Goal: Task Accomplishment & Management: Use online tool/utility

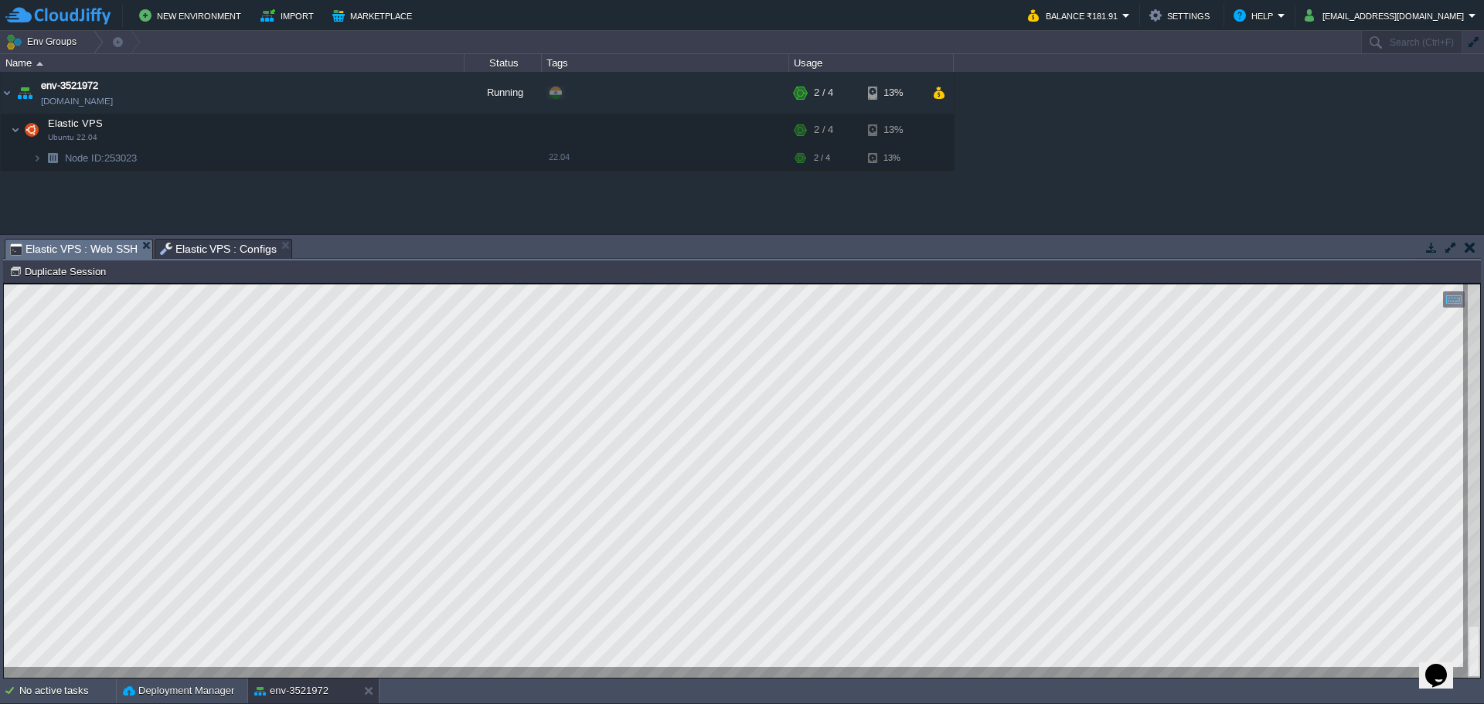
scroll to position [1, 0]
click at [216, 247] on span "Elastic VPS : Configs" at bounding box center [219, 249] width 118 height 19
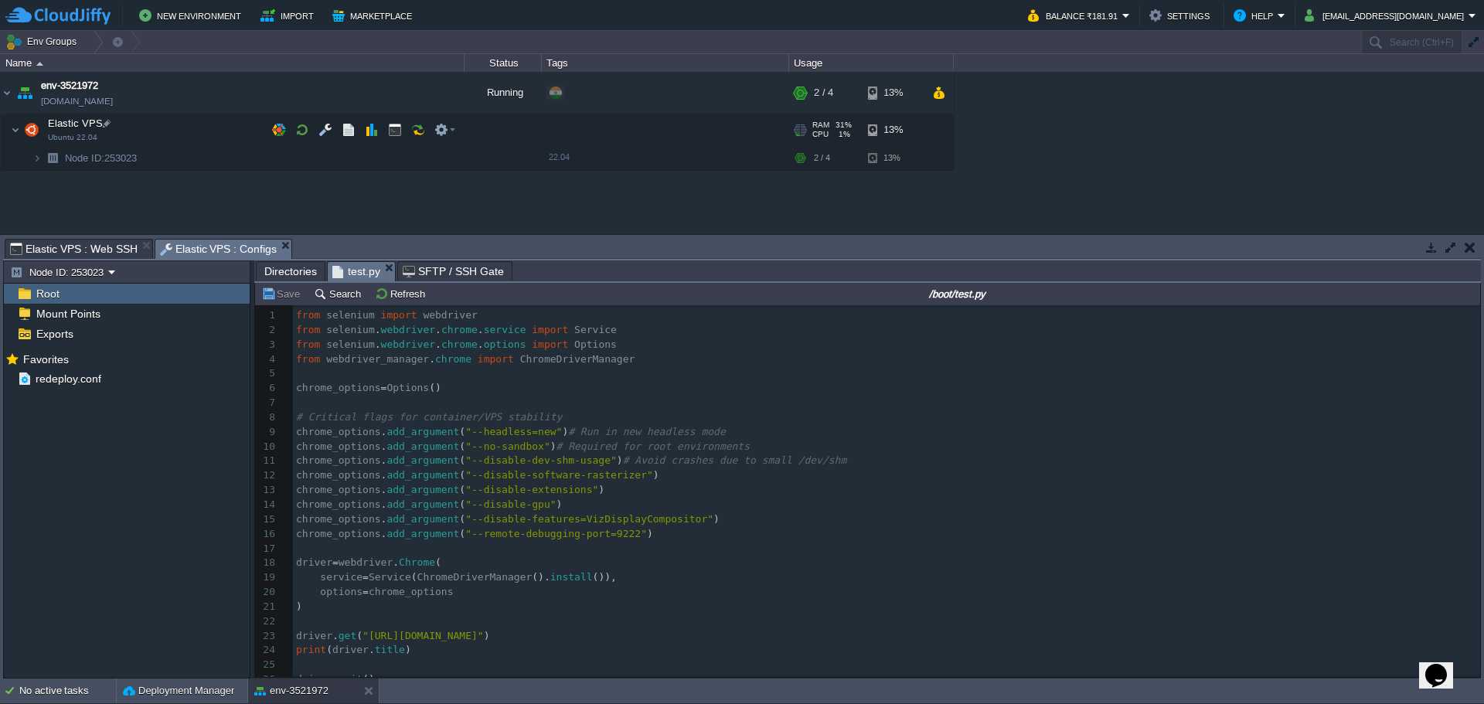
click at [288, 271] on span "Directories" at bounding box center [290, 271] width 53 height 19
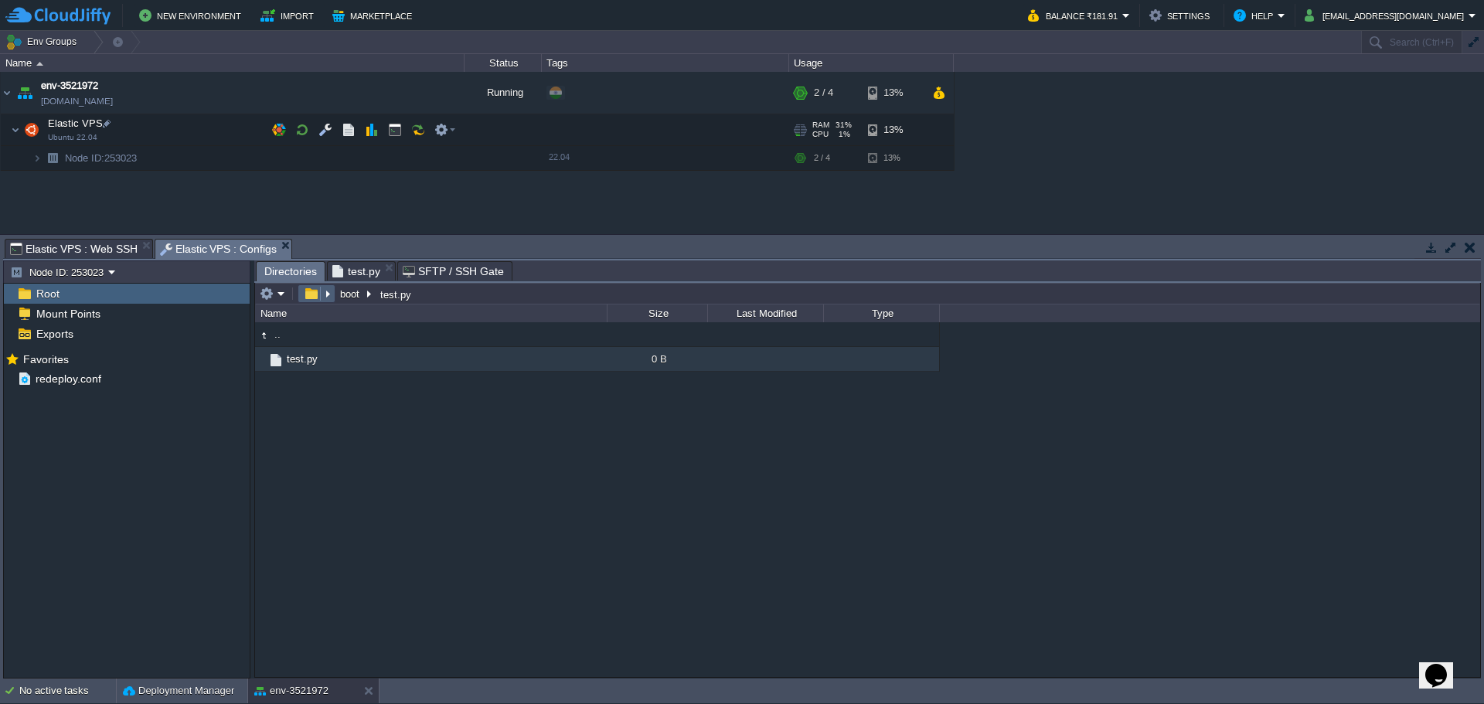
click at [306, 295] on button "button" at bounding box center [311, 294] width 22 height 14
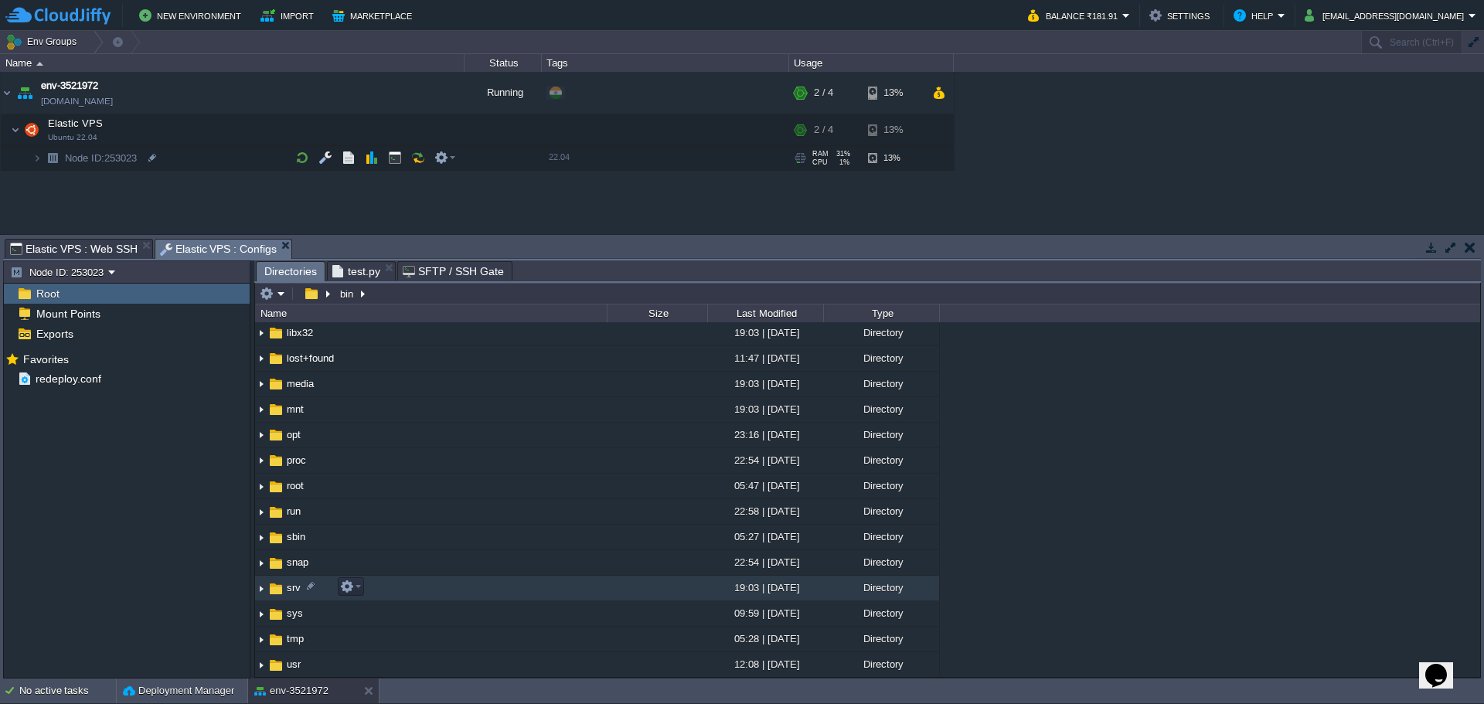
scroll to position [309, 0]
click at [284, 584] on span "usr" at bounding box center [293, 587] width 19 height 13
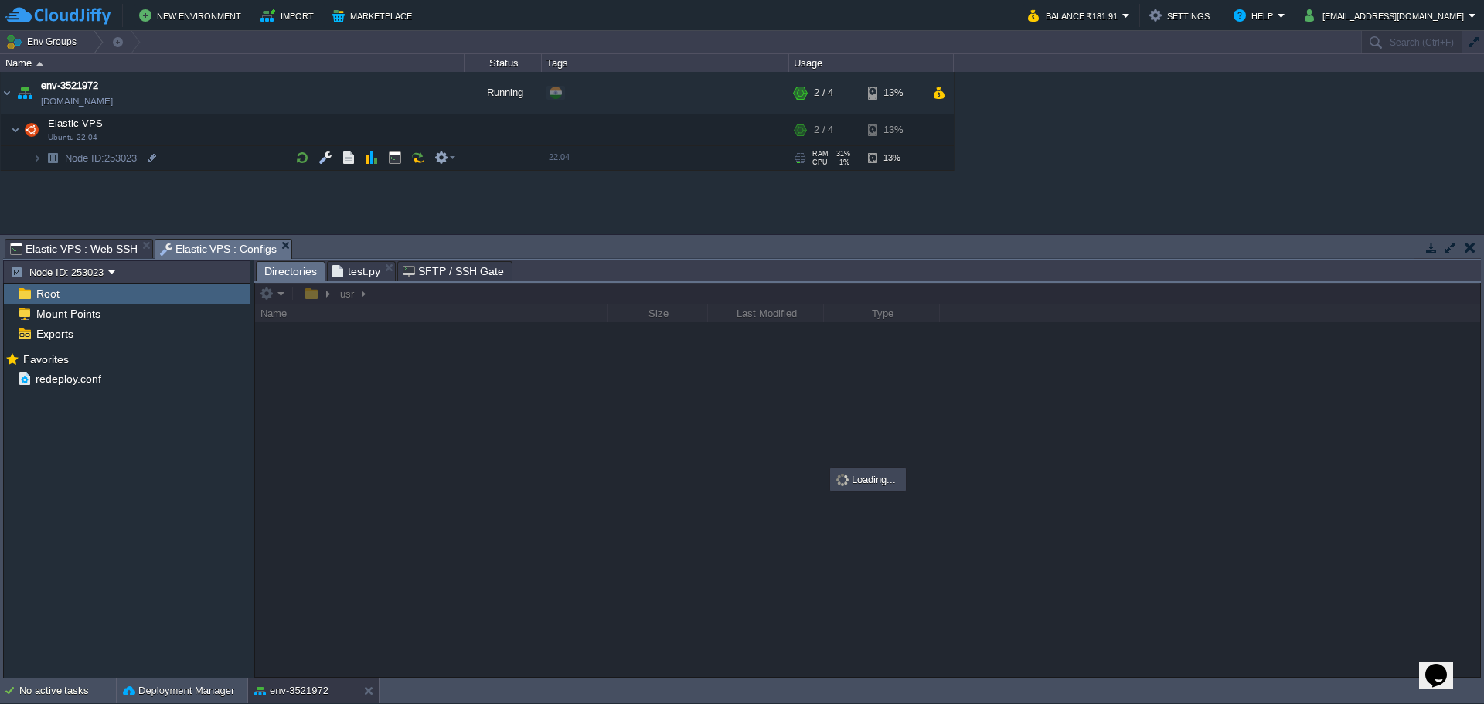
scroll to position [0, 0]
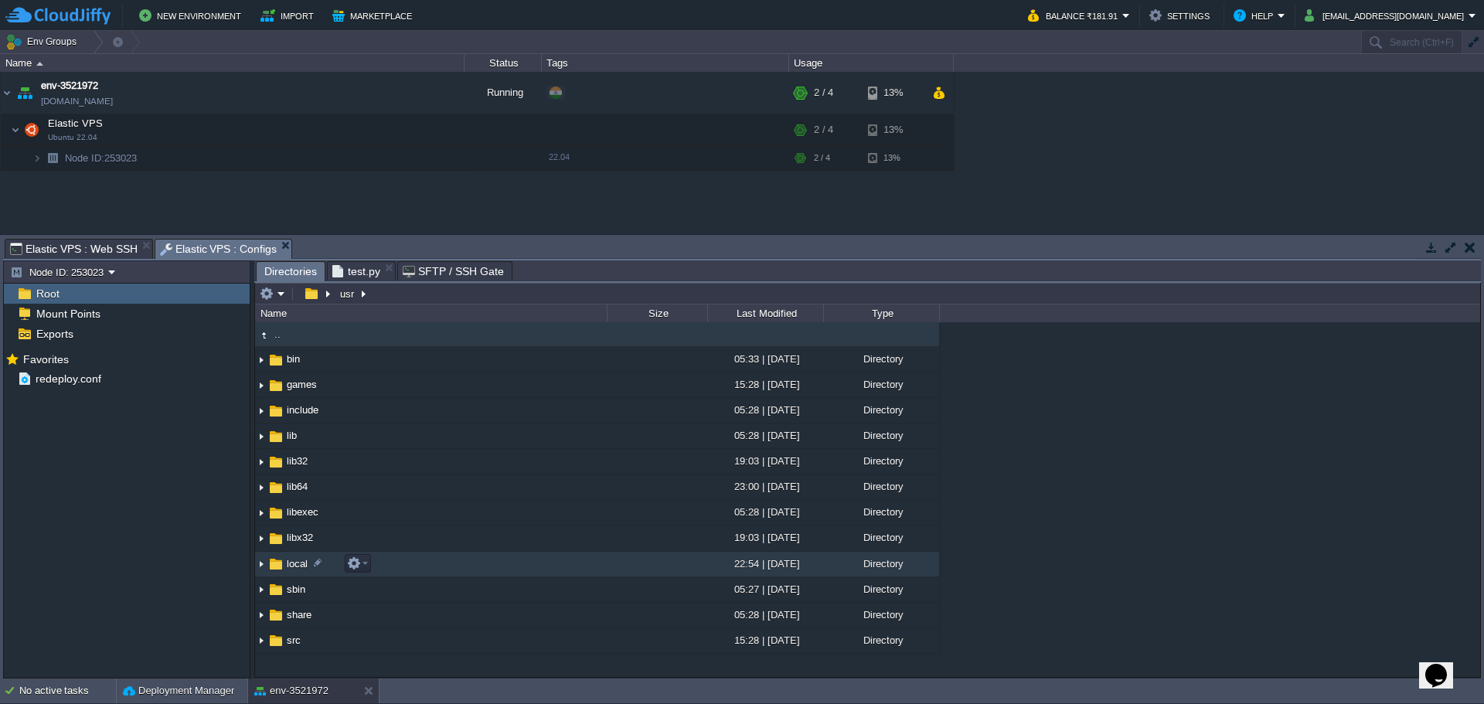
click at [290, 564] on span "local" at bounding box center [297, 563] width 26 height 13
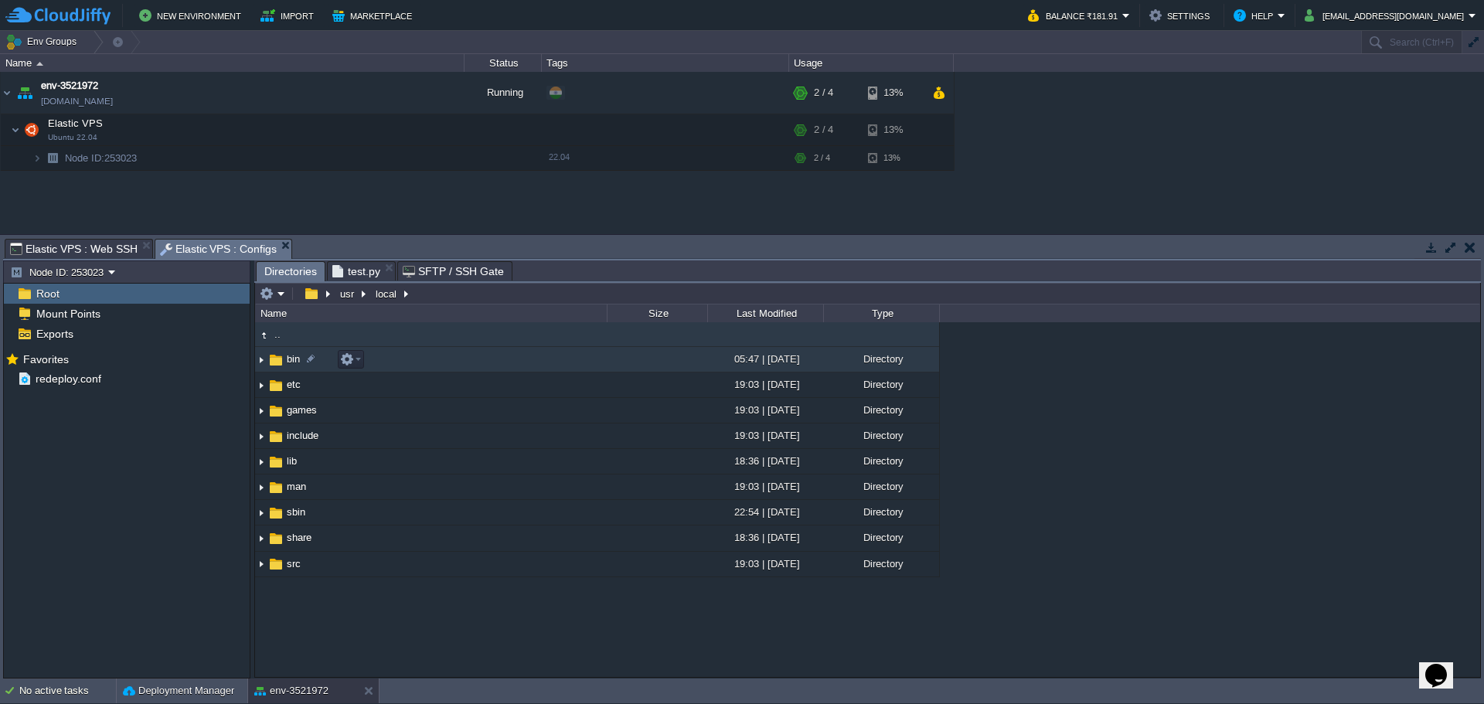
click at [286, 361] on span "bin" at bounding box center [293, 359] width 18 height 13
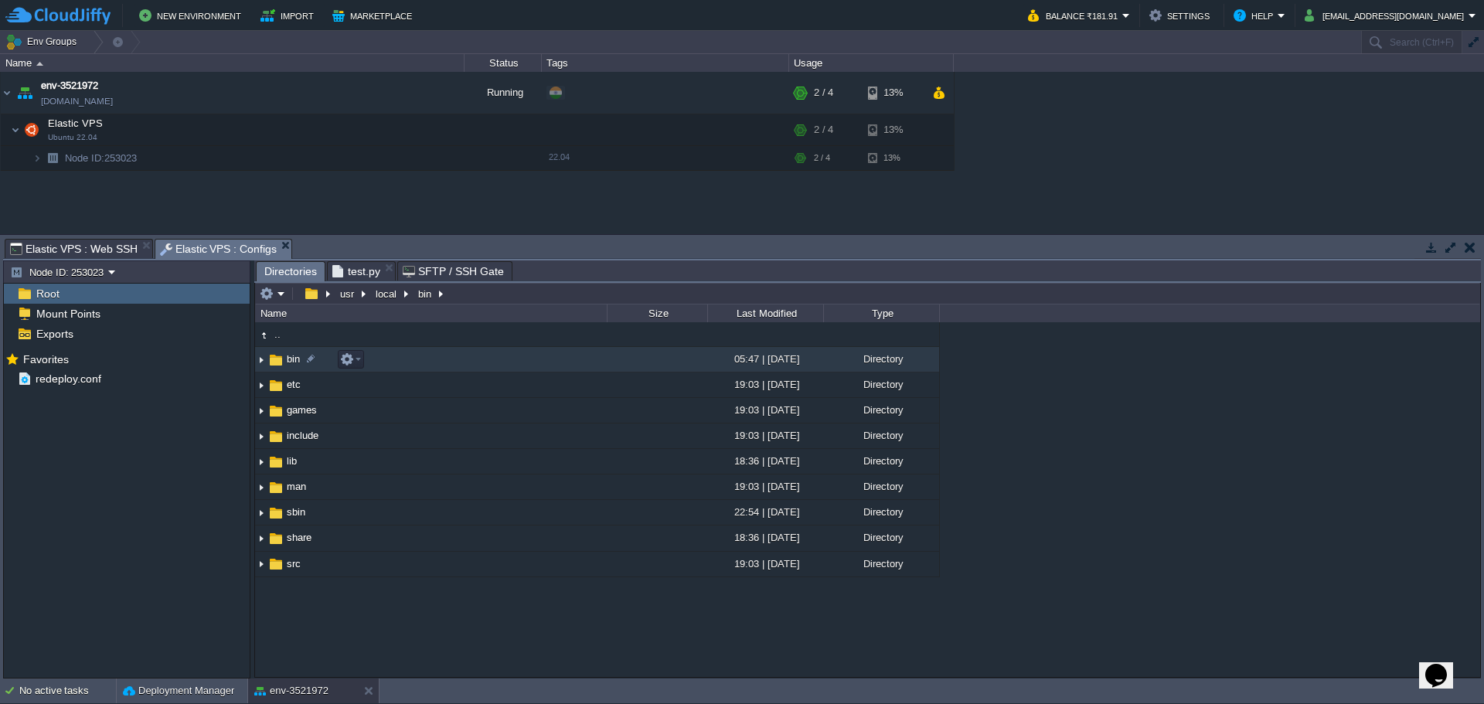
click at [286, 361] on span "bin" at bounding box center [293, 359] width 18 height 13
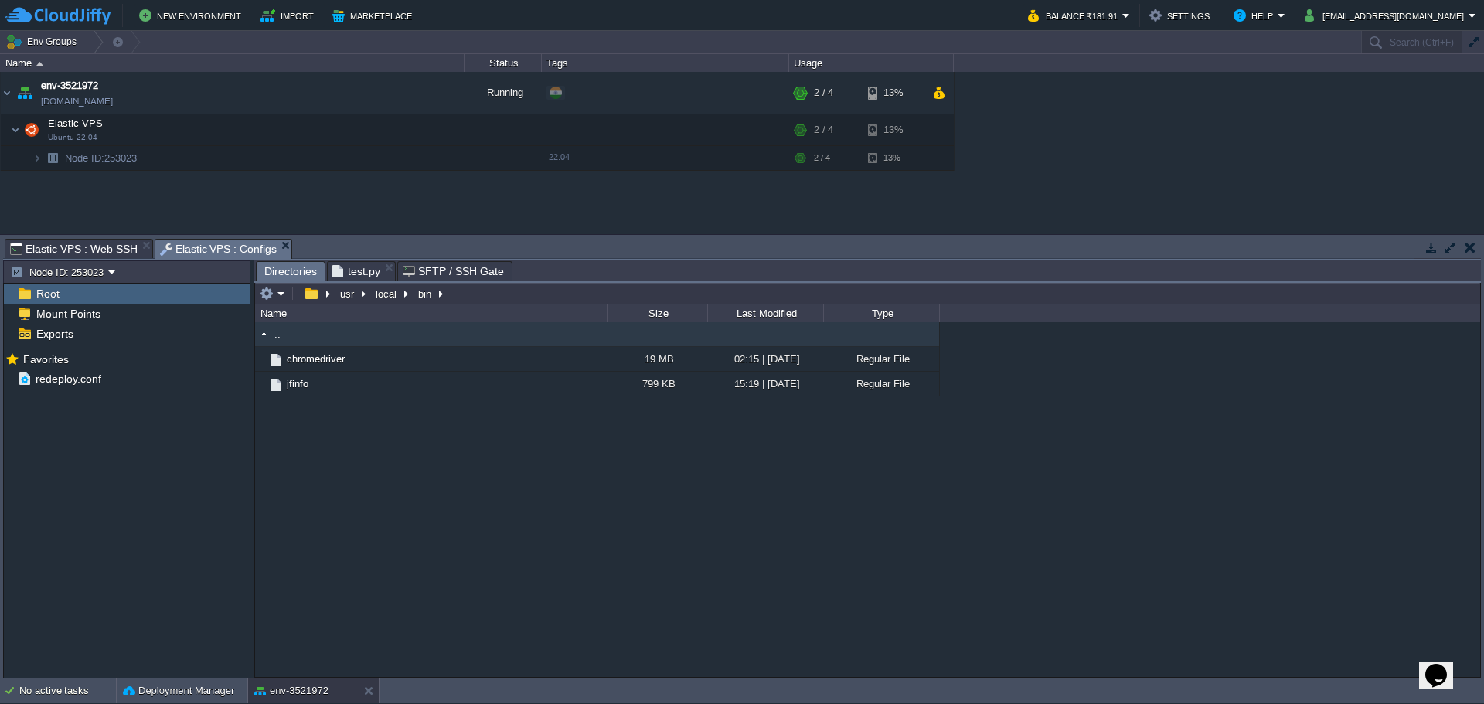
click at [359, 267] on span "test.py" at bounding box center [356, 271] width 48 height 19
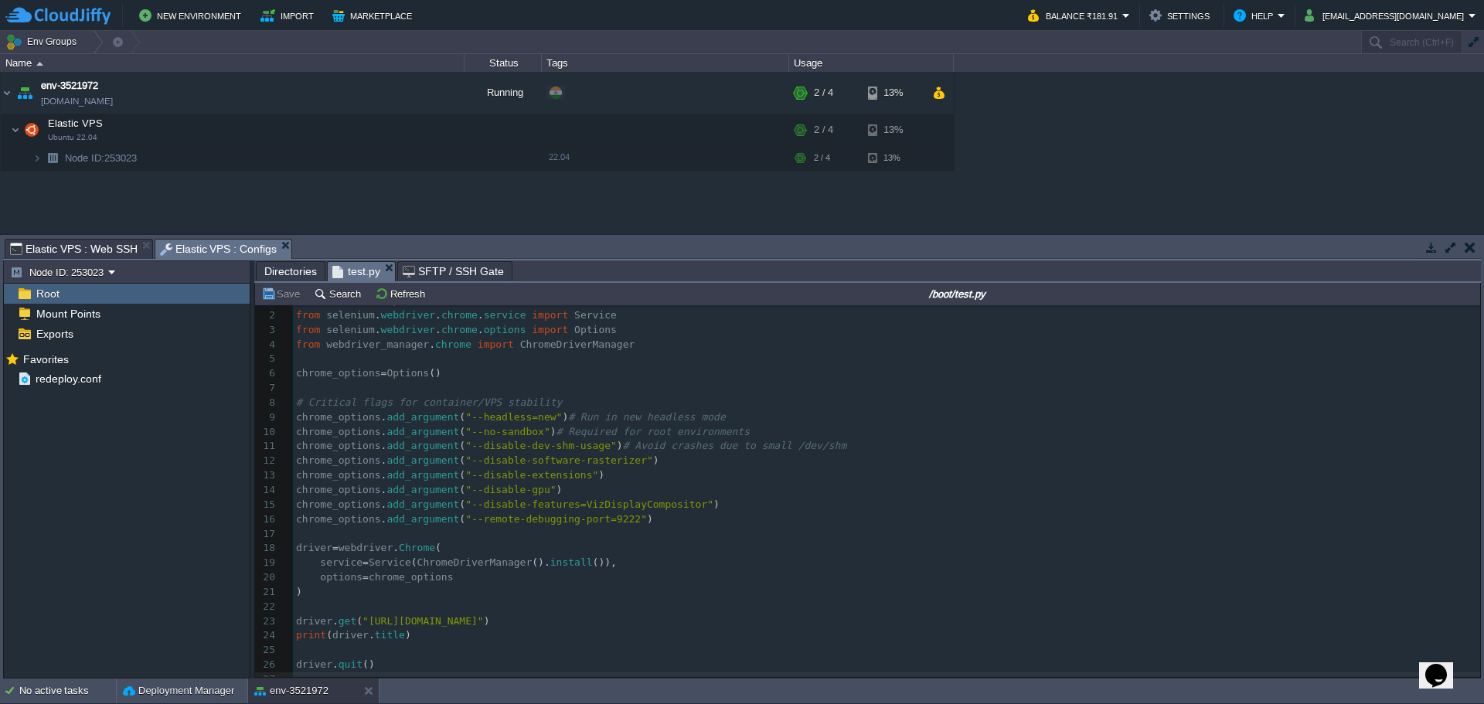
scroll to position [28, 0]
type textarea "from selenium import webdriver from selenium.webdriver.chrome.service import Se…"
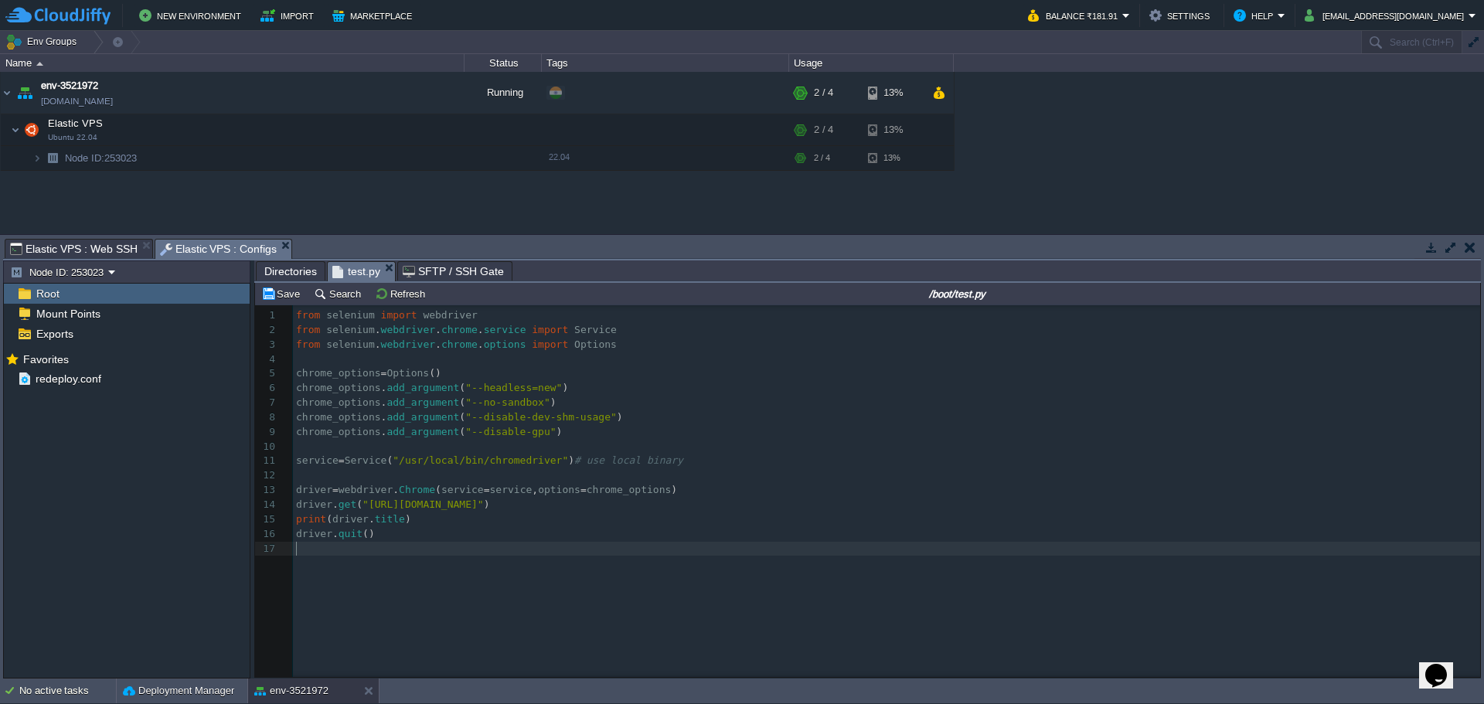
scroll to position [0, 0]
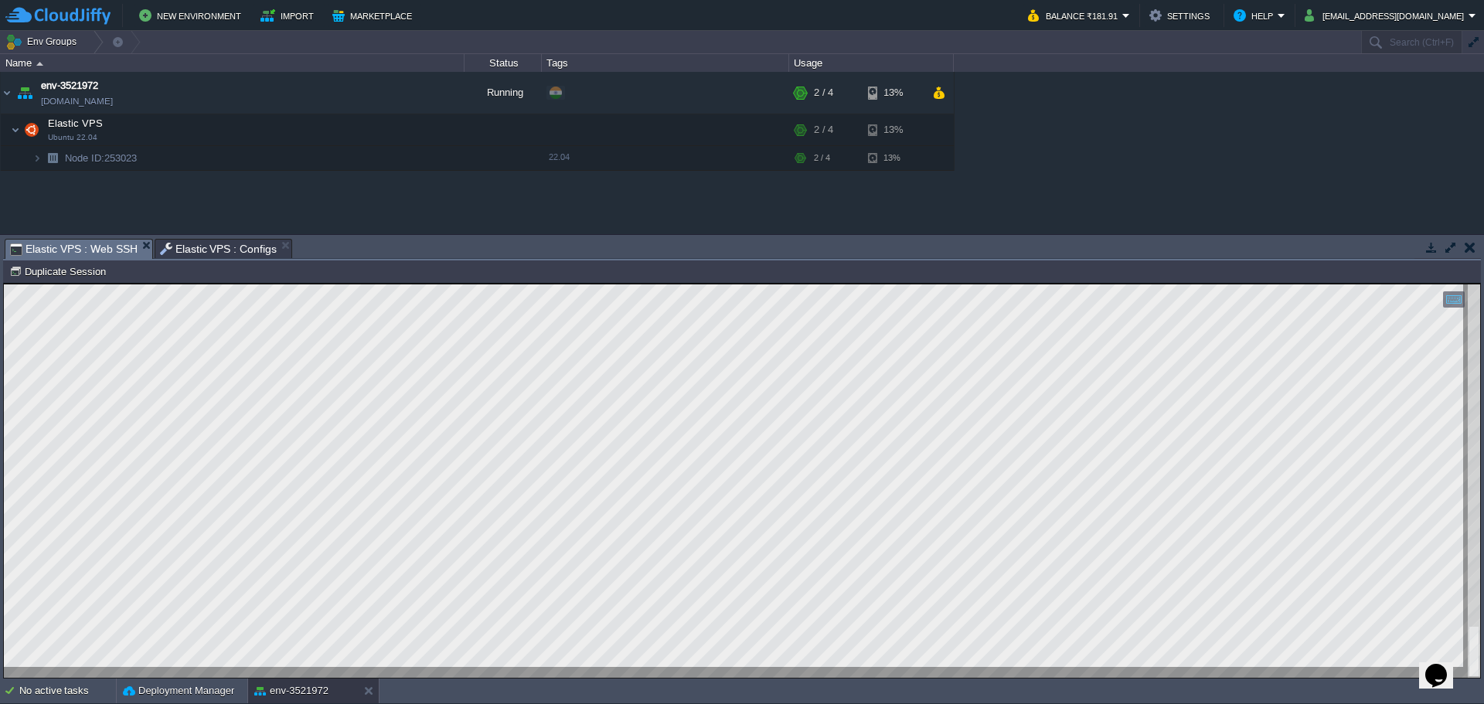
click at [94, 250] on span "Elastic VPS : Web SSH" at bounding box center [74, 249] width 128 height 19
click at [307, 677] on div at bounding box center [742, 480] width 1477 height 393
click at [196, 255] on span "Elastic VPS : Configs" at bounding box center [219, 249] width 118 height 19
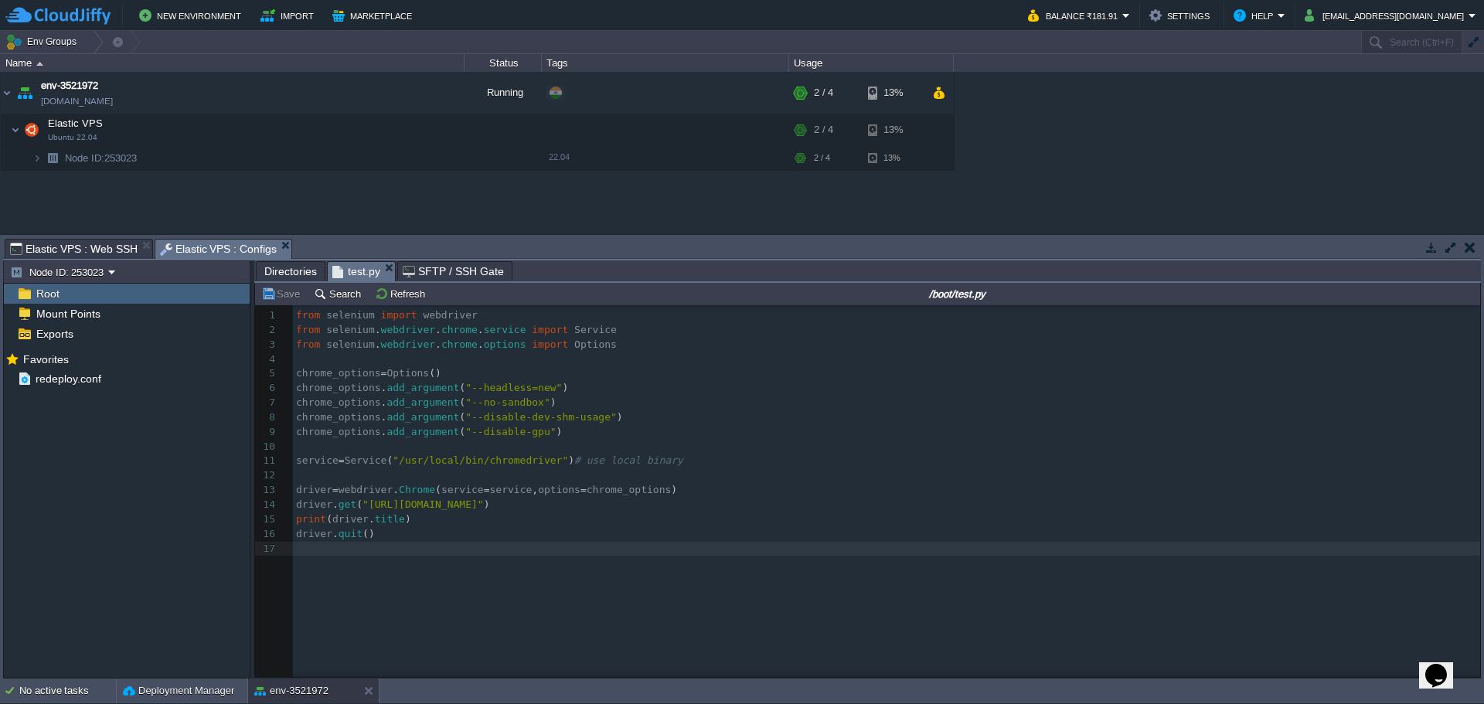
click at [626, 491] on span "chrome_options" at bounding box center [629, 490] width 85 height 12
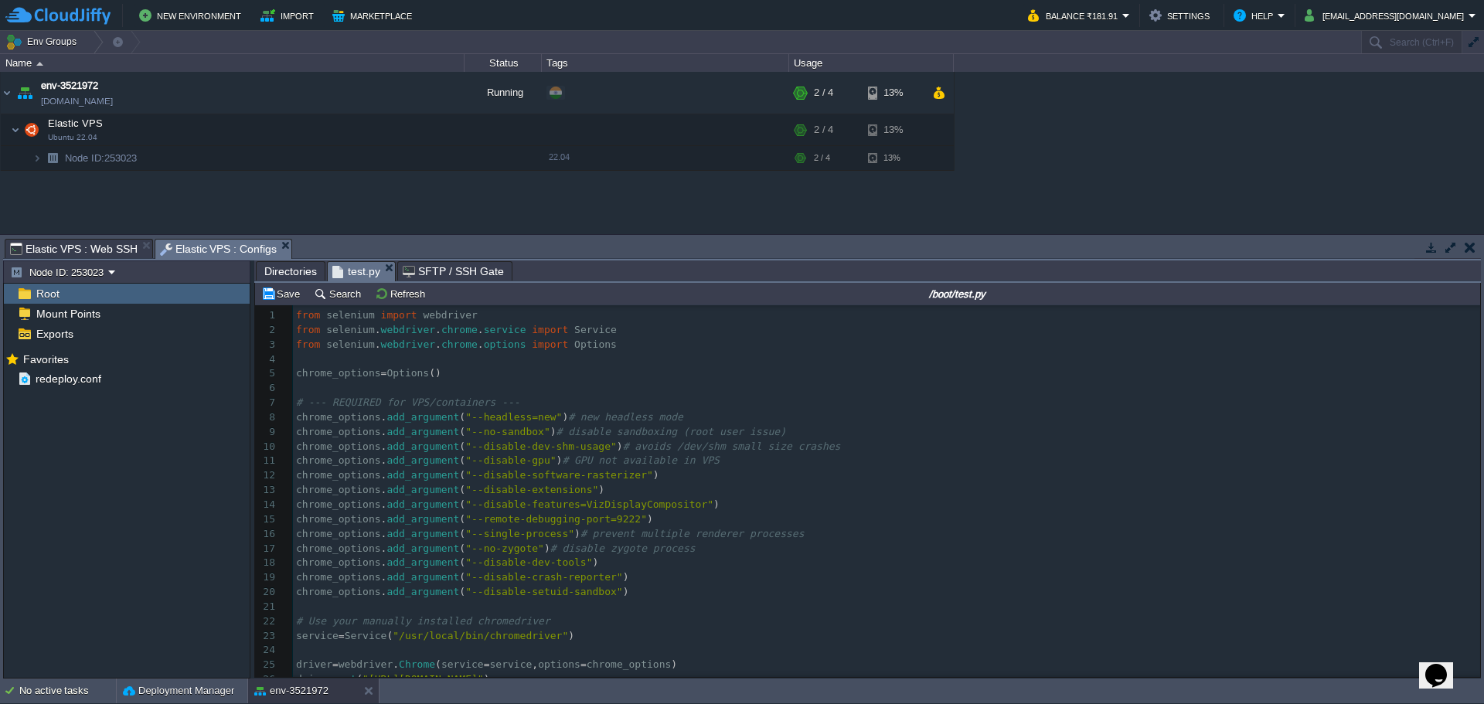
scroll to position [56, 0]
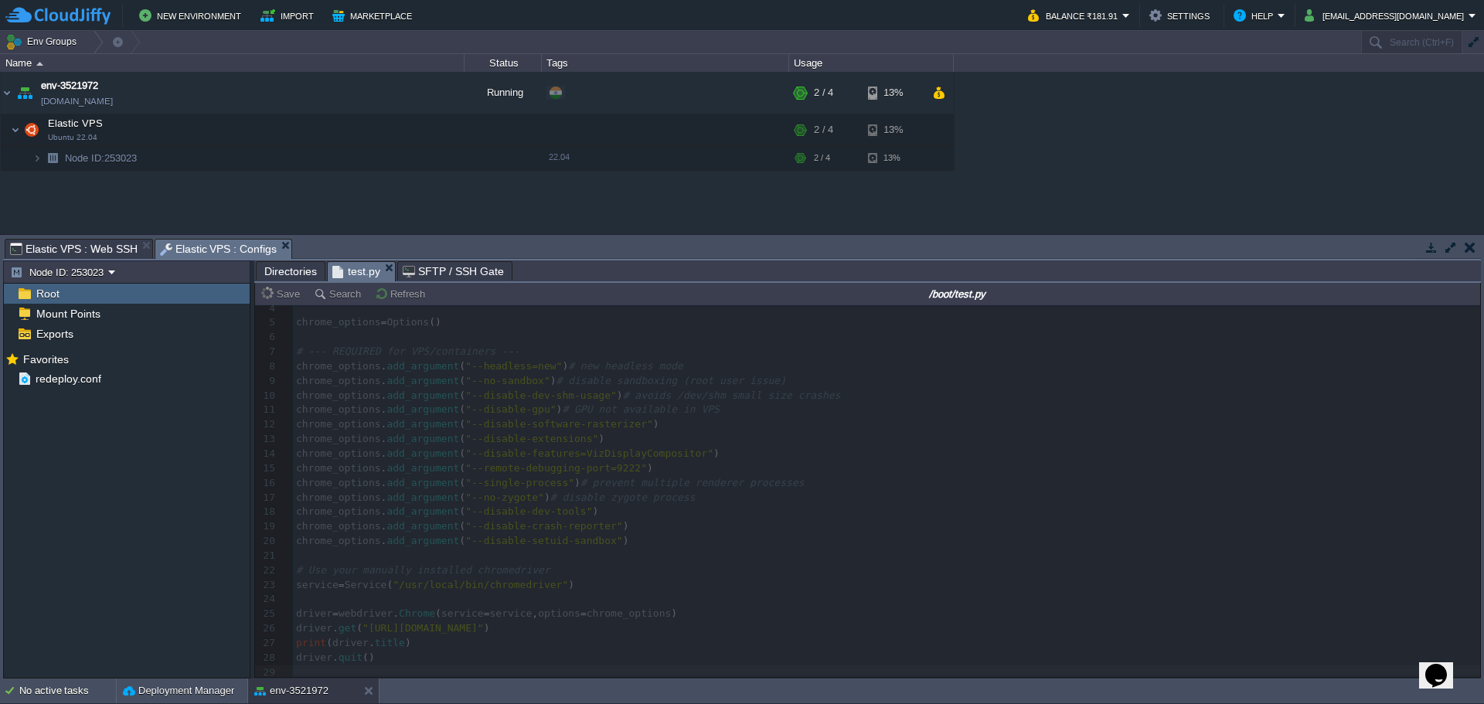
click at [70, 243] on span "Elastic VPS : Web SSH" at bounding box center [74, 249] width 128 height 19
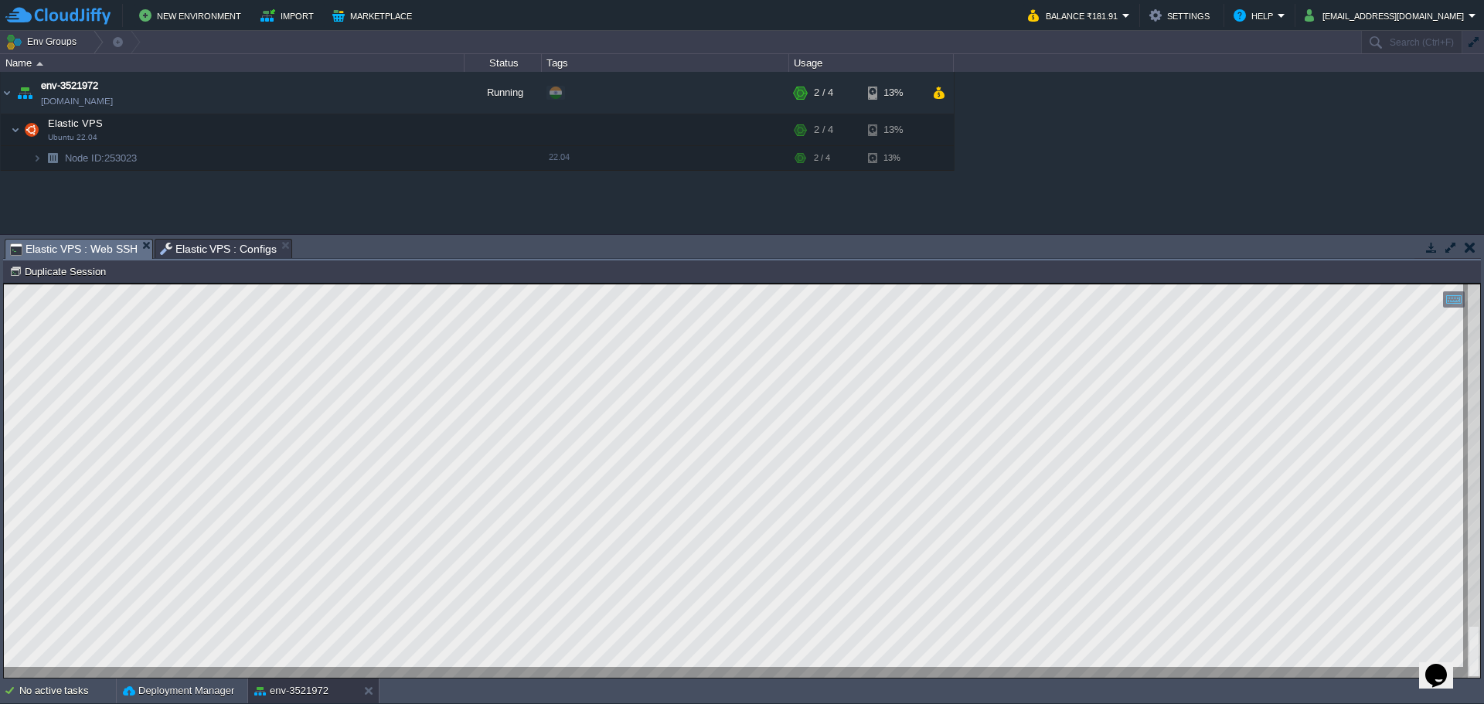
click at [195, 241] on span "Elastic VPS : Configs" at bounding box center [219, 249] width 118 height 19
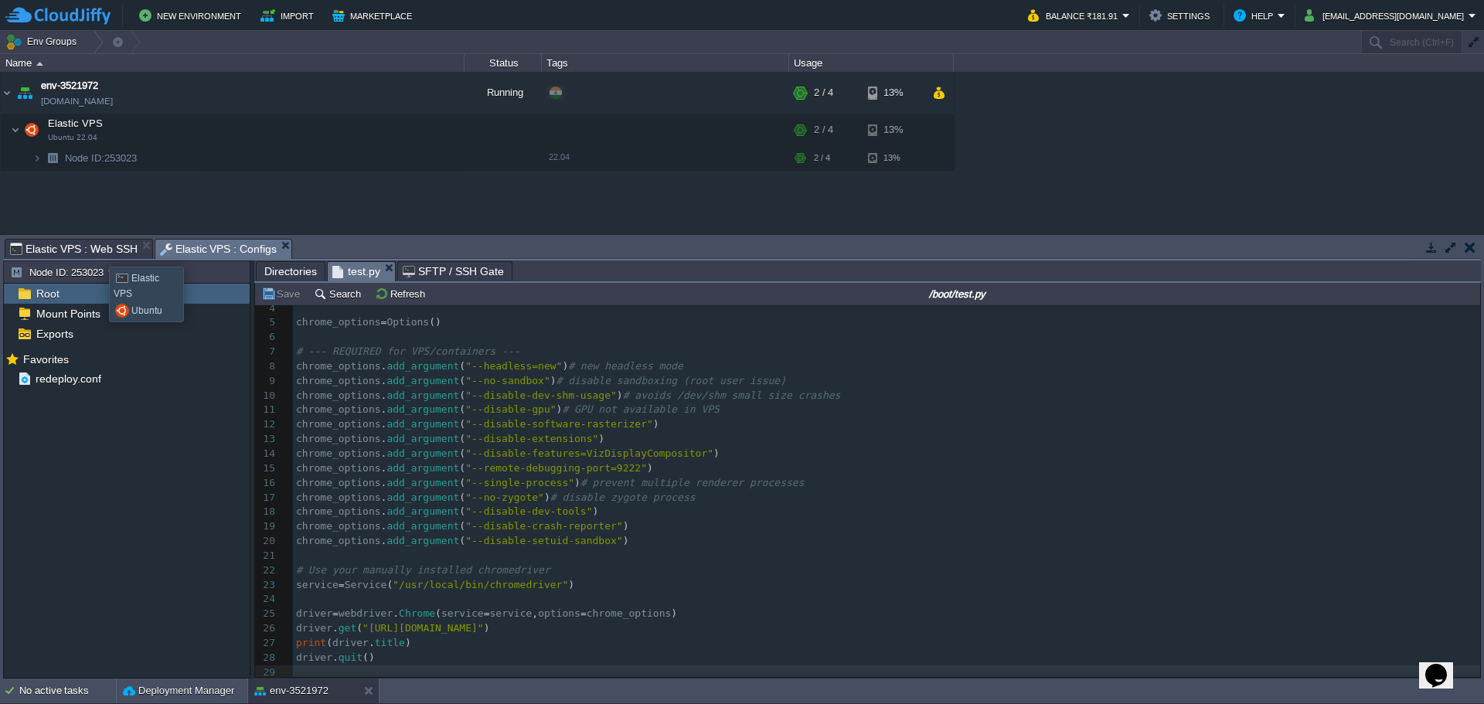
click at [97, 253] on span "Elastic VPS : Web SSH" at bounding box center [74, 249] width 128 height 19
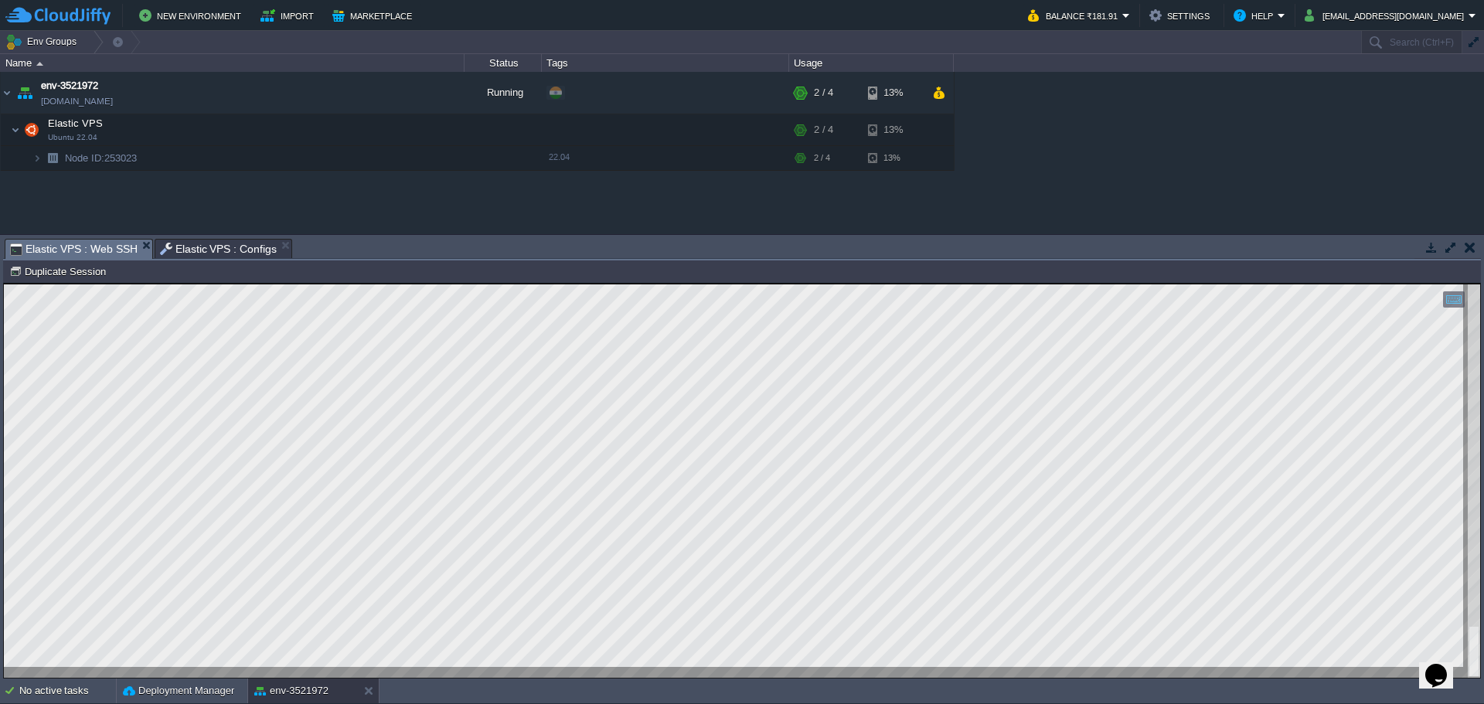
click at [187, 240] on span "Elastic VPS : Configs" at bounding box center [219, 249] width 118 height 19
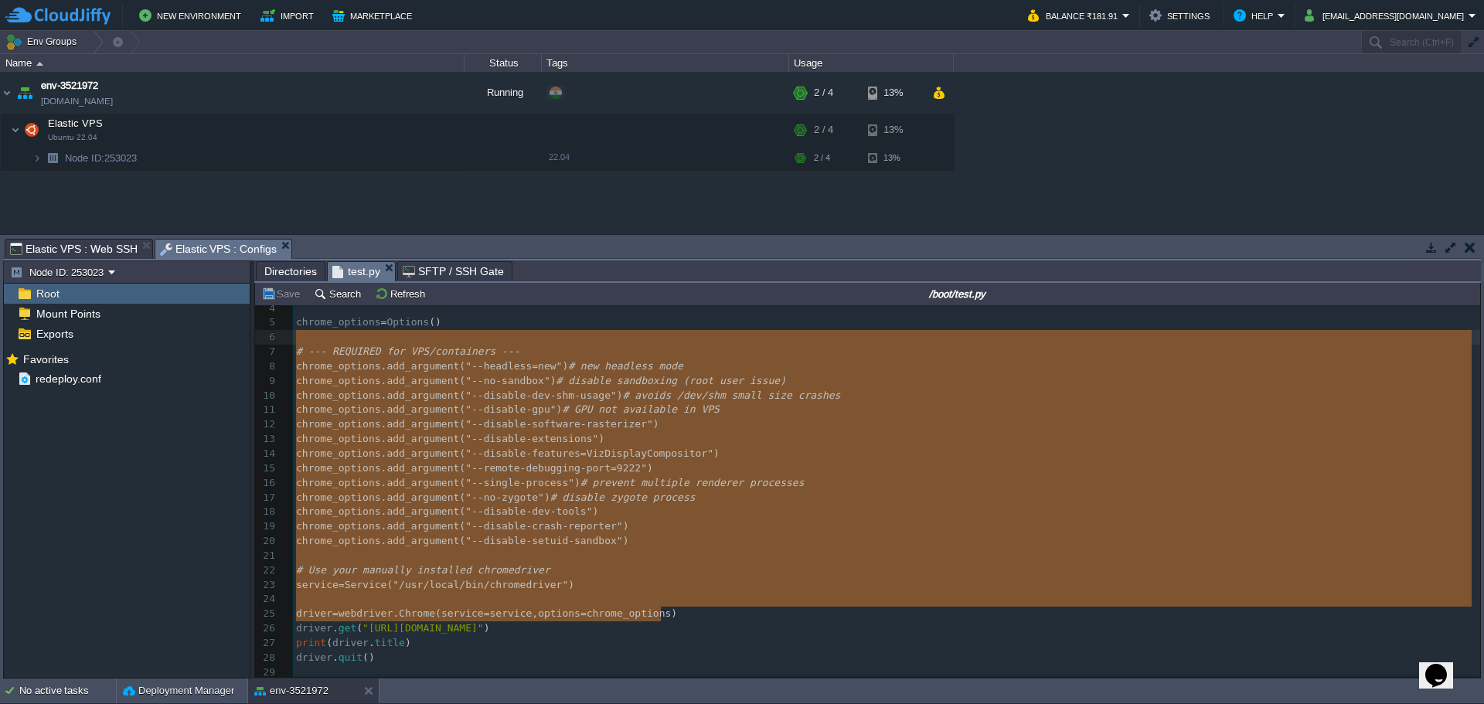
drag, startPoint x: 308, startPoint y: 359, endPoint x: 295, endPoint y: 332, distance: 29.8
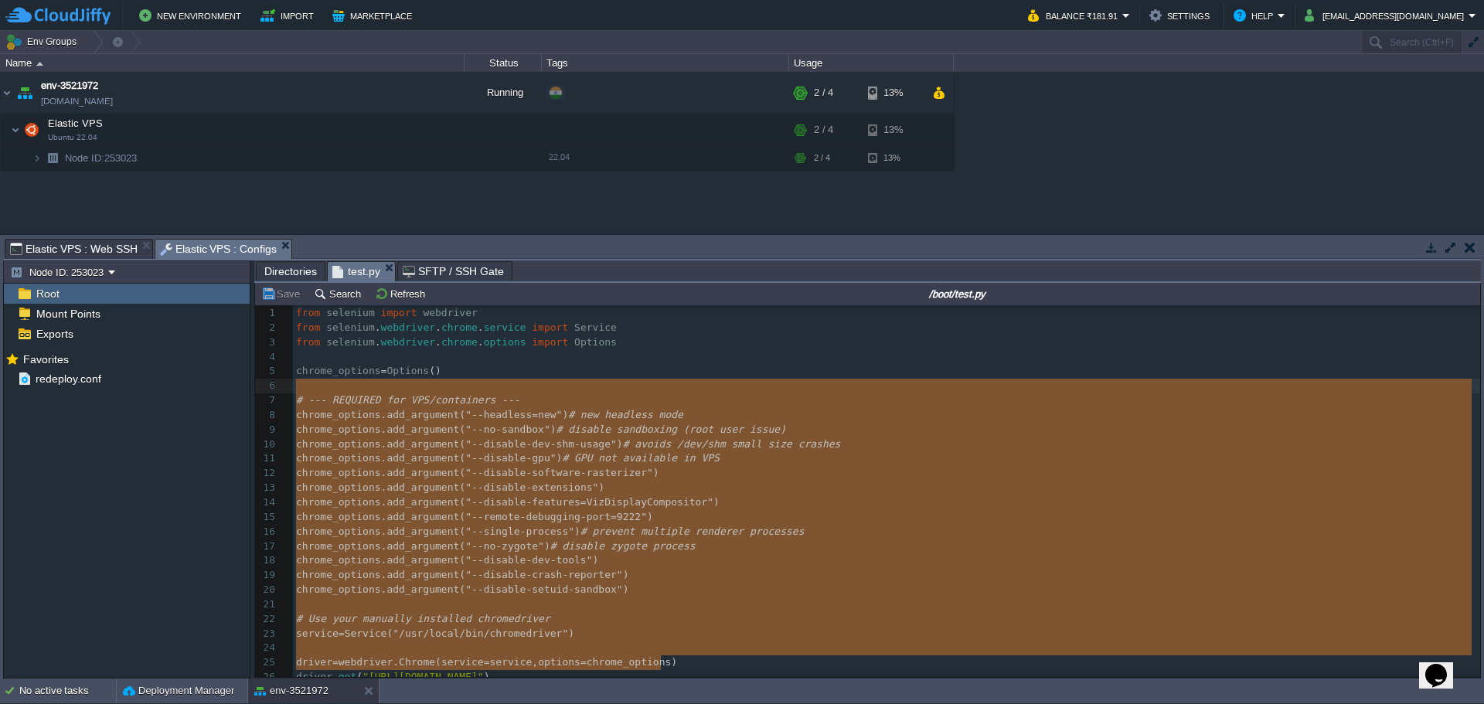
scroll to position [0, 0]
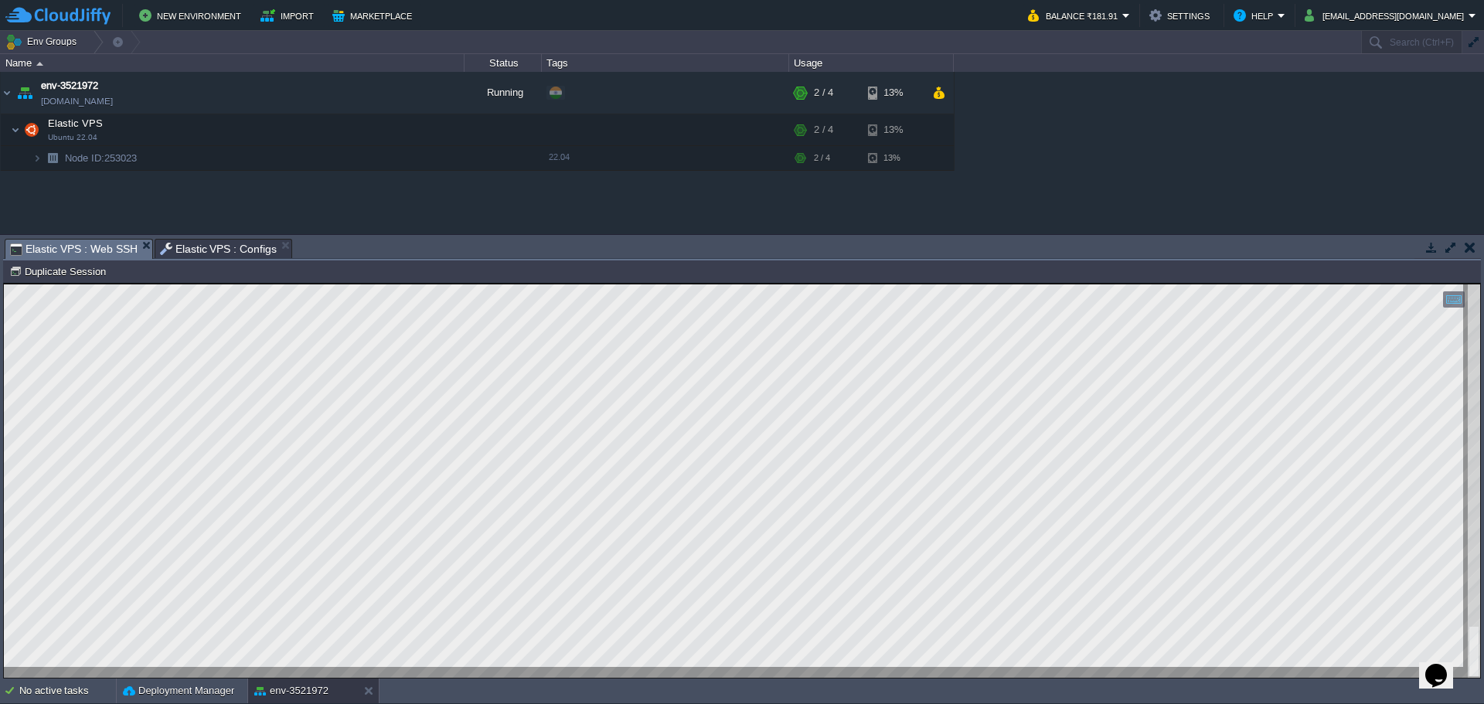
click at [104, 252] on span "Elastic VPS : Web SSH" at bounding box center [74, 249] width 128 height 19
click at [411, 284] on html "Copy: Ctrl + Shift + C Paste: Ctrl + V Settings: Ctrl + Shift + Alt 0" at bounding box center [742, 284] width 1477 height 0
click at [194, 246] on span "Elastic VPS : Configs" at bounding box center [219, 249] width 118 height 19
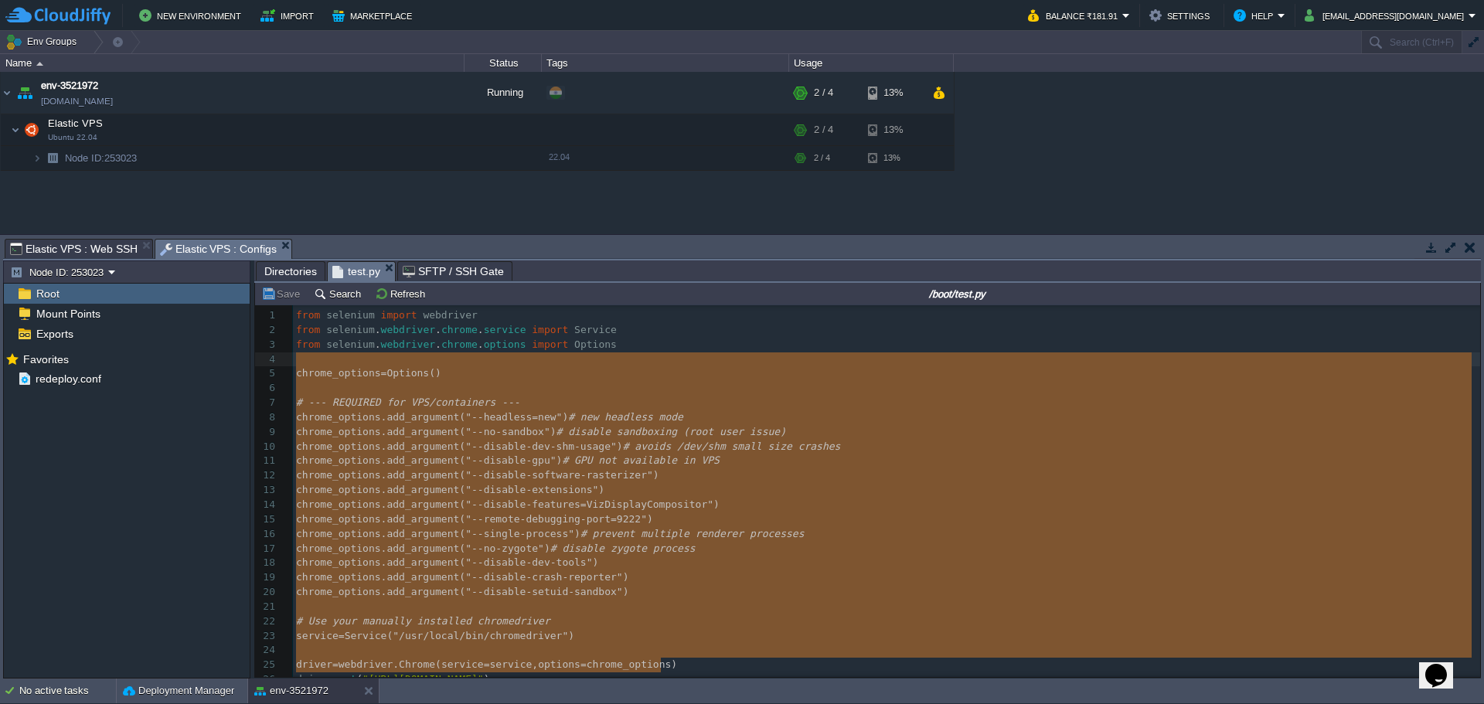
click at [563, 464] on span ")" at bounding box center [560, 461] width 6 height 12
click at [623, 456] on span "# GPU not available in VPS" at bounding box center [641, 461] width 158 height 12
click at [618, 401] on pre "# --- REQUIRED for VPS/containers ---" at bounding box center [886, 403] width 1187 height 15
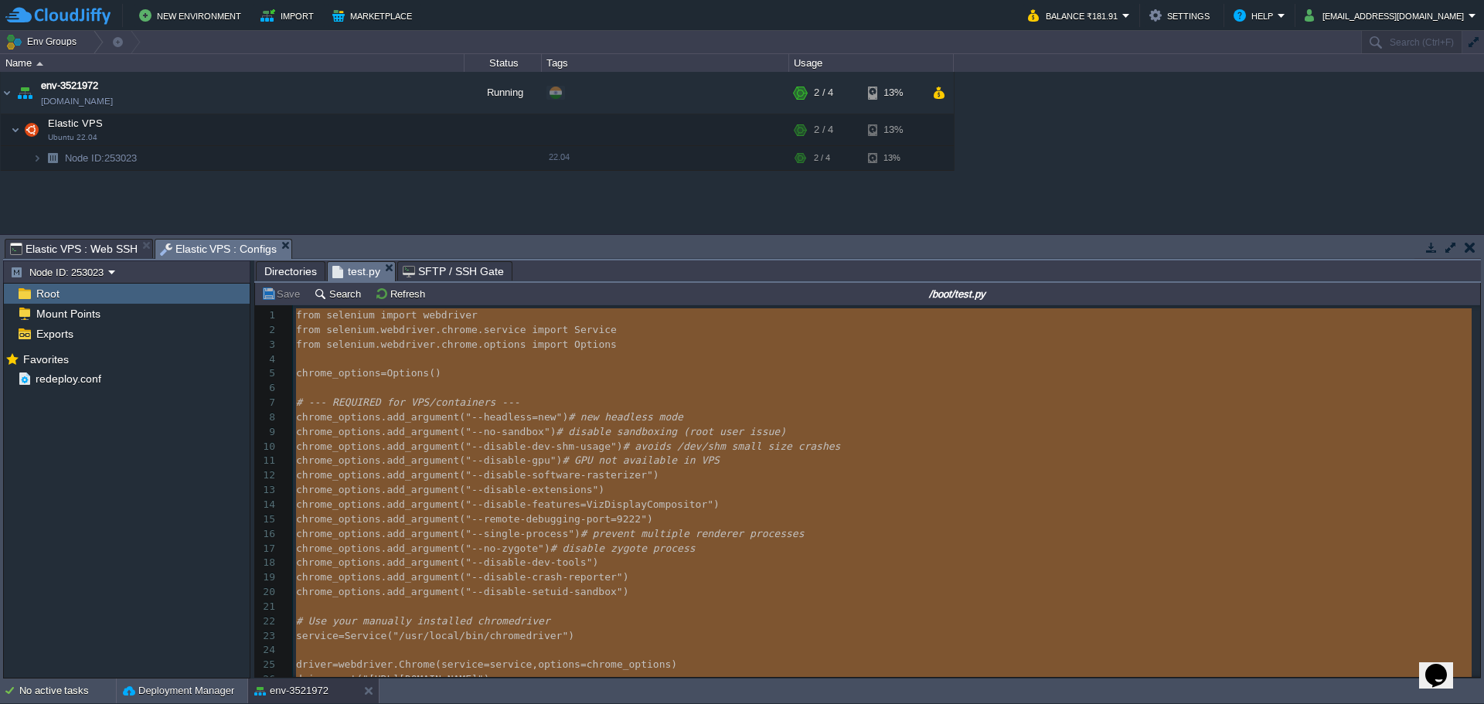
type textarea "-"
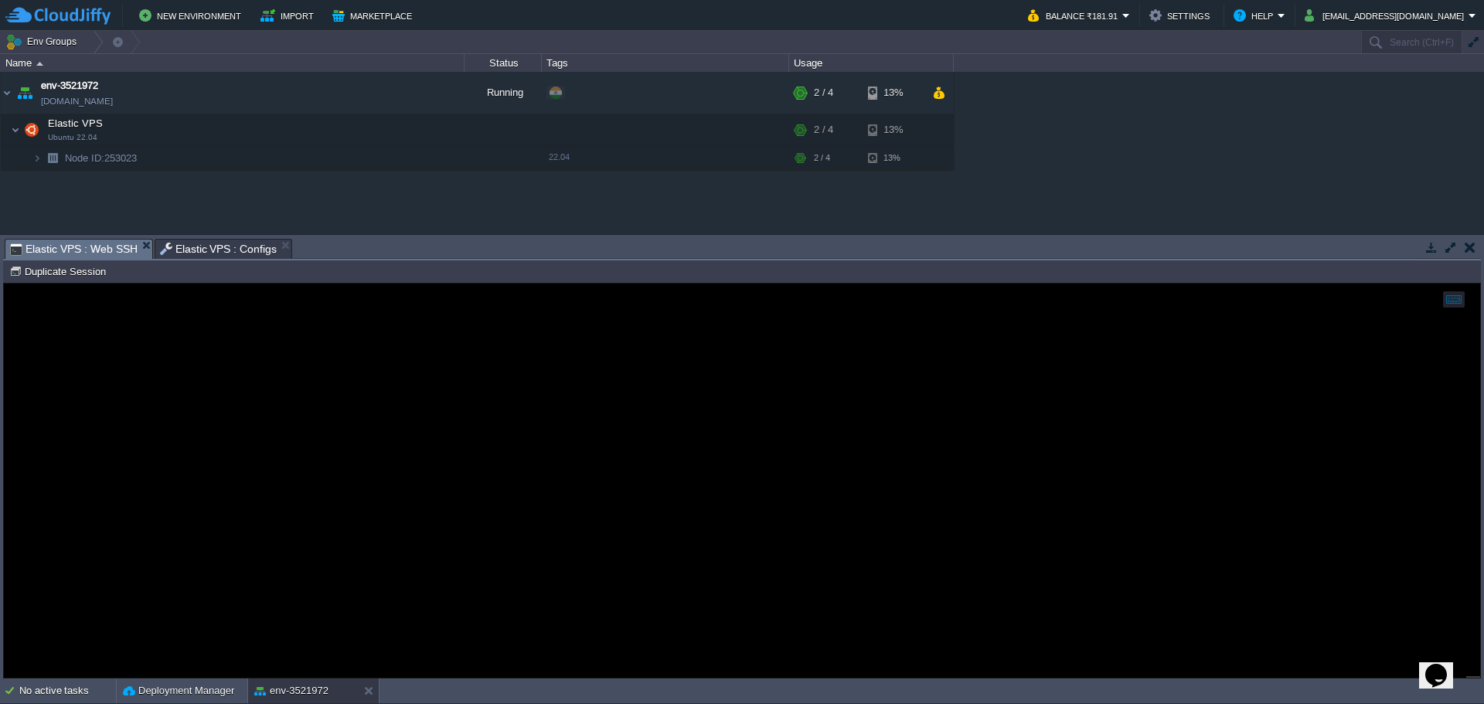
click at [51, 243] on span "Elastic VPS : Web SSH" at bounding box center [74, 249] width 128 height 19
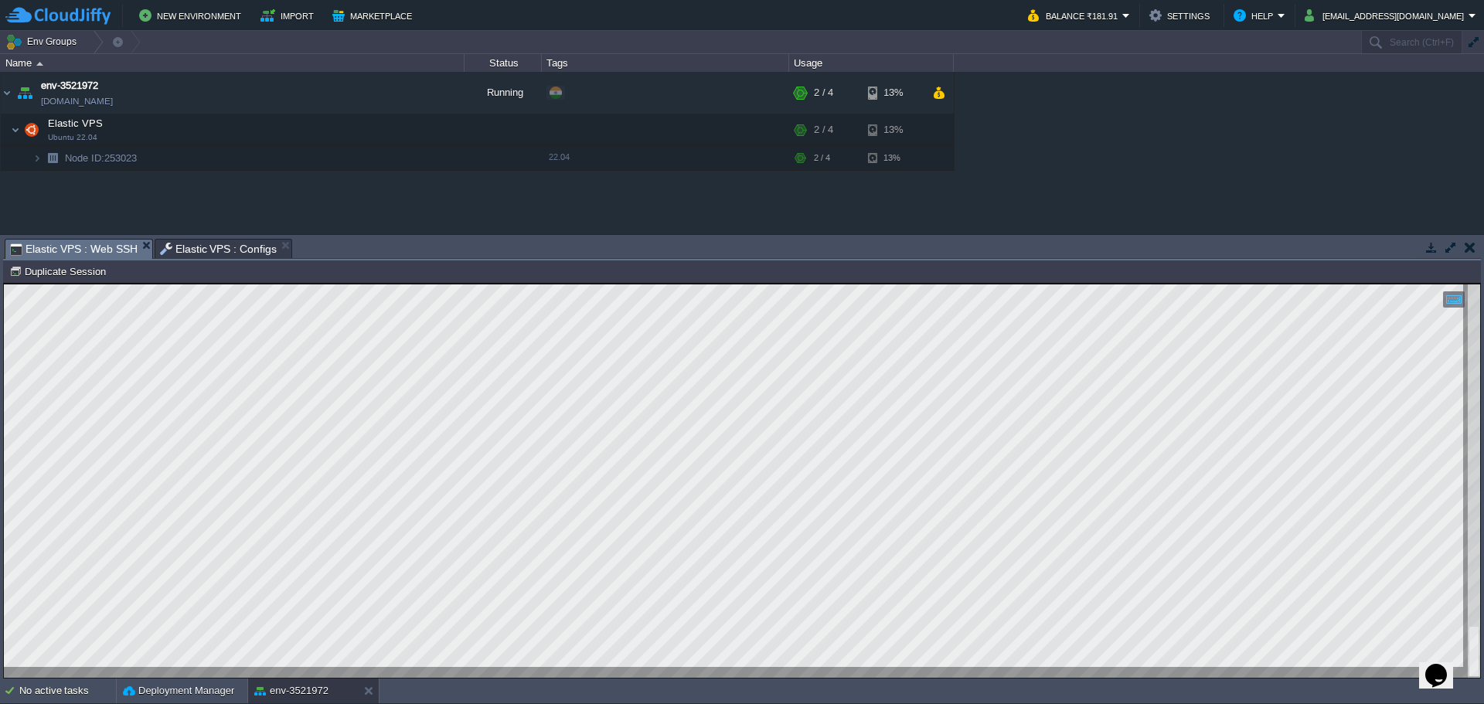
click at [189, 247] on span "Elastic VPS : Configs" at bounding box center [219, 249] width 118 height 19
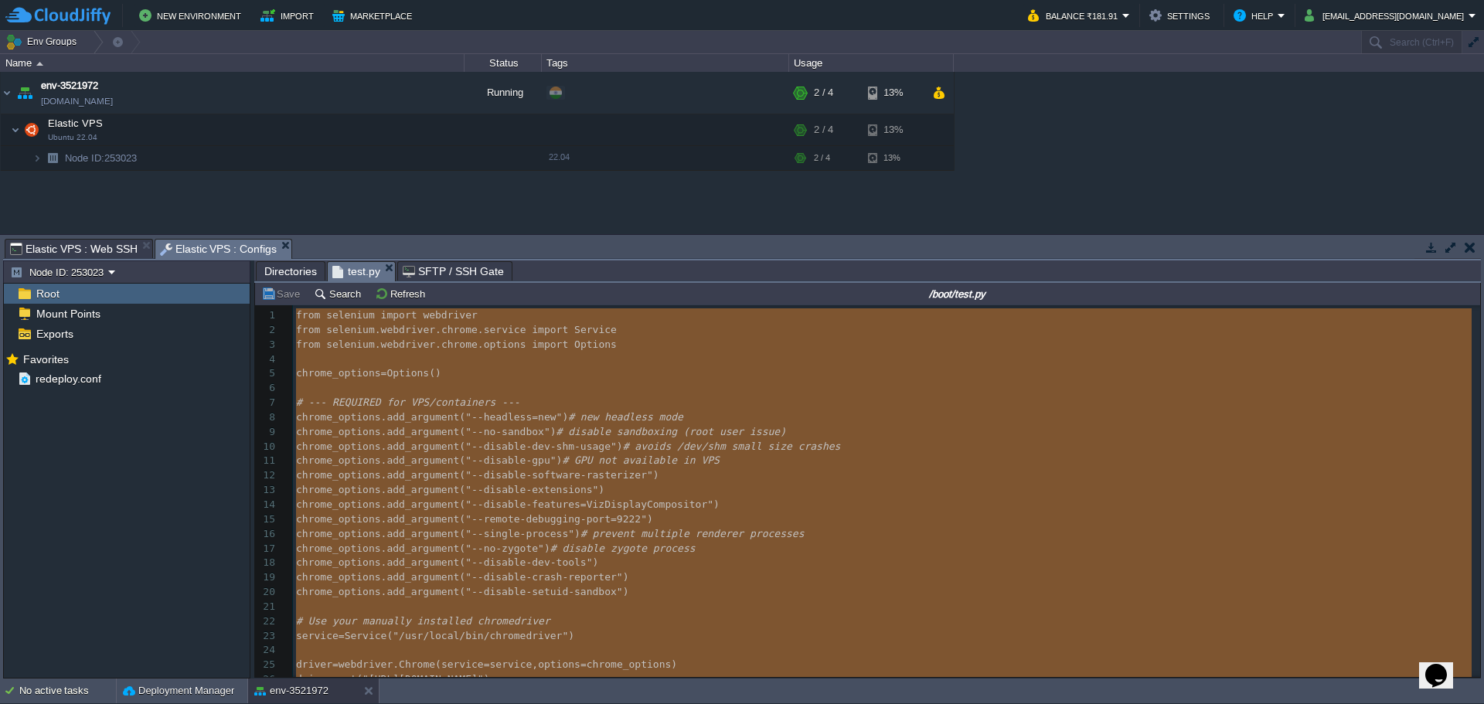
click at [563, 458] on span ")" at bounding box center [560, 461] width 6 height 12
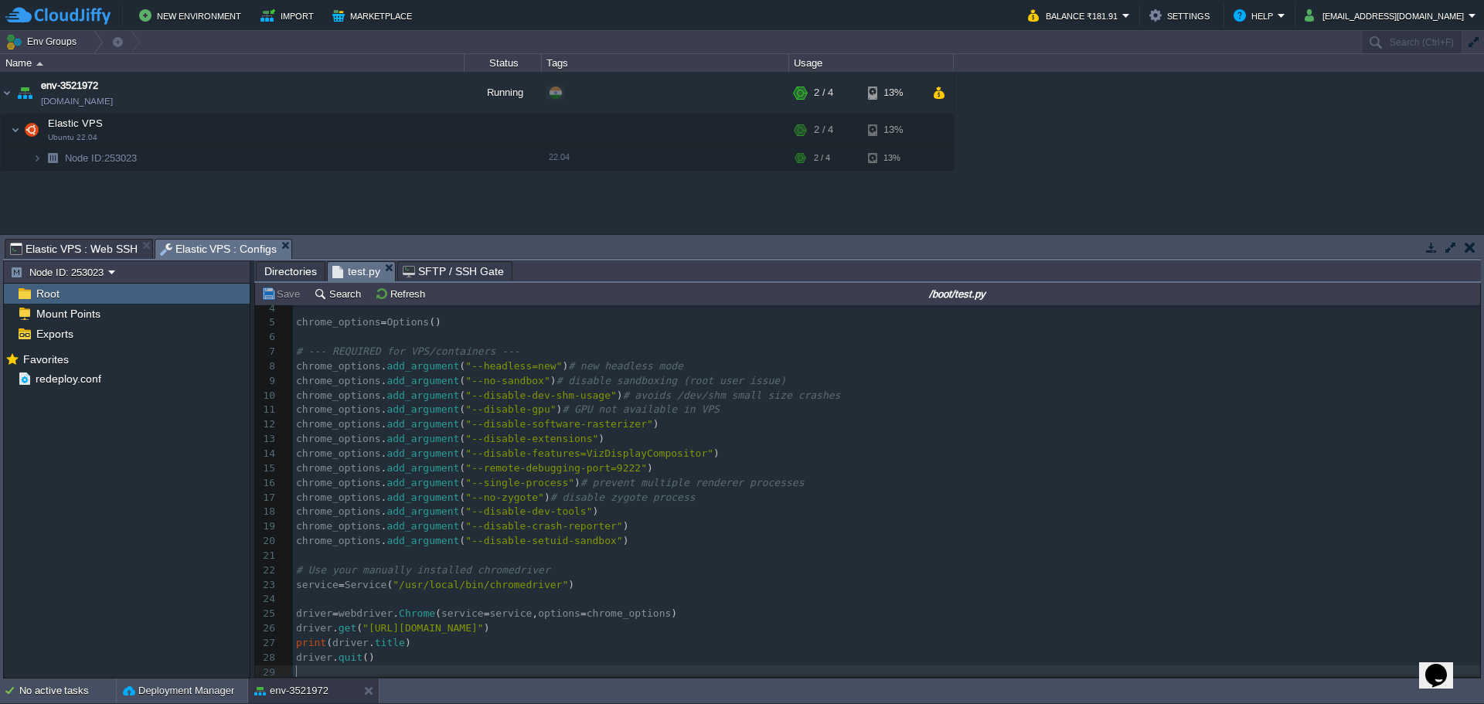
scroll to position [56, 0]
type textarea "-"
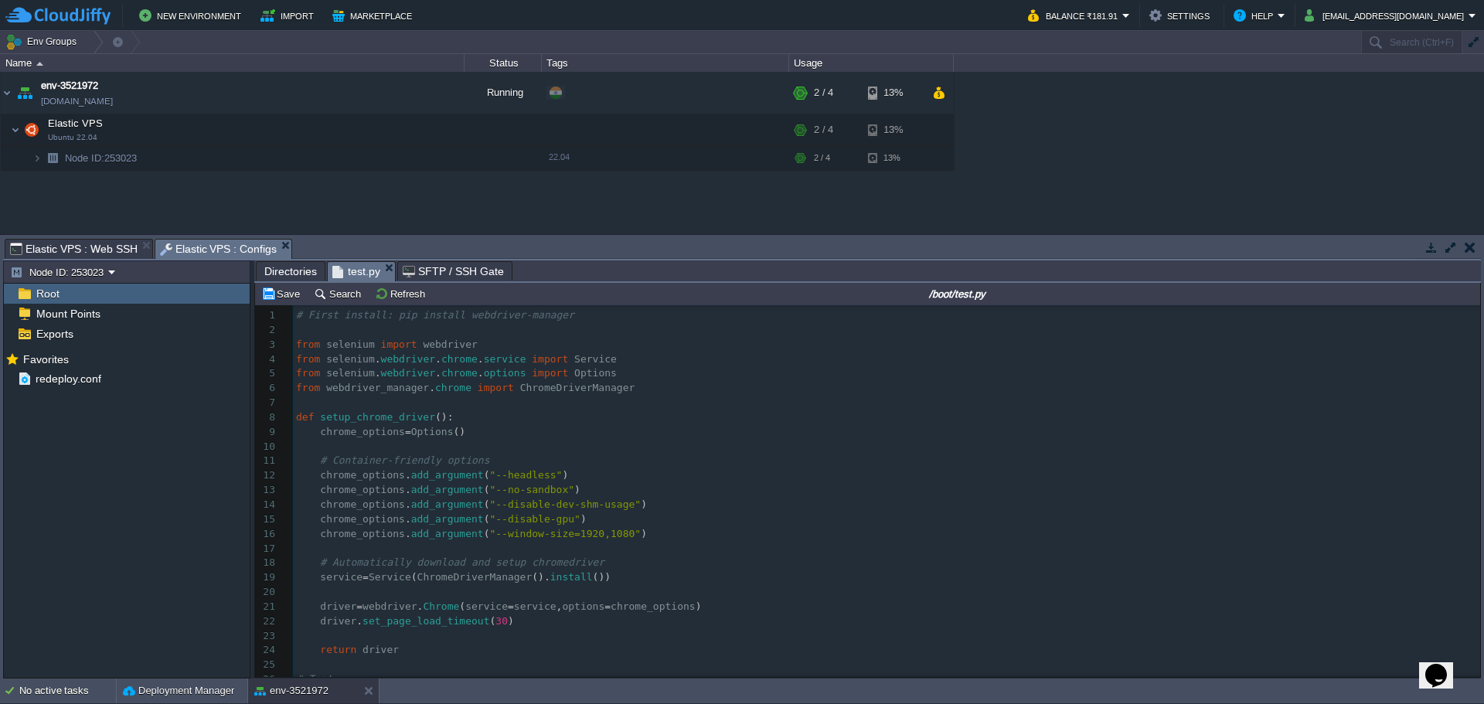
scroll to position [115, 0]
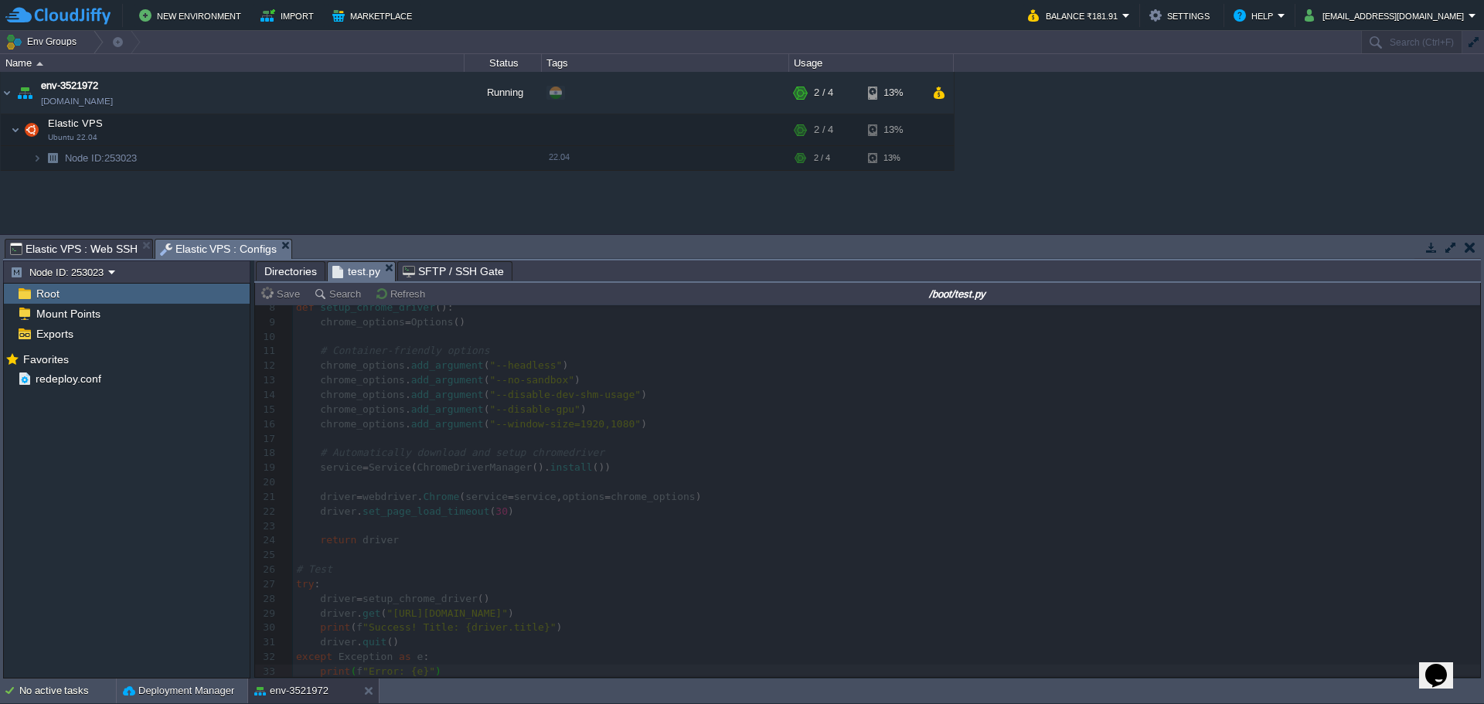
click at [90, 247] on span "Elastic VPS : Web SSH" at bounding box center [74, 249] width 128 height 19
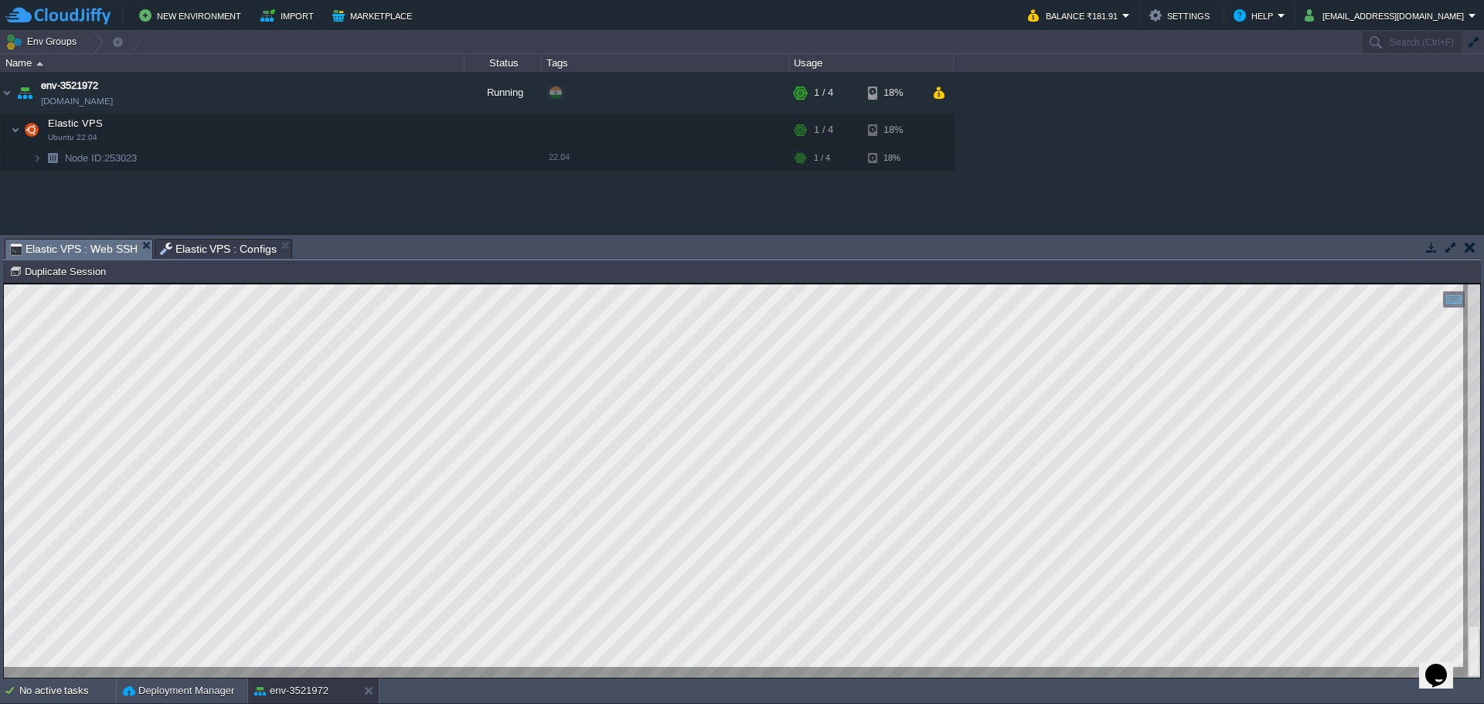
click at [203, 252] on span "Elastic VPS : Configs" at bounding box center [219, 249] width 118 height 19
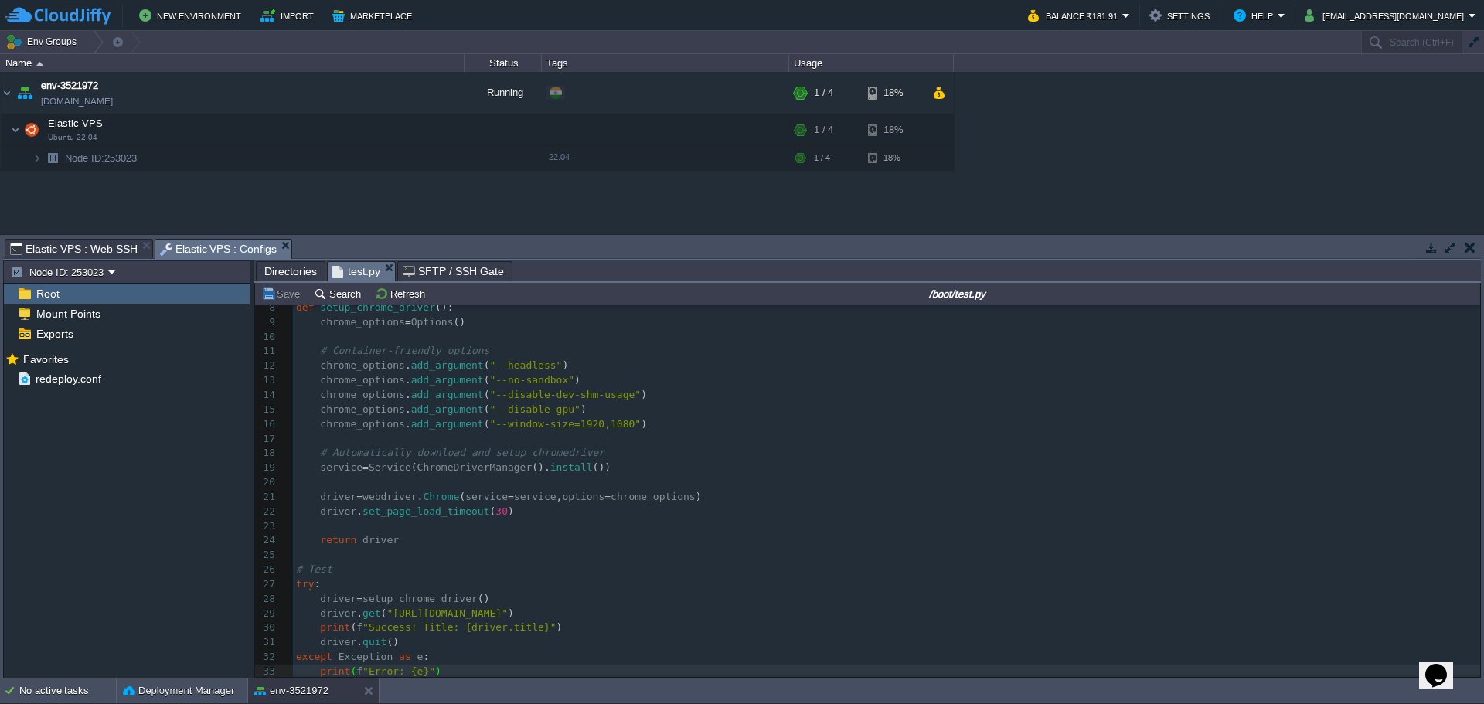
click at [1013, 291] on input "/boot/test.py" at bounding box center [958, 293] width 1041 height 19
click at [56, 247] on span "Elastic VPS : Web SSH" at bounding box center [74, 249] width 128 height 19
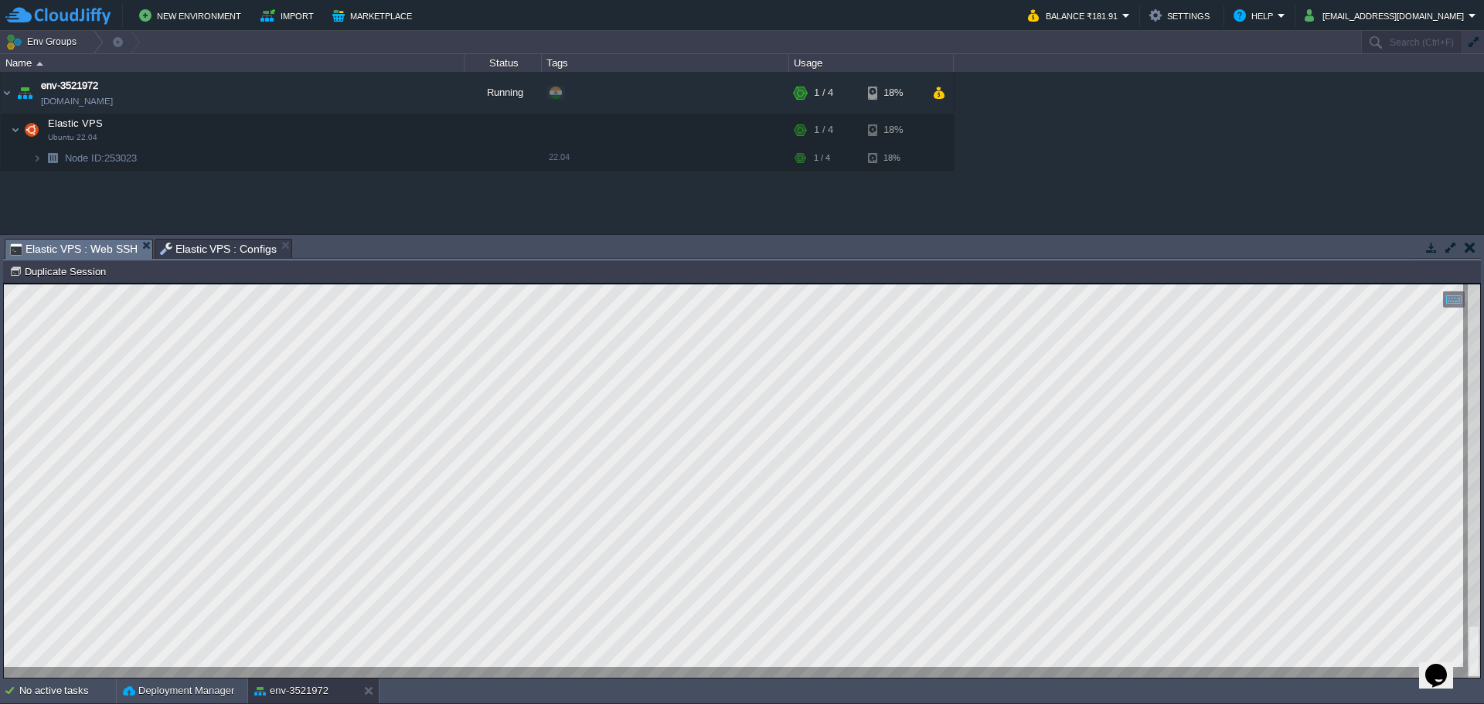
click at [216, 247] on span "Elastic VPS : Configs" at bounding box center [219, 249] width 118 height 19
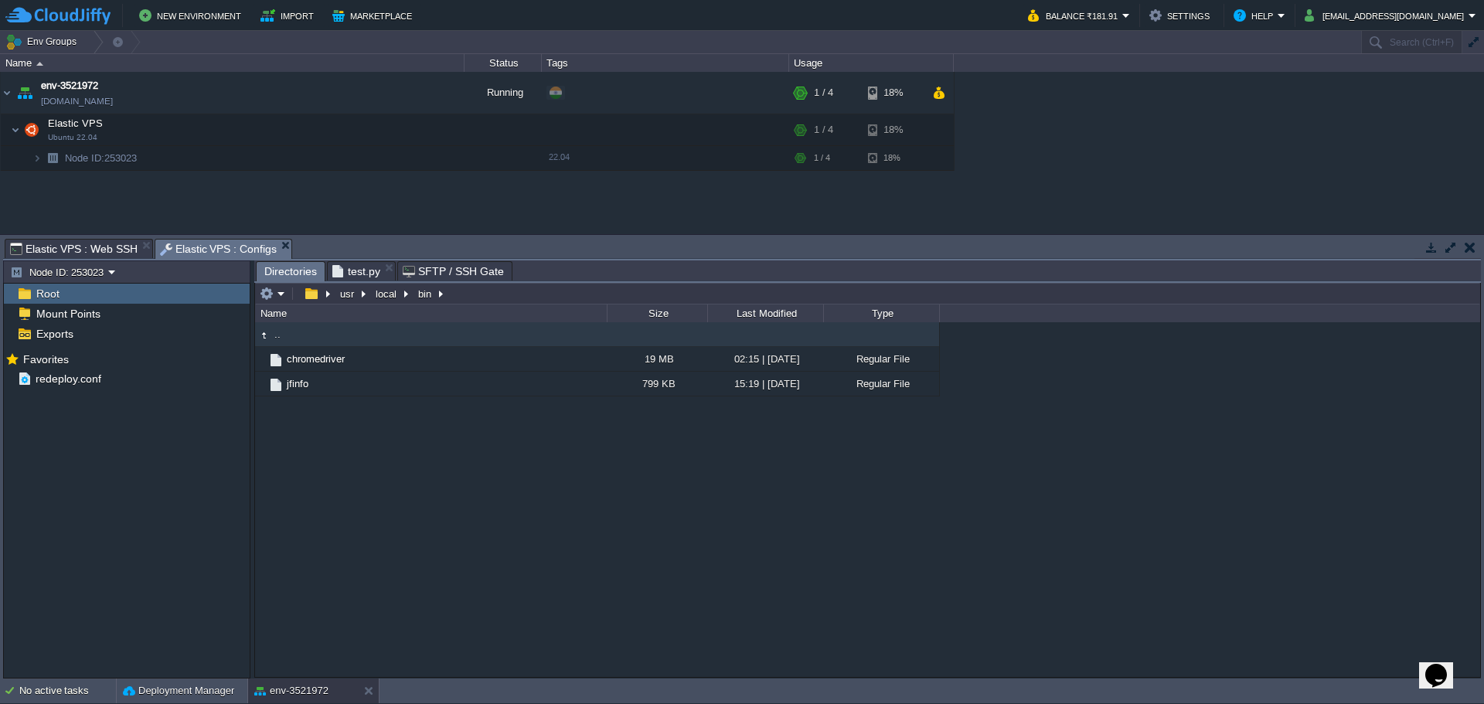
click at [288, 271] on span "Directories" at bounding box center [290, 271] width 53 height 19
click at [404, 359] on em at bounding box center [395, 359] width 21 height 14
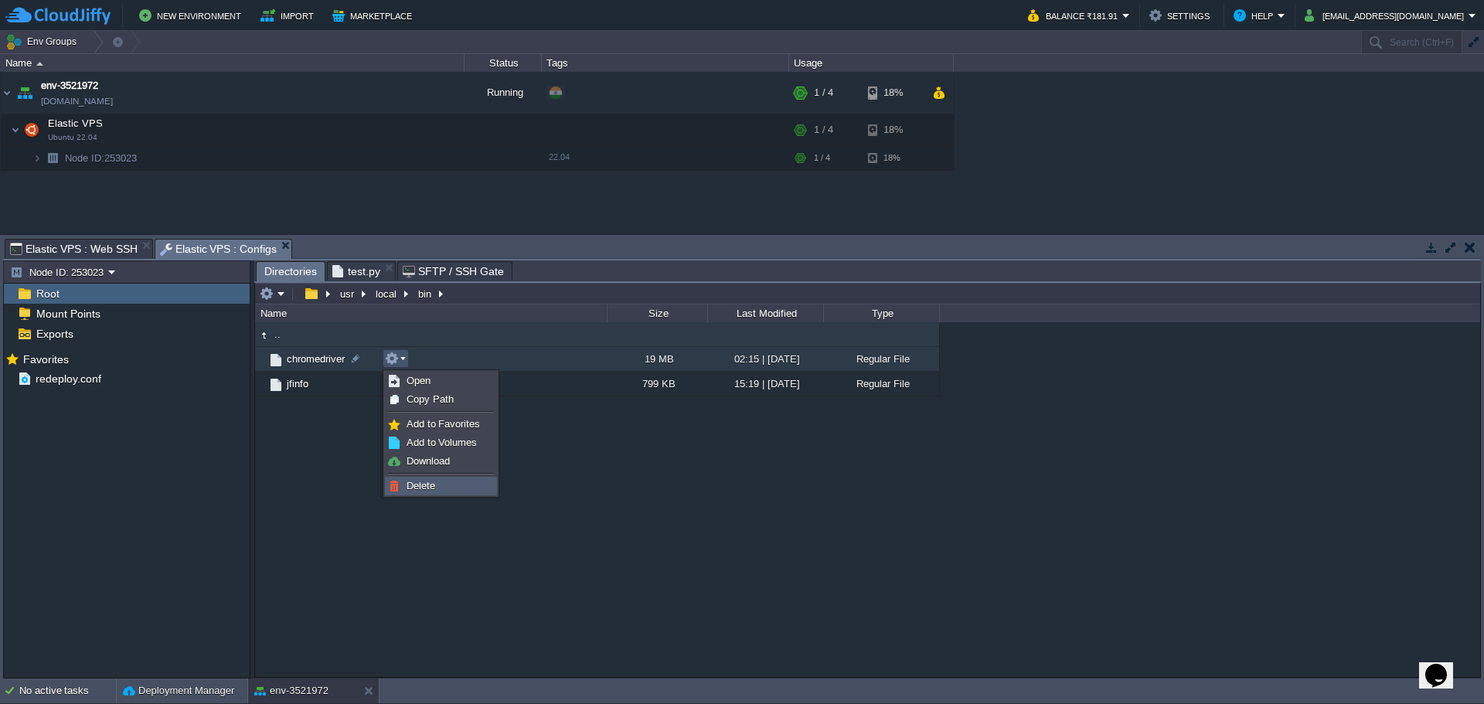
click at [424, 492] on link "Delete" at bounding box center [441, 486] width 111 height 17
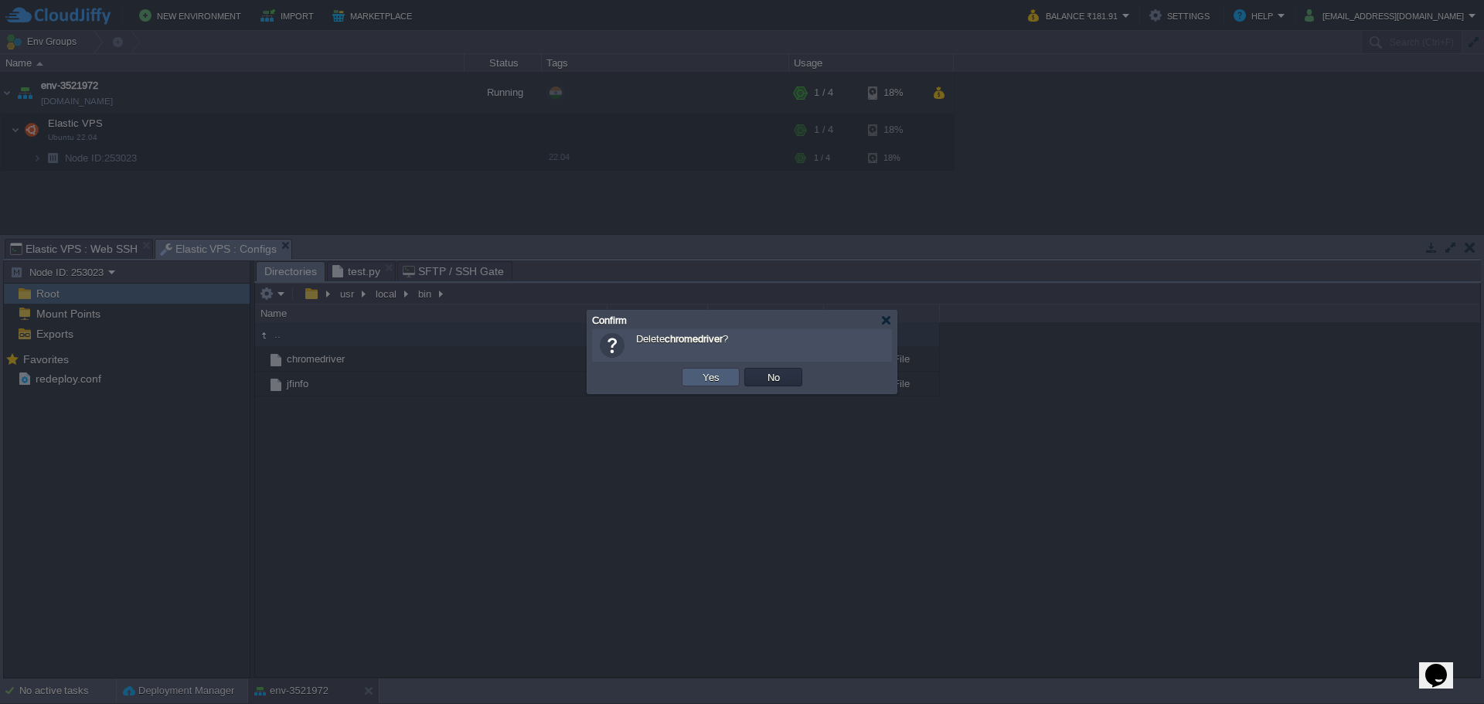
click at [695, 374] on td "Yes" at bounding box center [711, 377] width 58 height 19
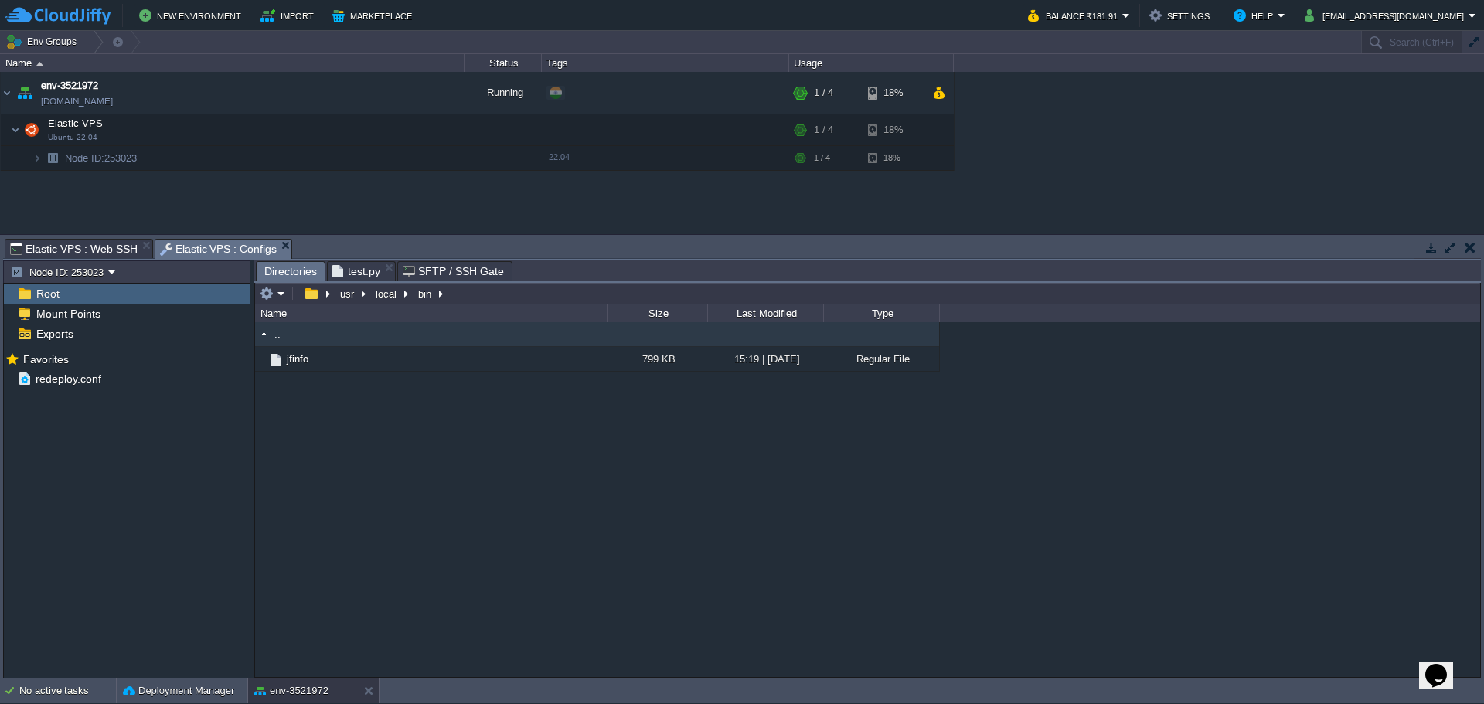
click at [346, 448] on div ".. jfinfo 799 KB 15:19 | [DATE] Regular File" at bounding box center [867, 499] width 1225 height 354
click at [275, 291] on em at bounding box center [273, 294] width 26 height 14
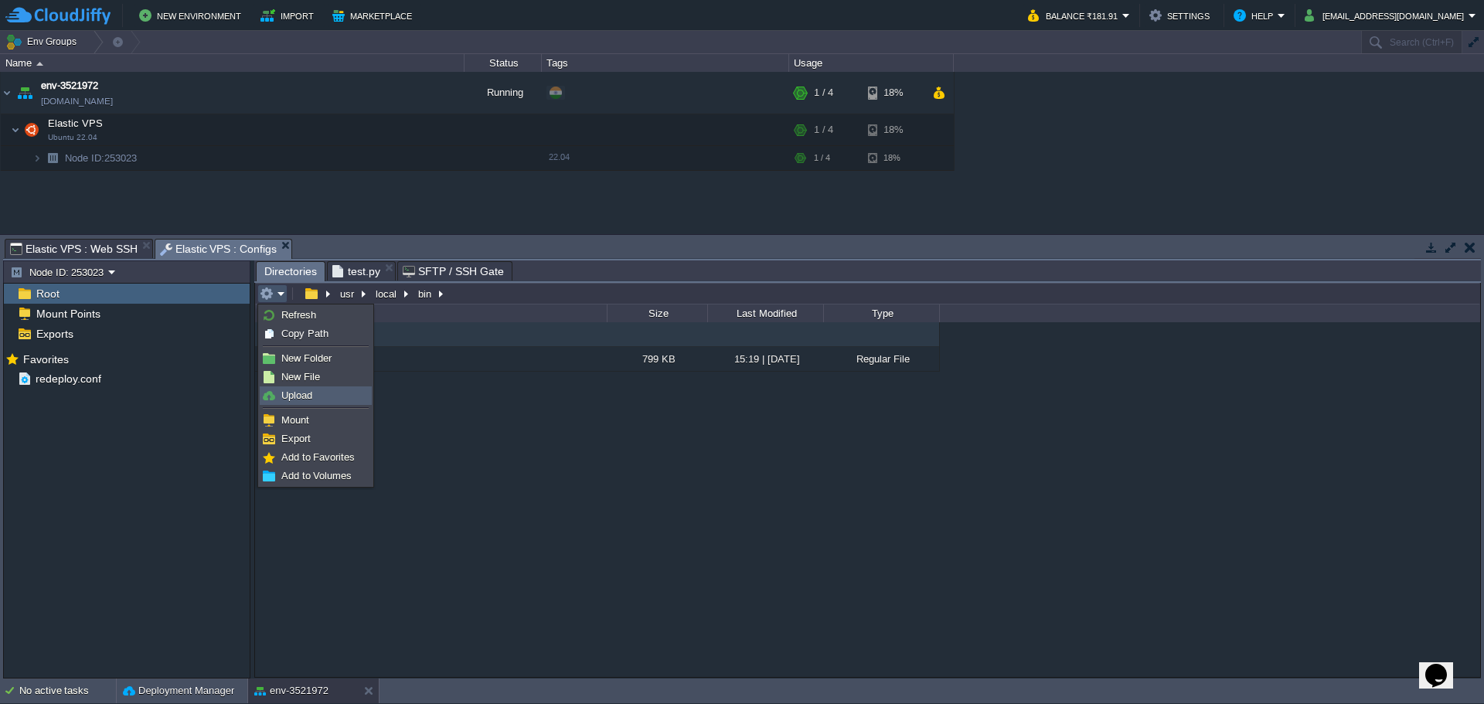
click at [296, 392] on span "Upload" at bounding box center [296, 396] width 31 height 12
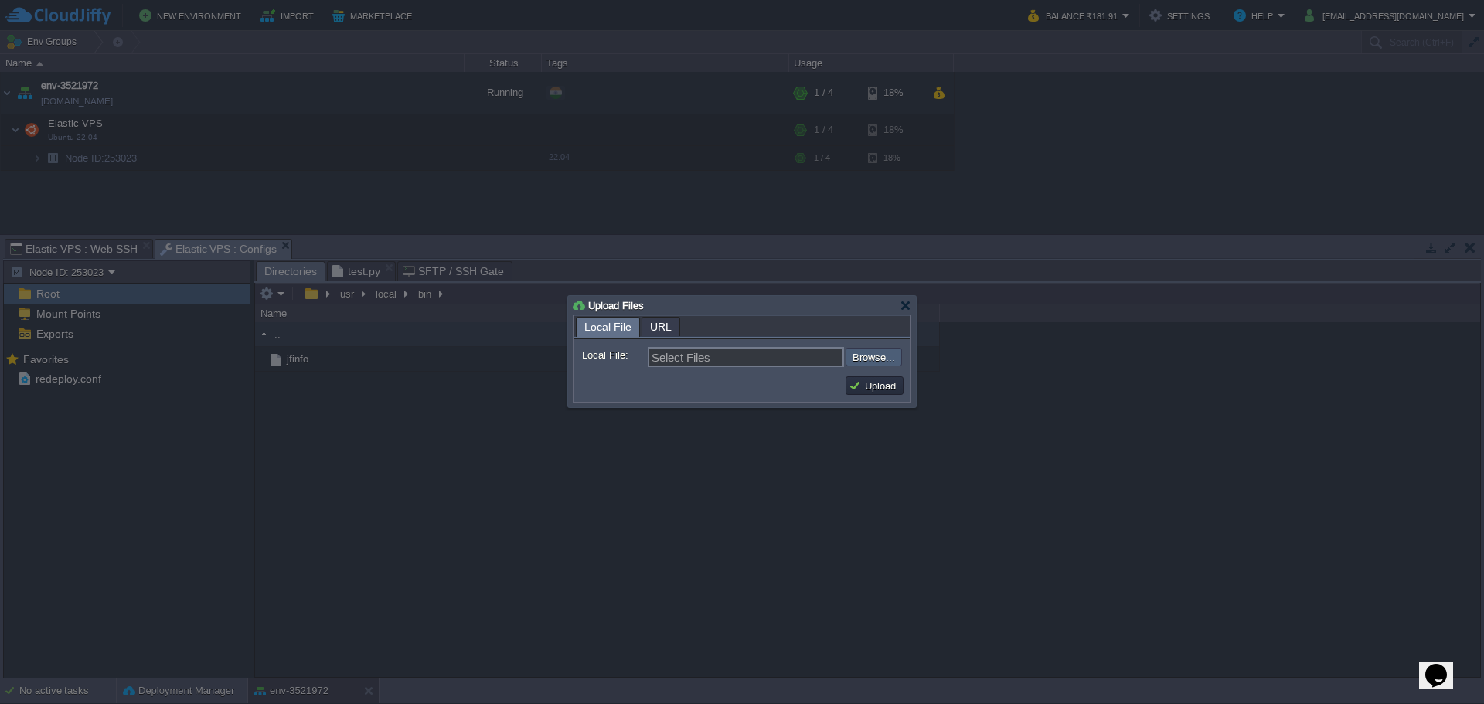
click at [867, 356] on input "file" at bounding box center [805, 357] width 196 height 19
type input "C:\fakepath\chromedriver"
type input "chromedriver"
click at [889, 380] on button "Upload" at bounding box center [875, 386] width 52 height 14
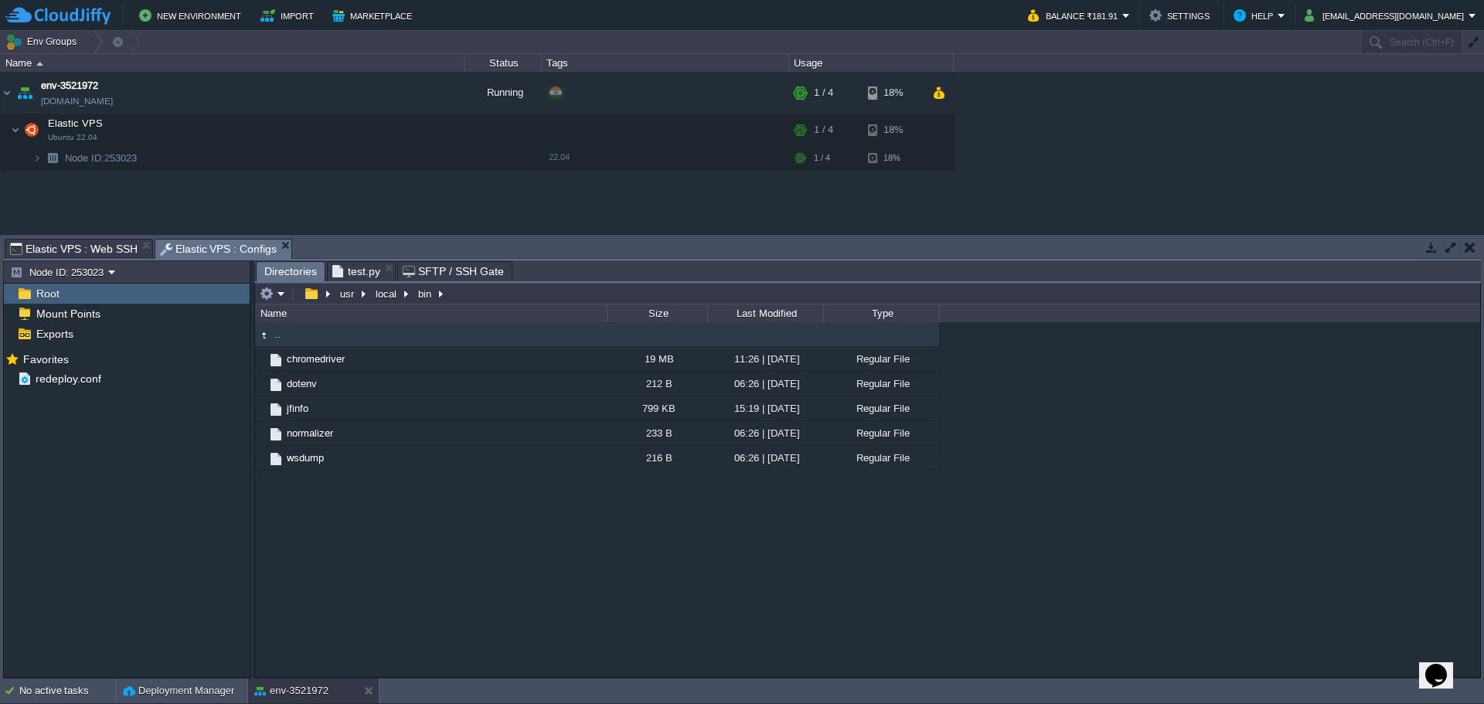
click at [89, 250] on span "Elastic VPS : Web SSH" at bounding box center [74, 249] width 128 height 19
click at [195, 250] on span "Elastic VPS : Configs" at bounding box center [219, 249] width 118 height 19
click at [350, 264] on span "test.py" at bounding box center [356, 271] width 48 height 19
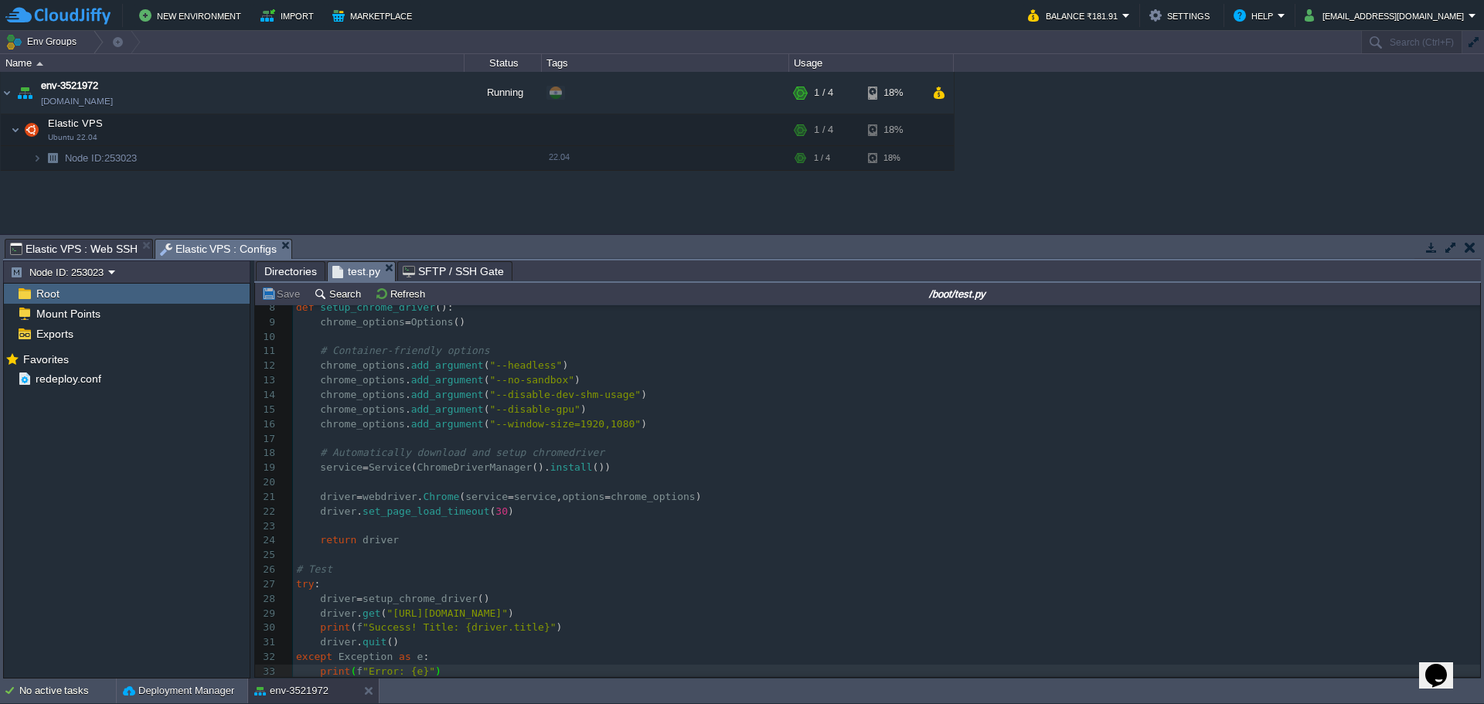
click at [514, 436] on pre at bounding box center [886, 439] width 1187 height 15
type textarea "-"
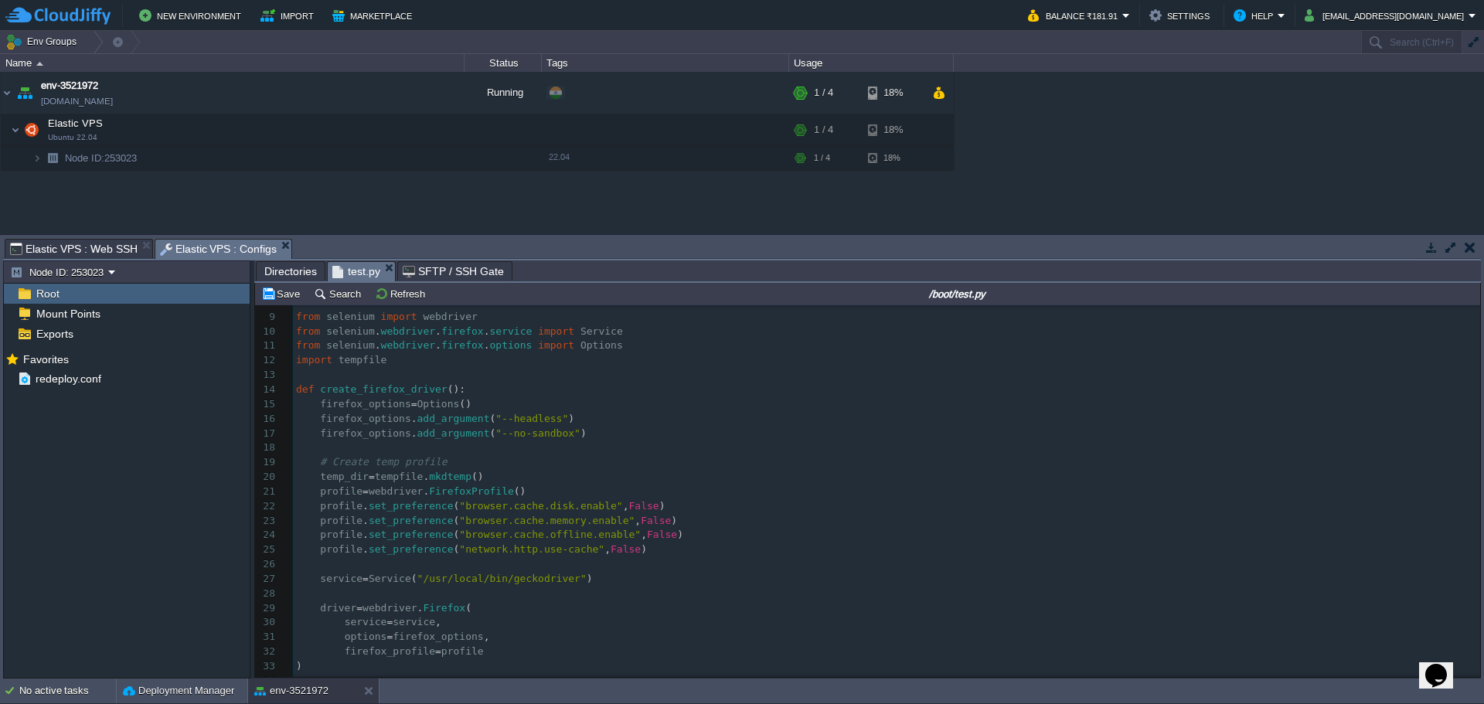
scroll to position [305, 0]
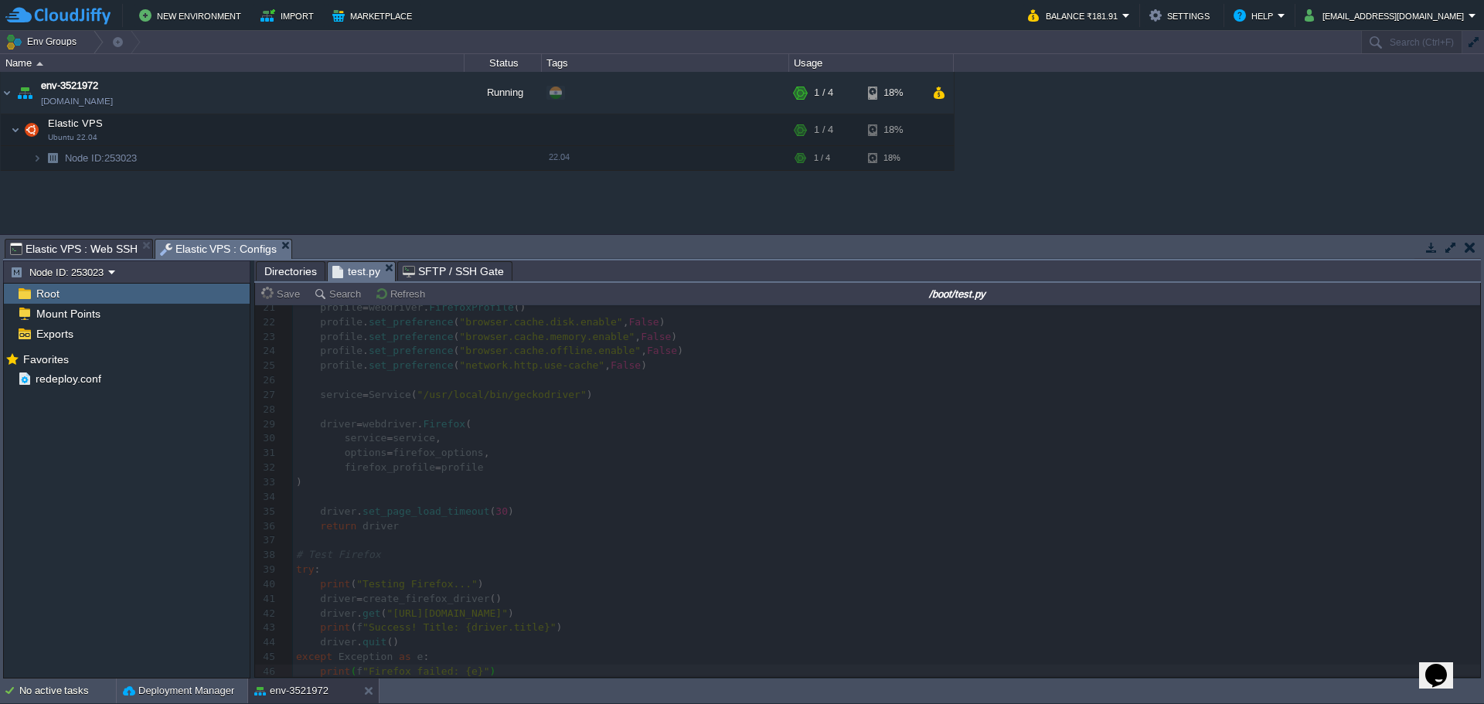
click at [90, 246] on span "Elastic VPS : Web SSH" at bounding box center [74, 249] width 128 height 19
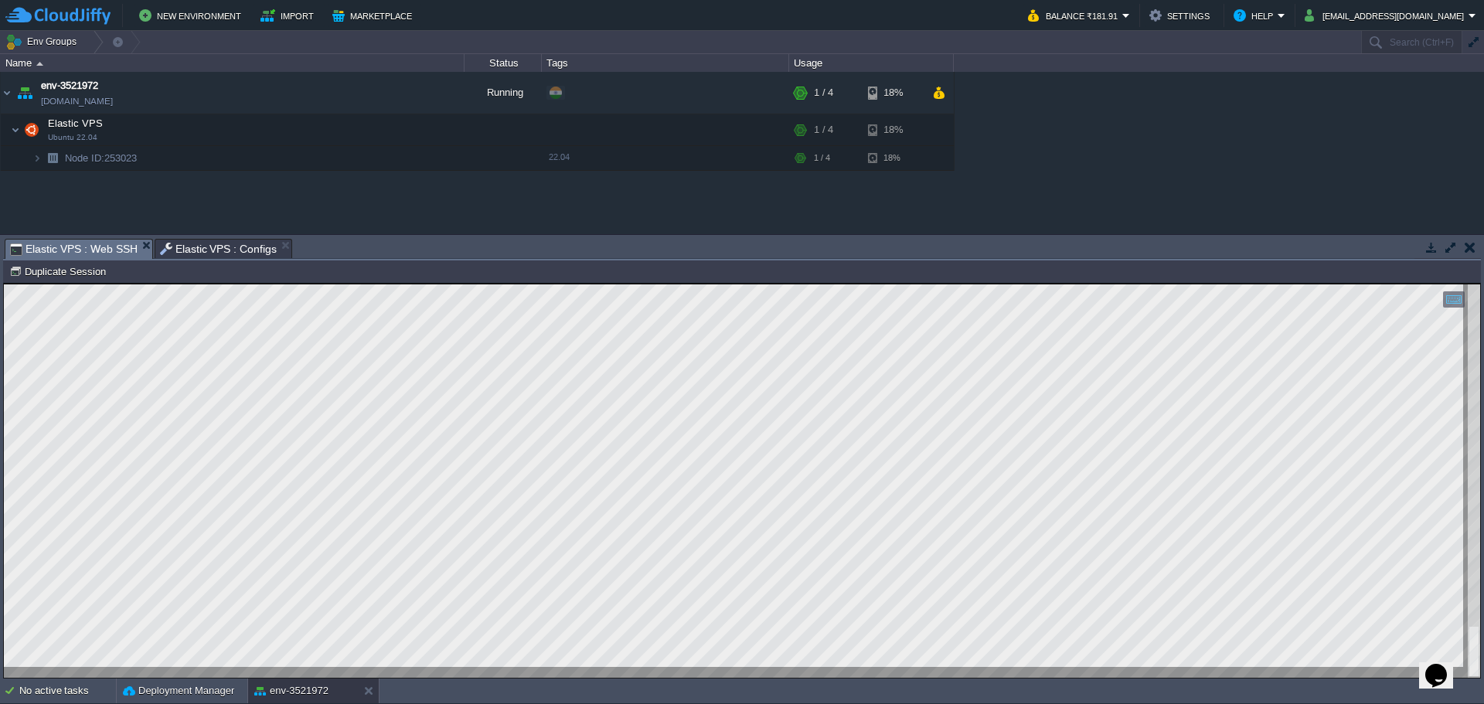
click at [188, 254] on span "Elastic VPS : Configs" at bounding box center [219, 249] width 118 height 19
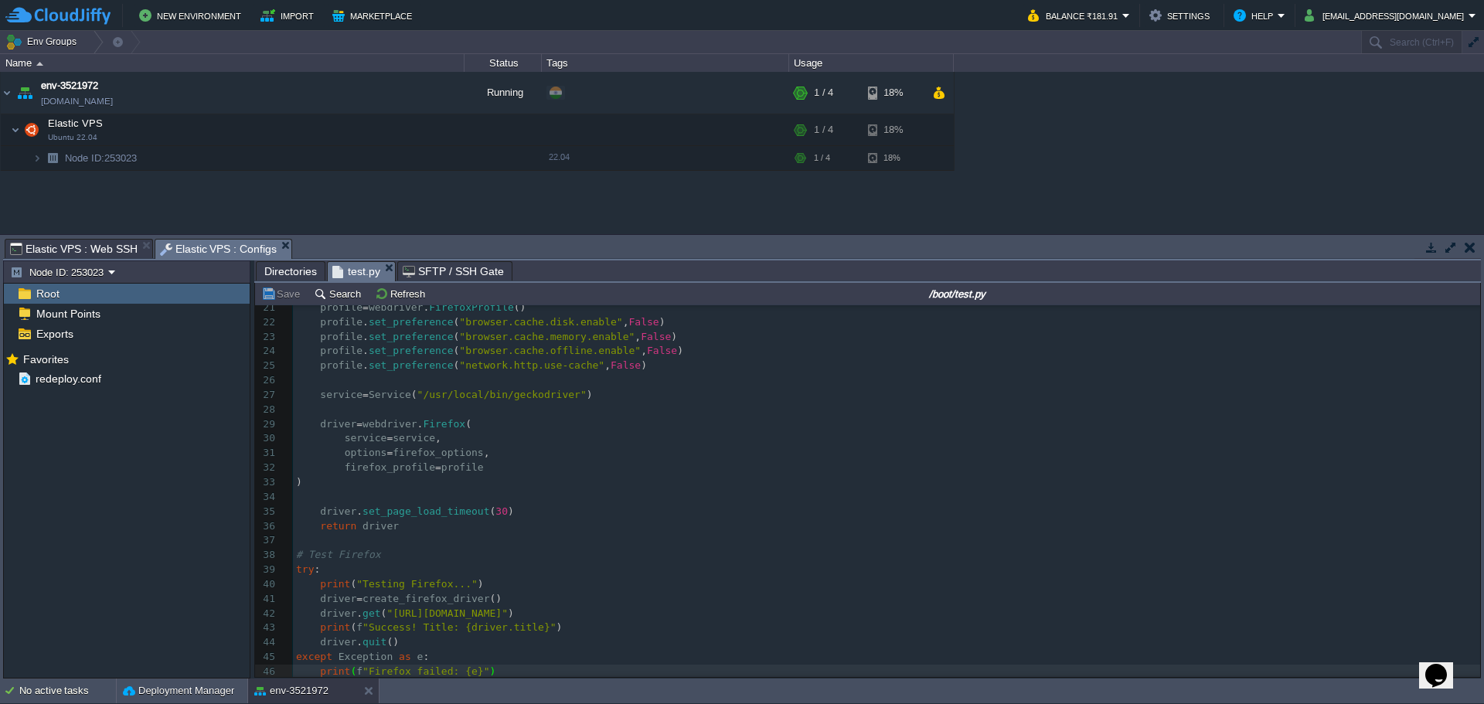
click at [282, 270] on span "Directories" at bounding box center [290, 271] width 53 height 19
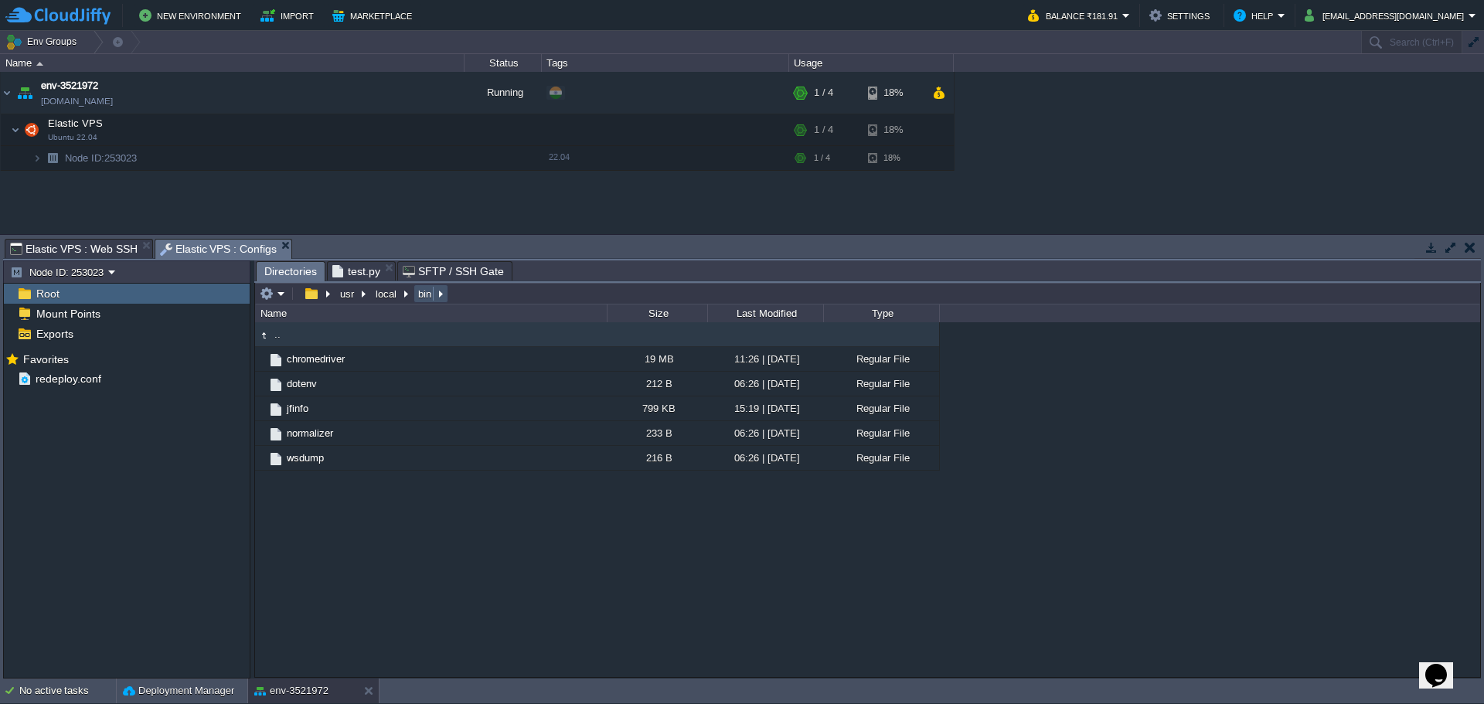
click at [424, 292] on button "bin" at bounding box center [425, 294] width 19 height 14
click at [388, 295] on button "local" at bounding box center [386, 294] width 27 height 14
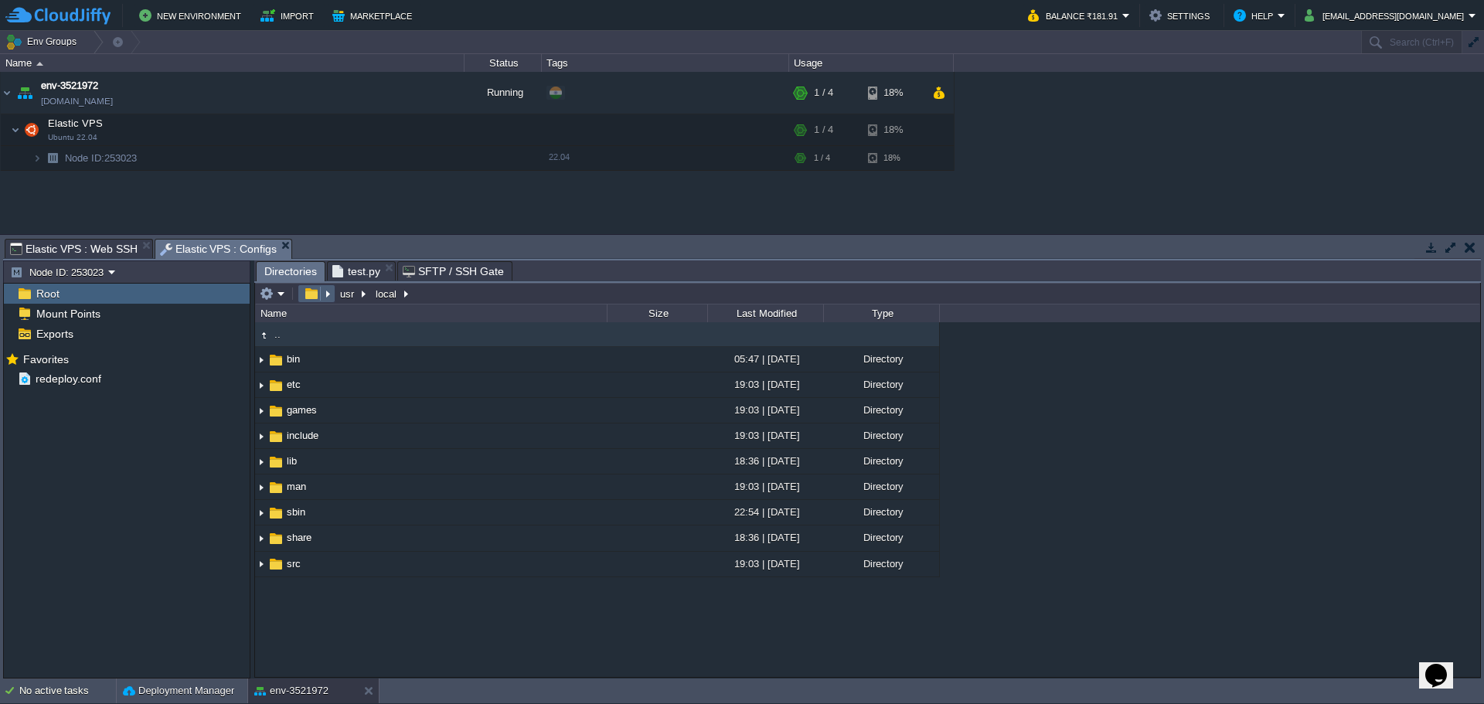
click at [308, 295] on button "button" at bounding box center [311, 294] width 22 height 14
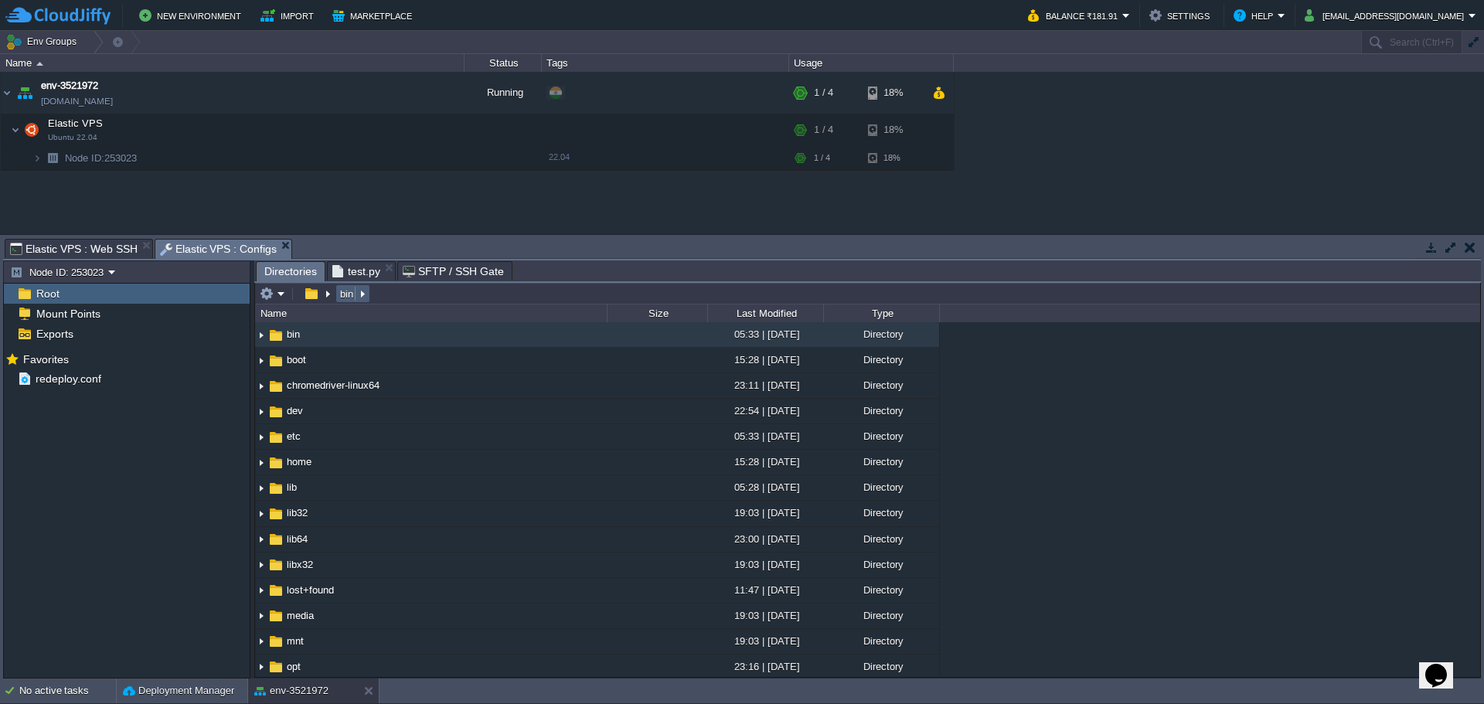
click at [348, 293] on button "bin" at bounding box center [347, 294] width 19 height 14
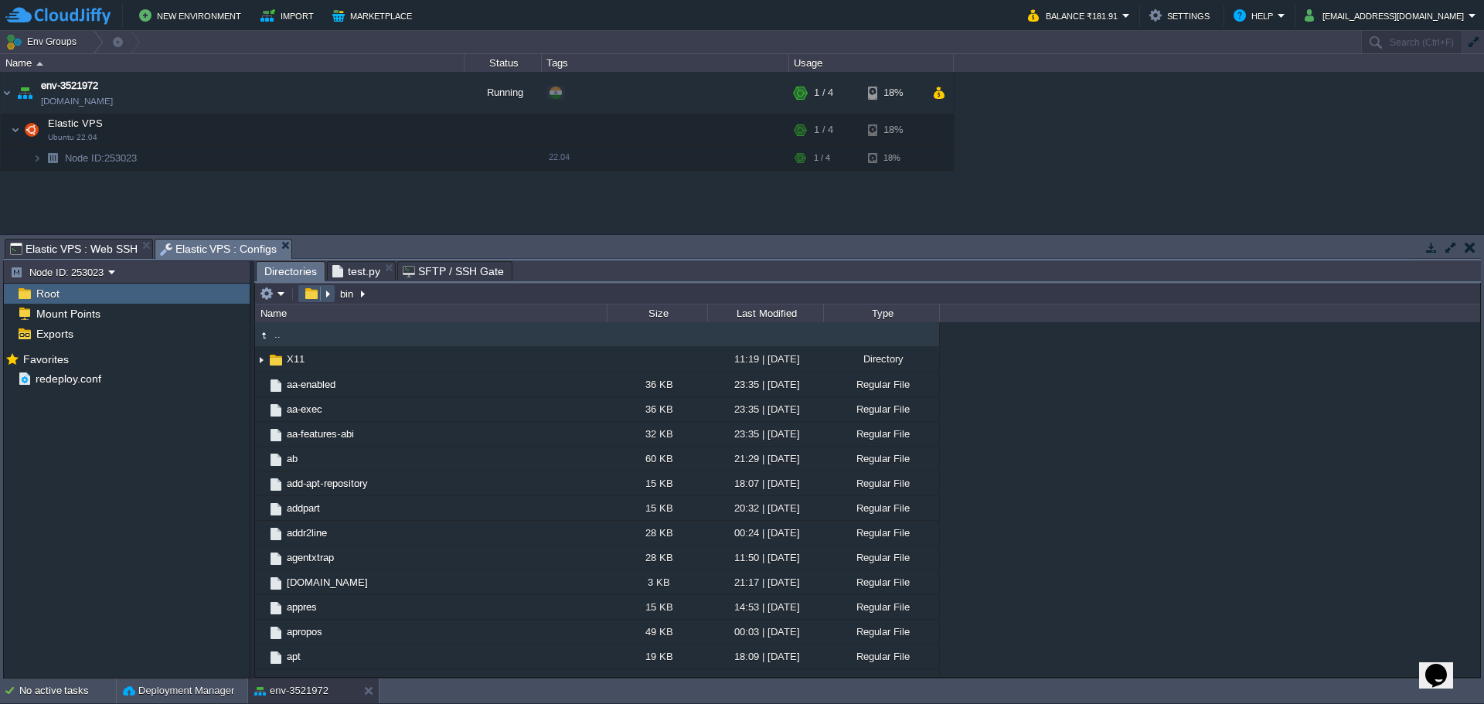
click at [311, 298] on button "button" at bounding box center [311, 294] width 22 height 14
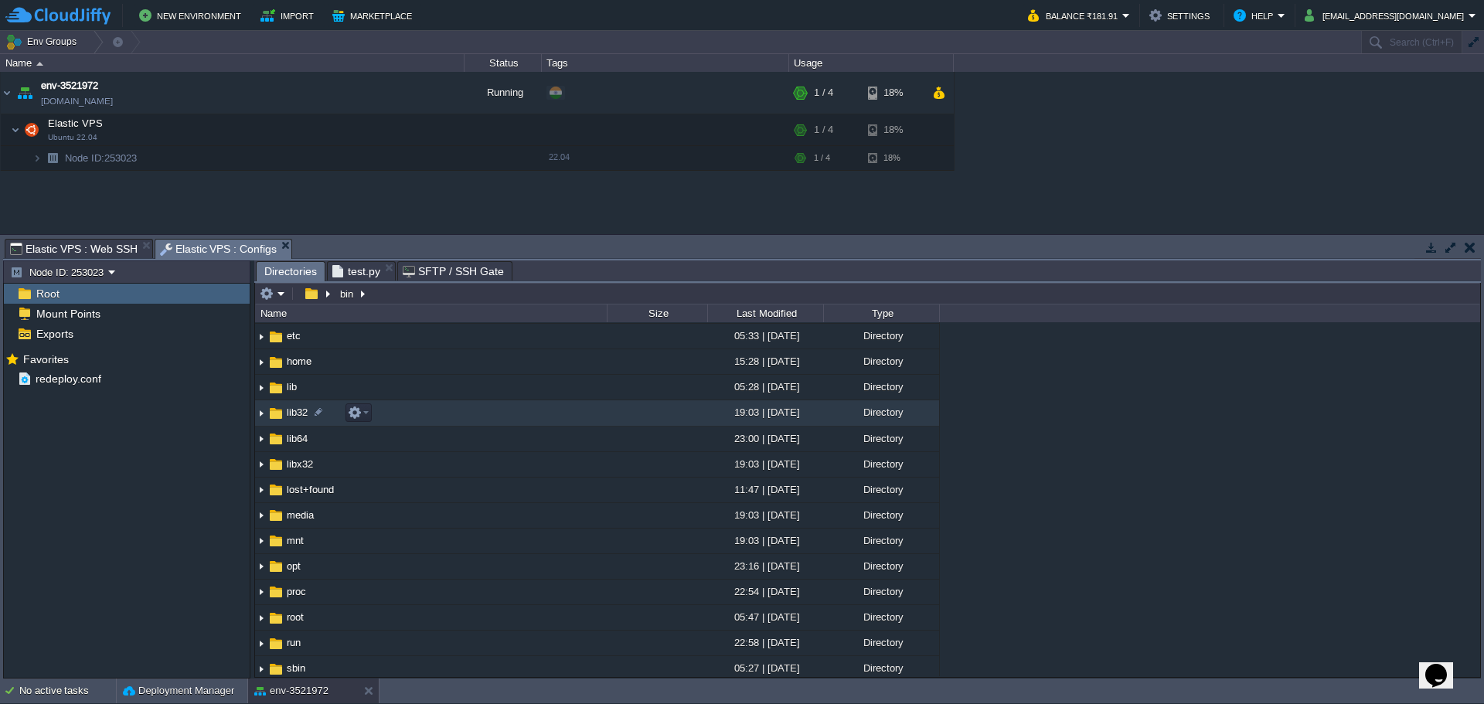
scroll to position [0, 0]
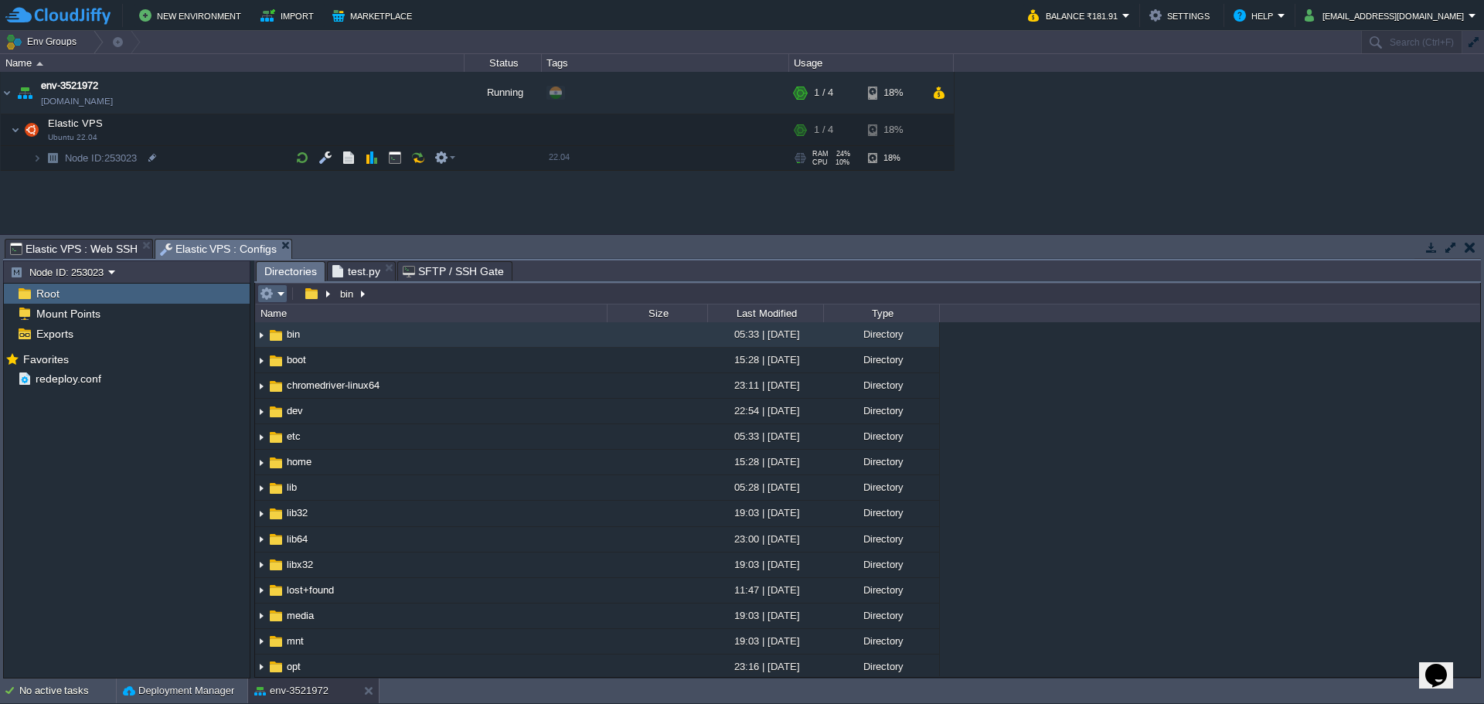
click at [275, 295] on em at bounding box center [273, 294] width 26 height 14
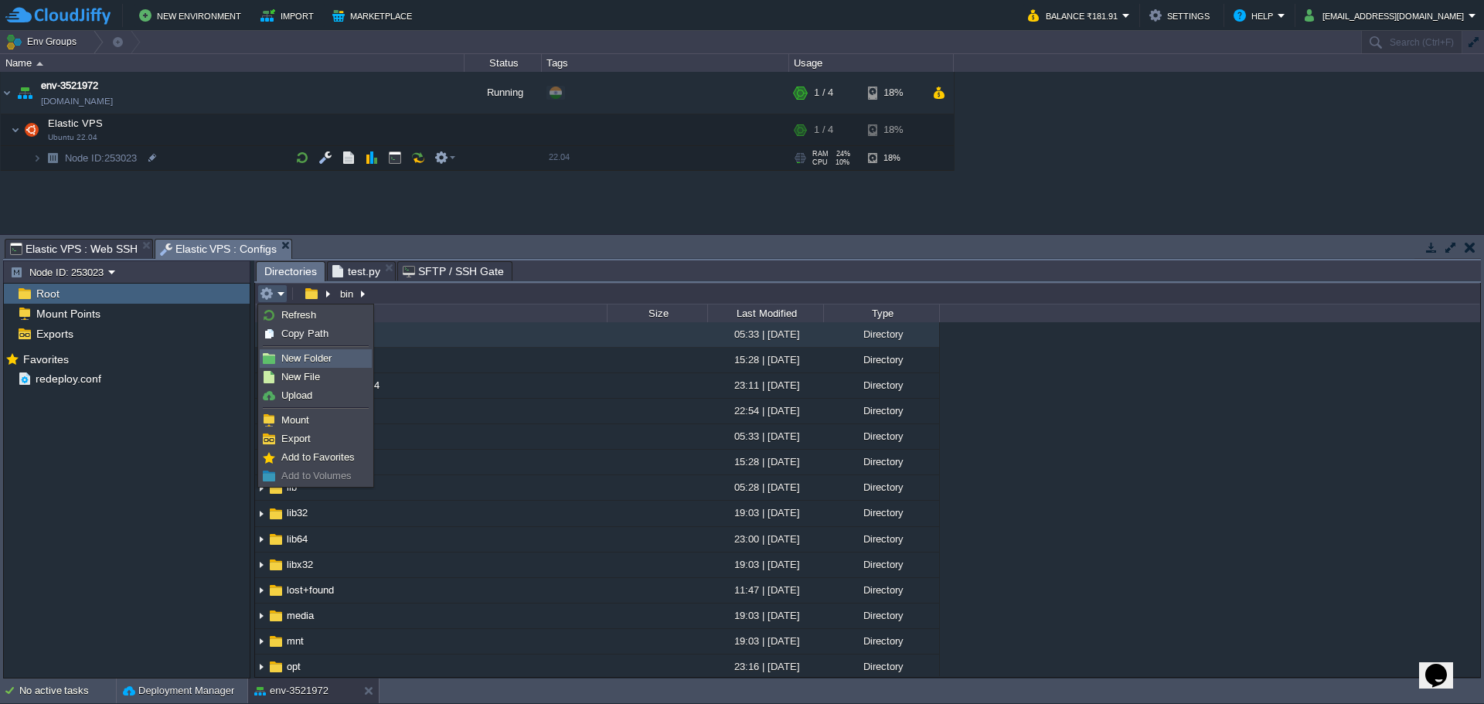
click at [304, 358] on span "New Folder" at bounding box center [306, 359] width 50 height 12
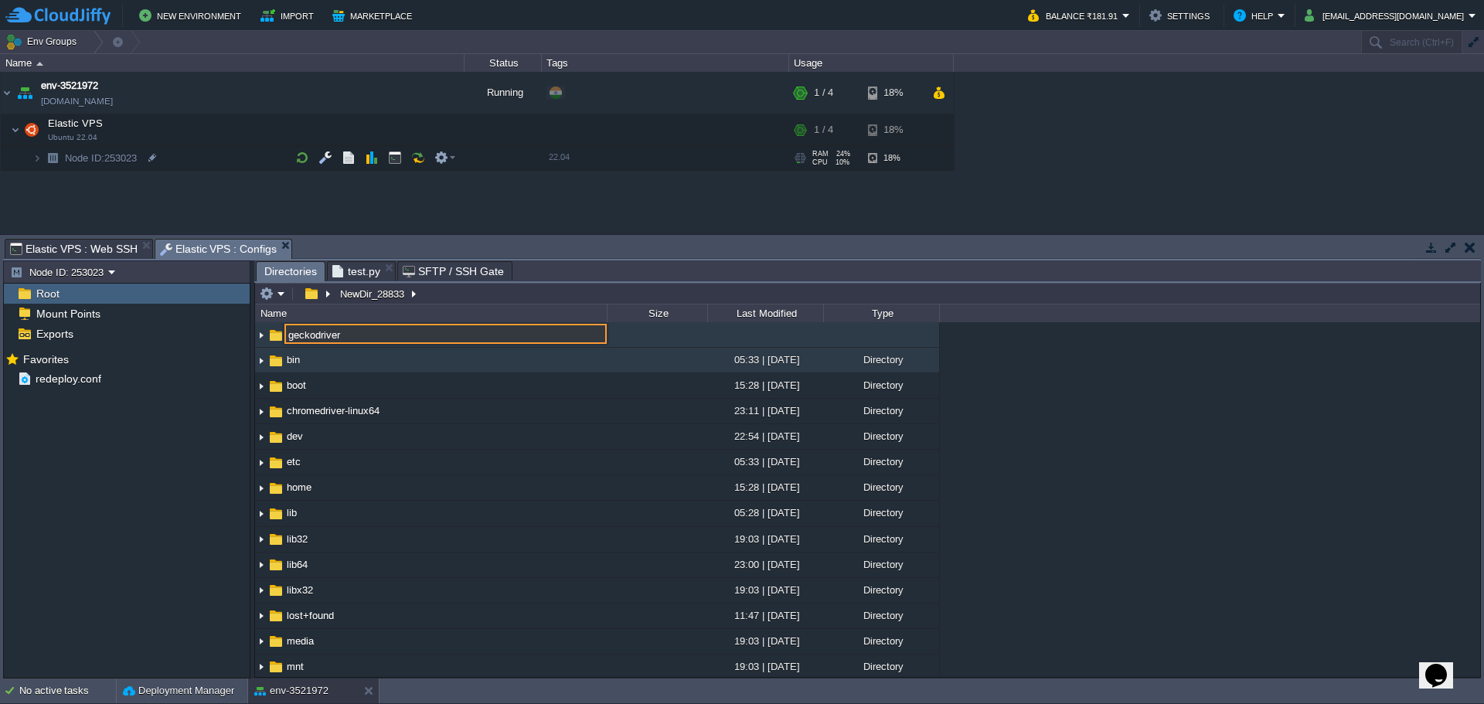
type input "geckodriver"
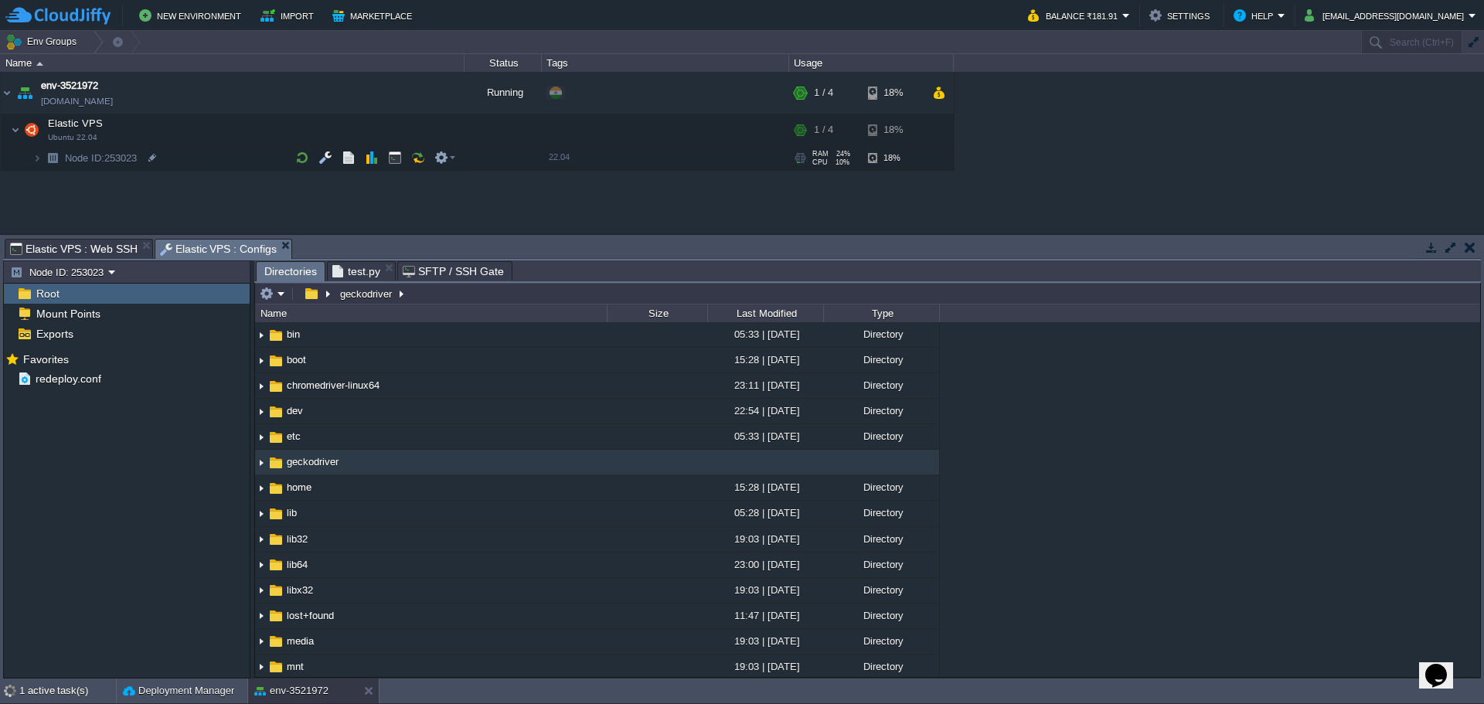
click at [306, 468] on span "geckodriver" at bounding box center [312, 461] width 56 height 13
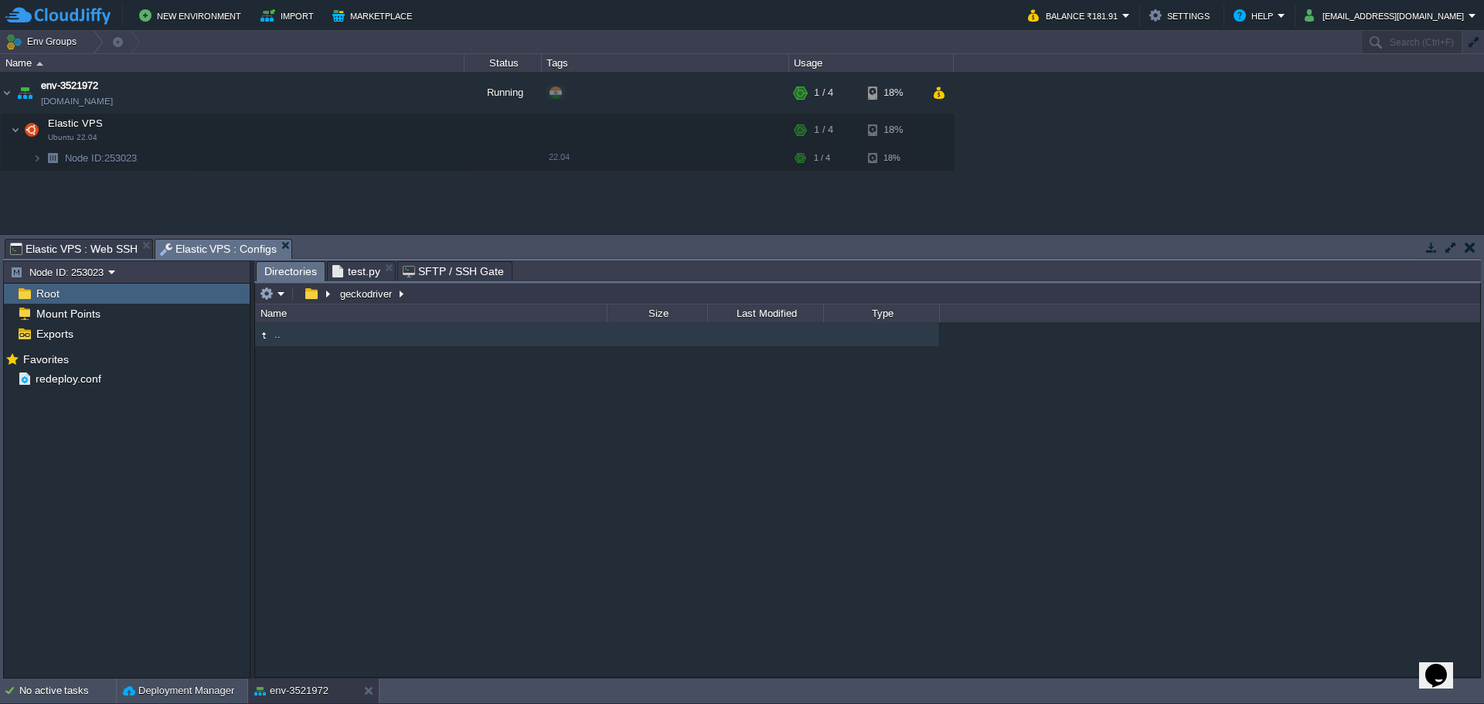
click at [50, 237] on div "Tasks Activity Log Archive Git / SVN Elastic VPS : Web SSH Elastic VPS : Config…" at bounding box center [742, 457] width 1484 height 444
click at [49, 240] on span "Elastic VPS : Web SSH" at bounding box center [74, 249] width 128 height 19
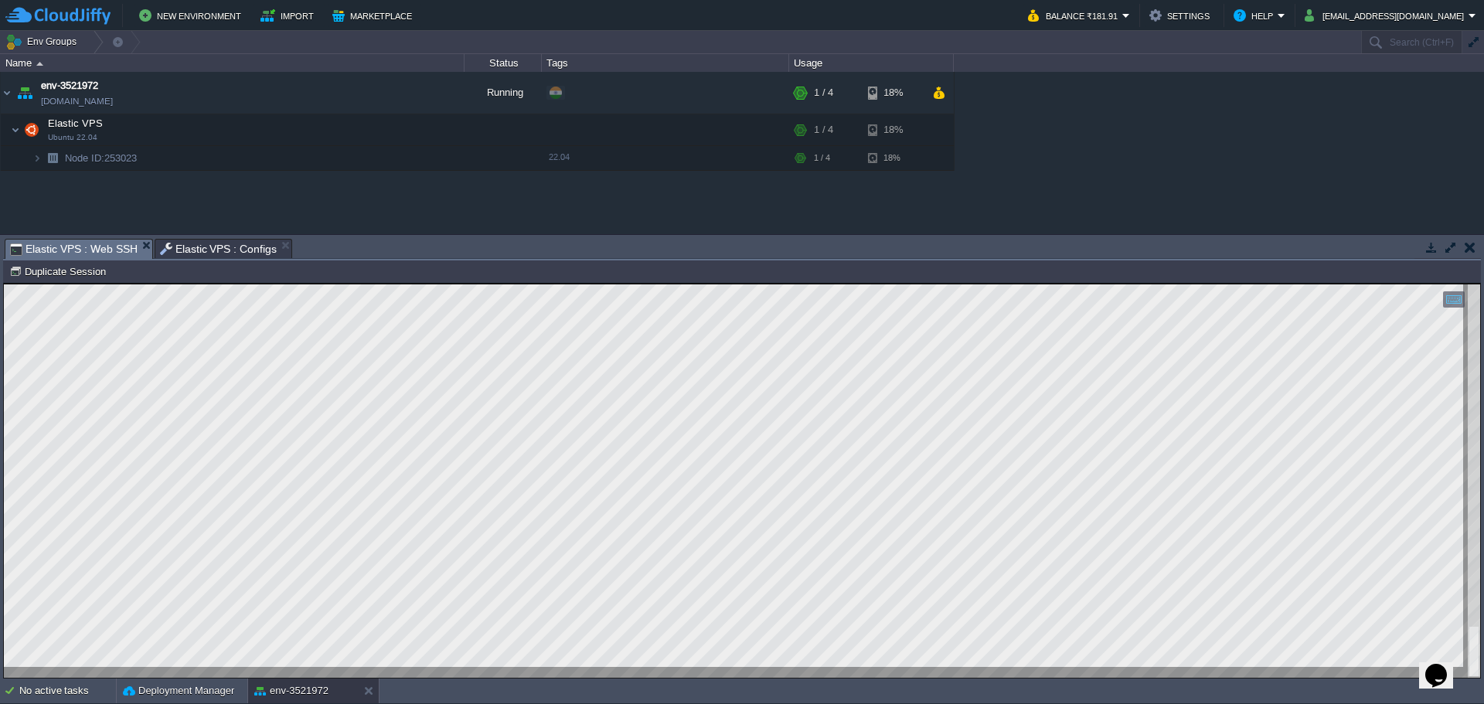
click at [4, 284] on html "Copy: Ctrl + Shift + C Paste: Ctrl + V Settings: Ctrl + Shift + Alt 0" at bounding box center [742, 284] width 1477 height 0
click at [191, 254] on span "Elastic VPS : Configs" at bounding box center [219, 249] width 118 height 19
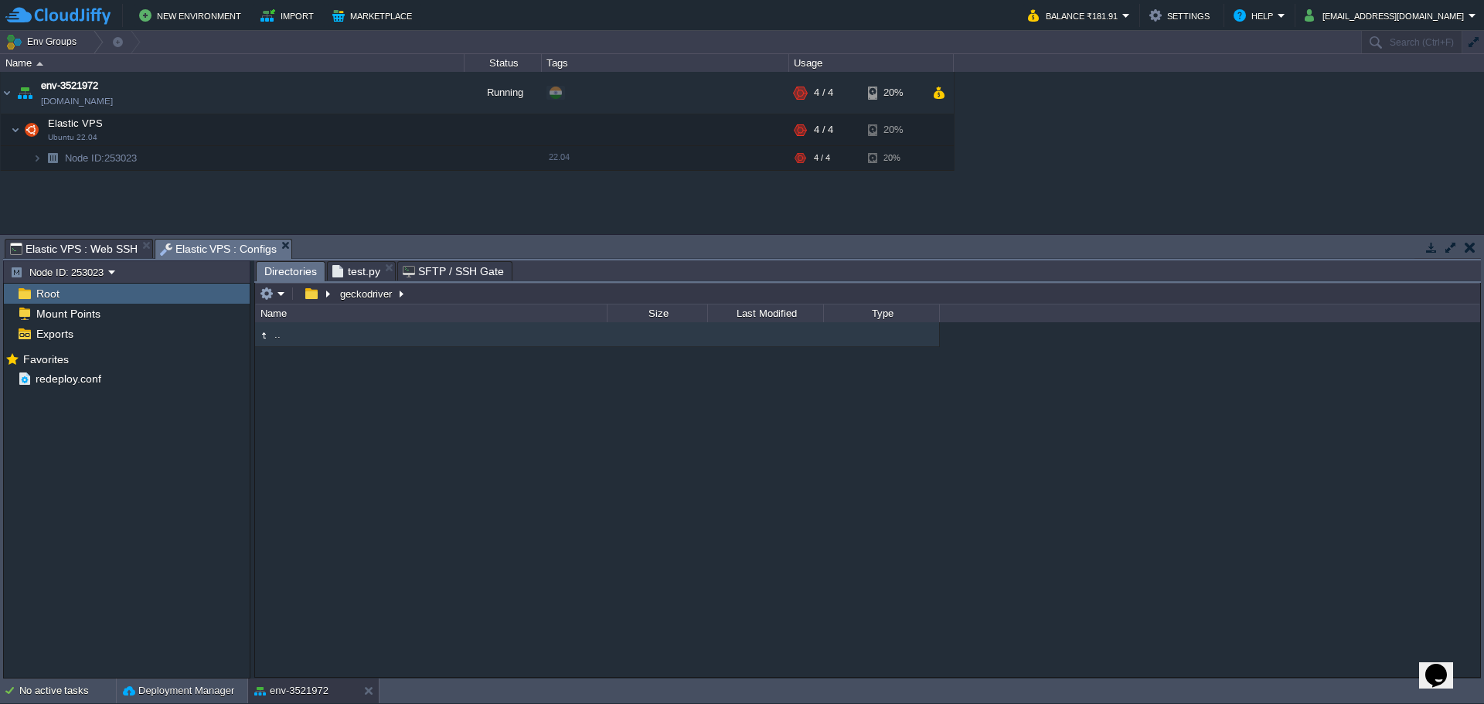
click at [337, 271] on span "test.py" at bounding box center [356, 271] width 48 height 19
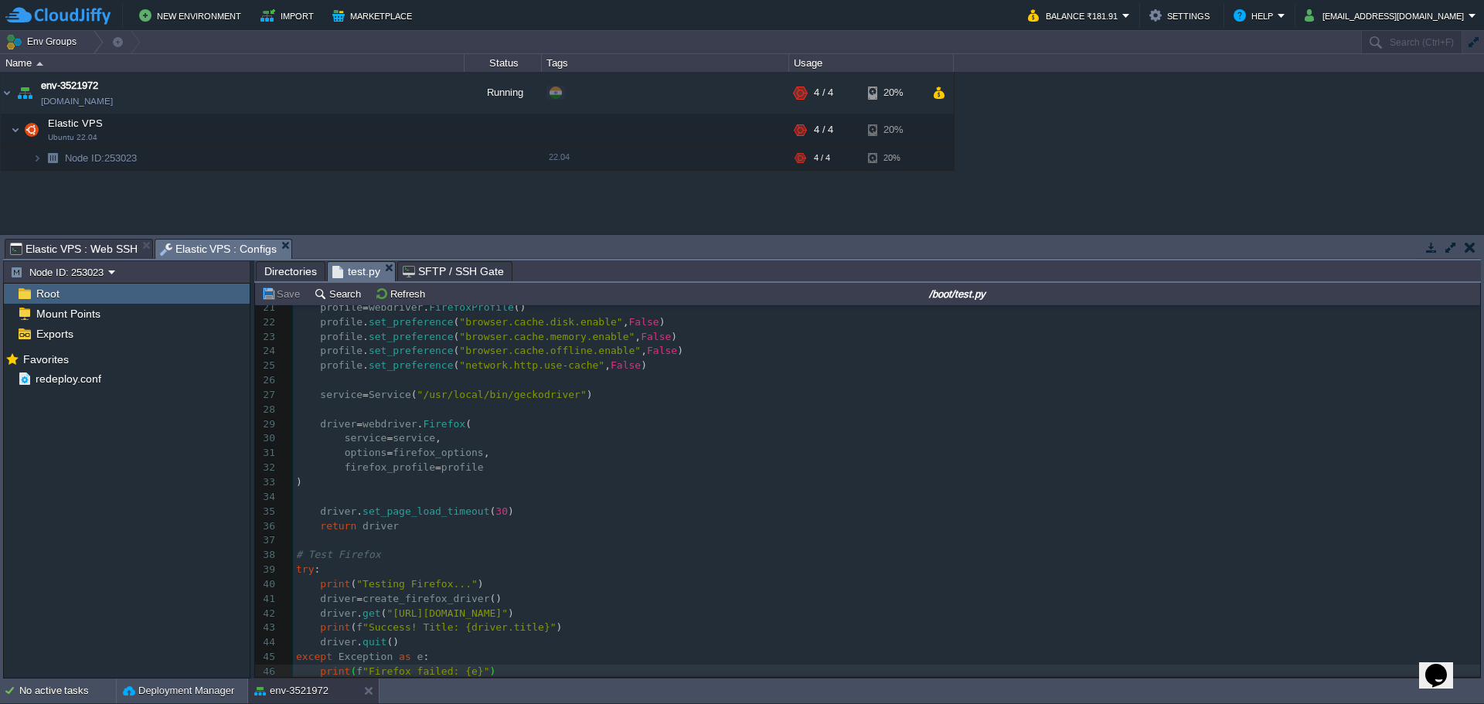
click at [1034, 289] on input "/boot/test.py" at bounding box center [958, 293] width 1041 height 19
click at [72, 246] on span "Elastic VPS : Web SSH" at bounding box center [74, 249] width 128 height 19
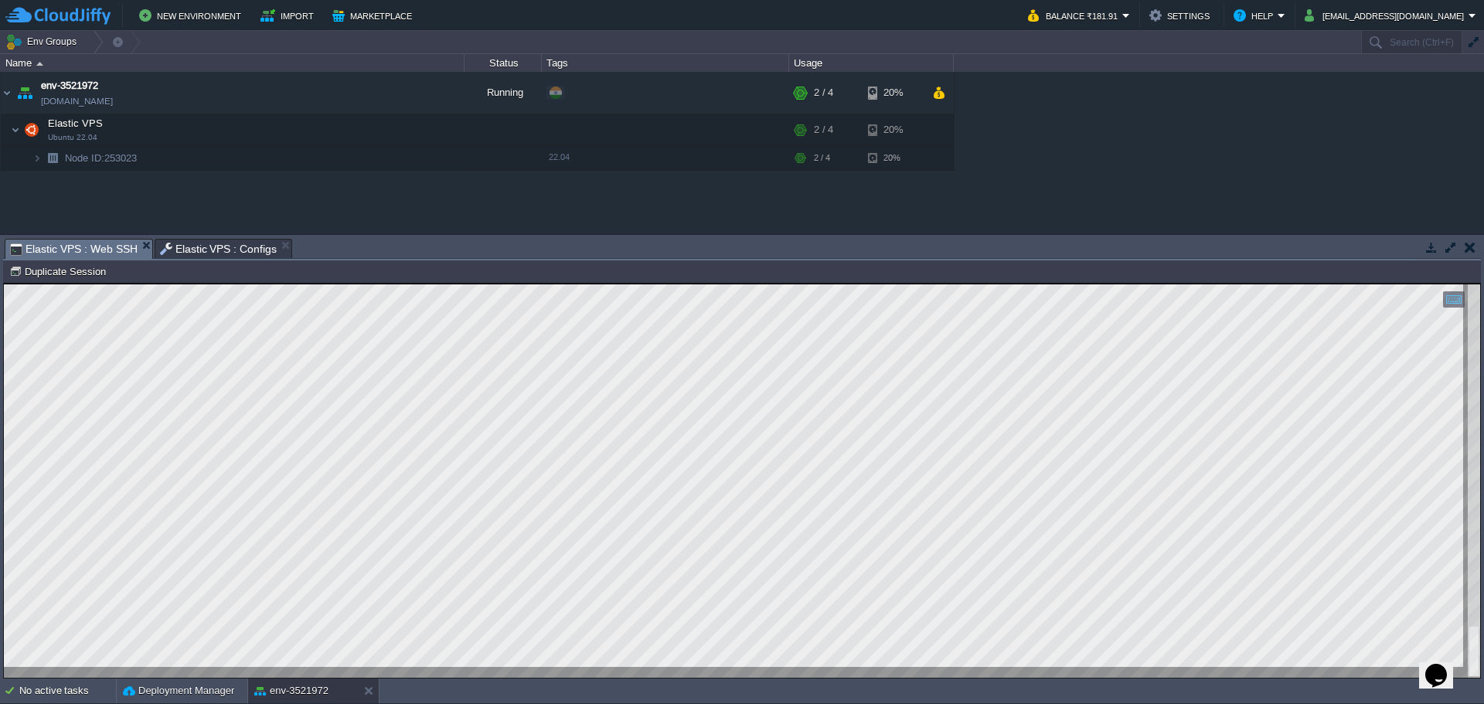
click at [4, 284] on html "Copy: Ctrl + Shift + C Paste: Ctrl + V Settings: Ctrl + Shift + Alt 0" at bounding box center [742, 284] width 1477 height 0
click at [189, 249] on span "Elastic VPS : Configs" at bounding box center [219, 249] width 118 height 19
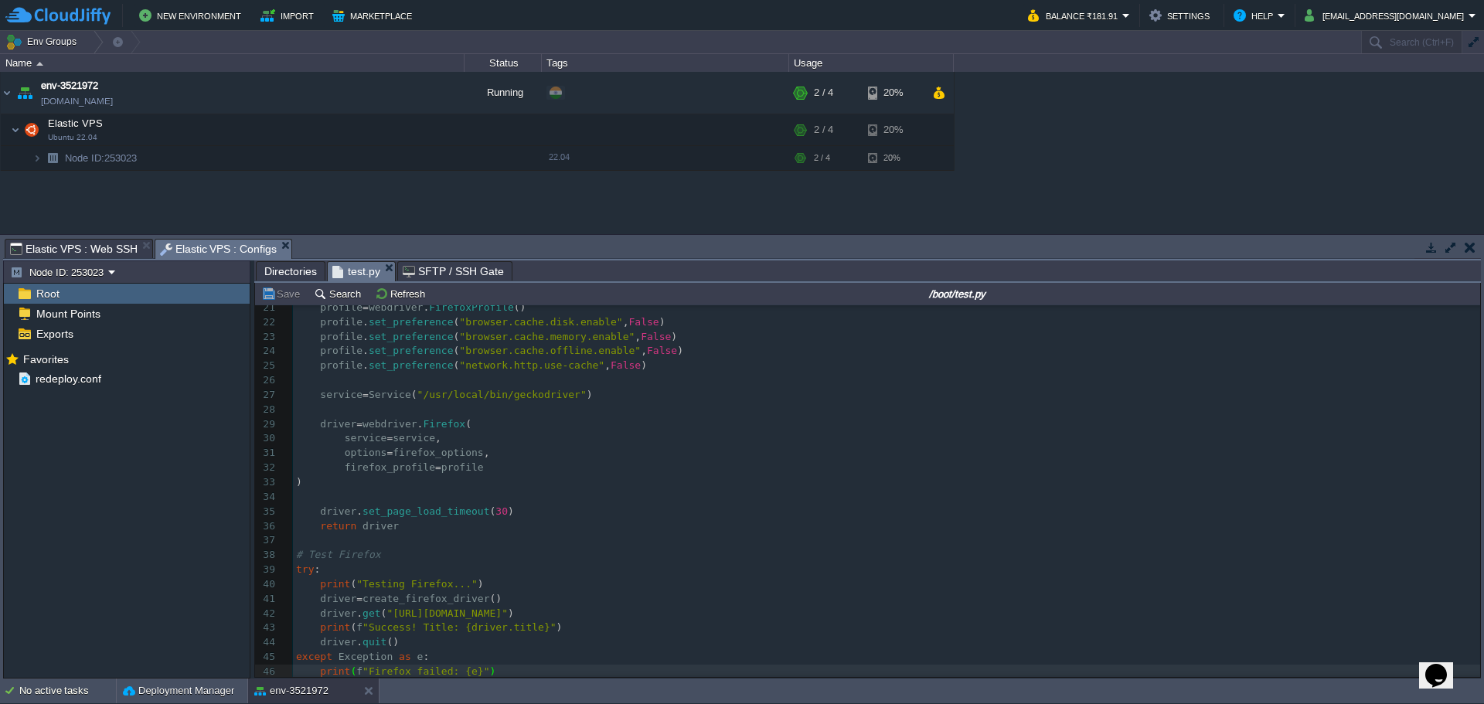
click at [518, 435] on pre "service = service ," at bounding box center [886, 438] width 1187 height 15
type textarea "-"
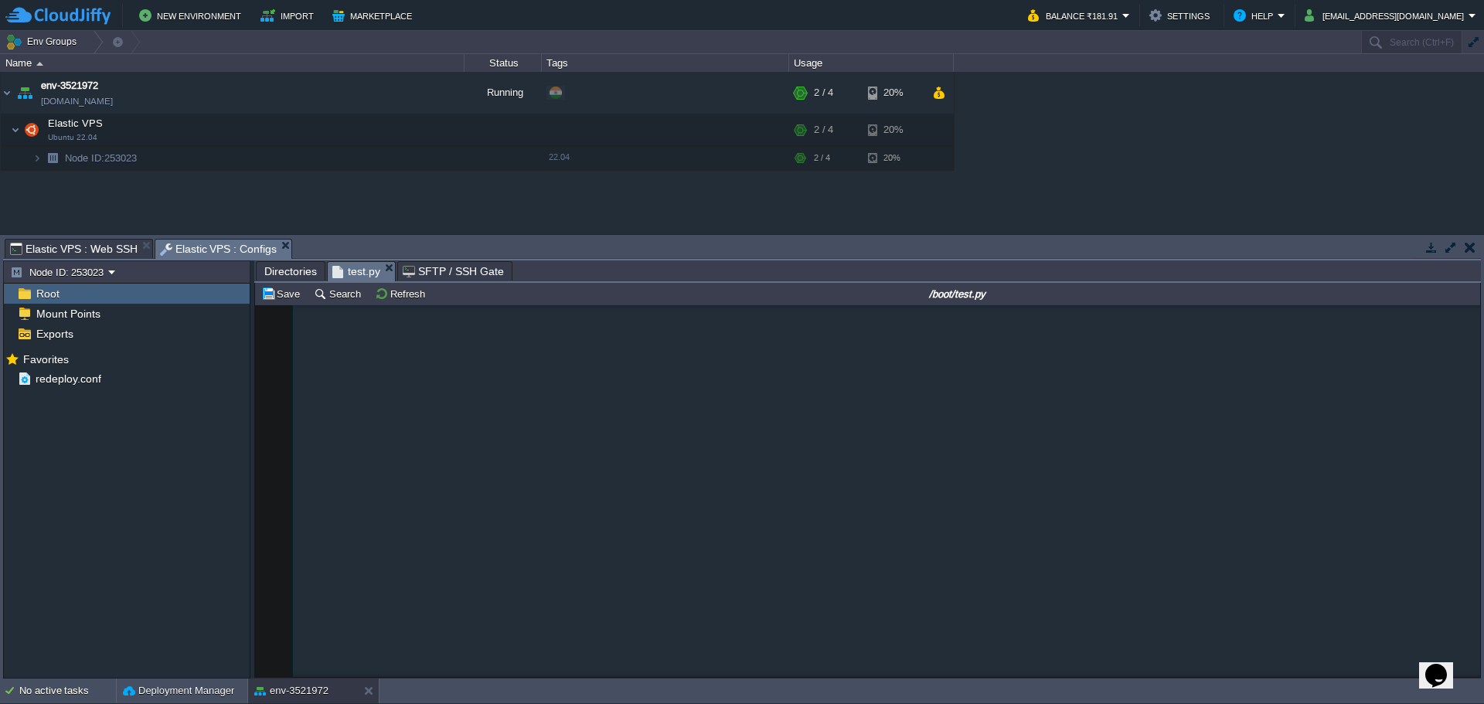
scroll to position [1033, 0]
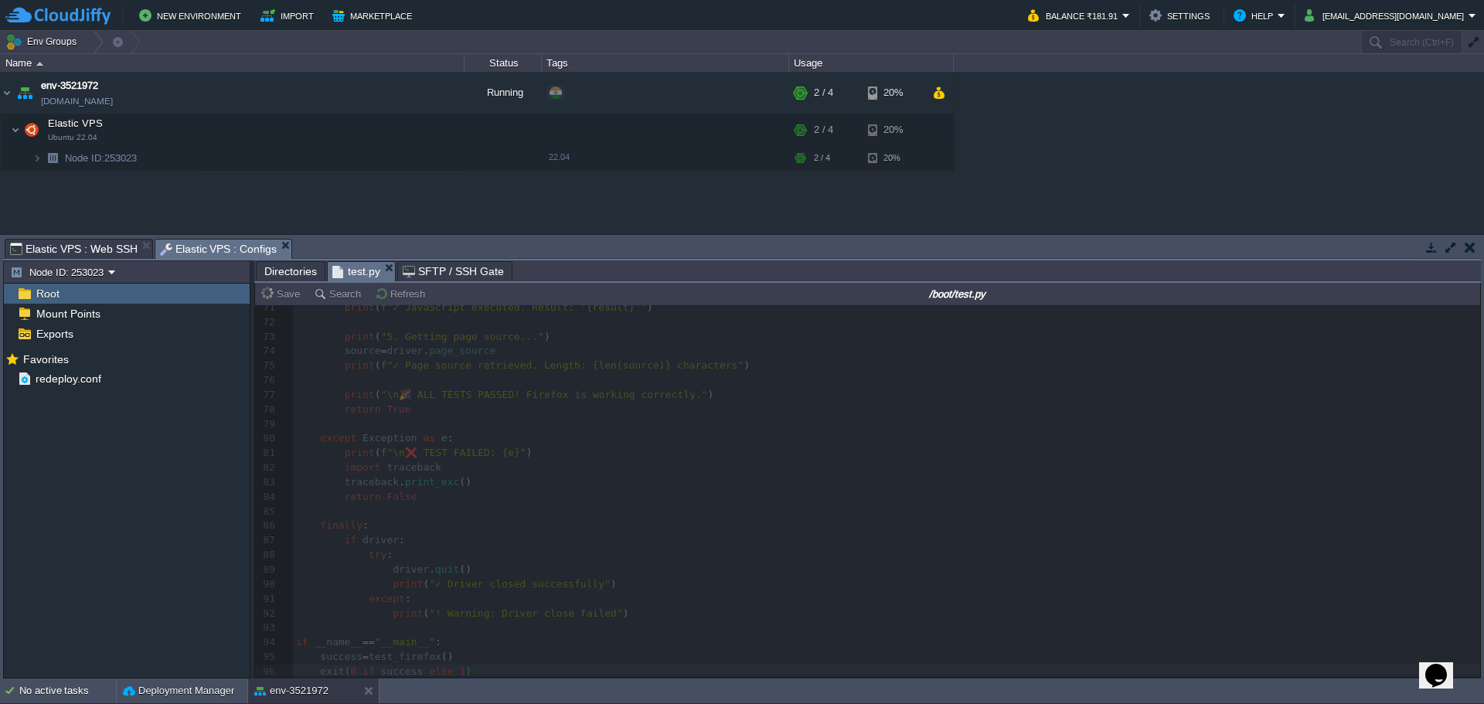
click at [91, 242] on span "Elastic VPS : Web SSH" at bounding box center [74, 249] width 128 height 19
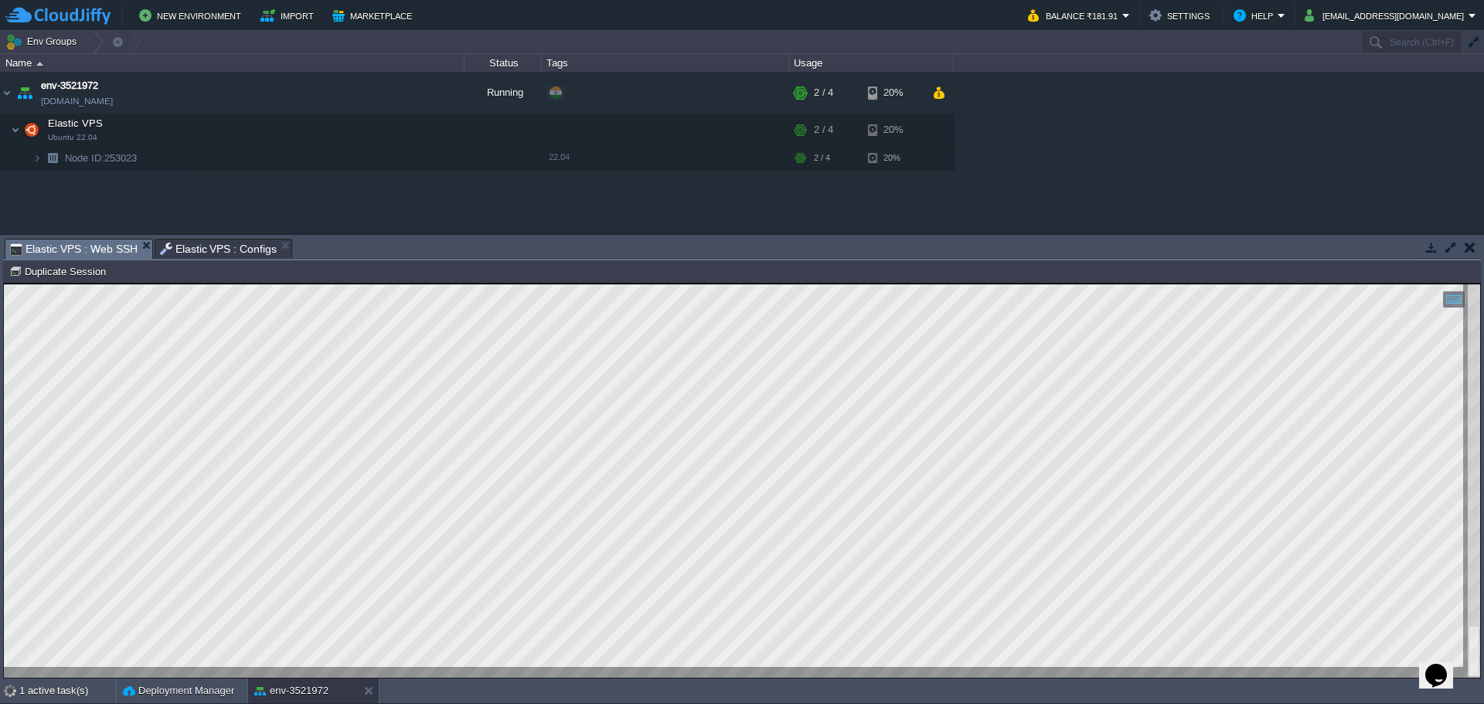
click at [188, 248] on span "Elastic VPS : Configs" at bounding box center [219, 249] width 118 height 19
click at [66, 240] on span "Elastic VPS : Web SSH" at bounding box center [74, 249] width 128 height 19
click at [206, 244] on span "Elastic VPS : Configs" at bounding box center [219, 249] width 118 height 19
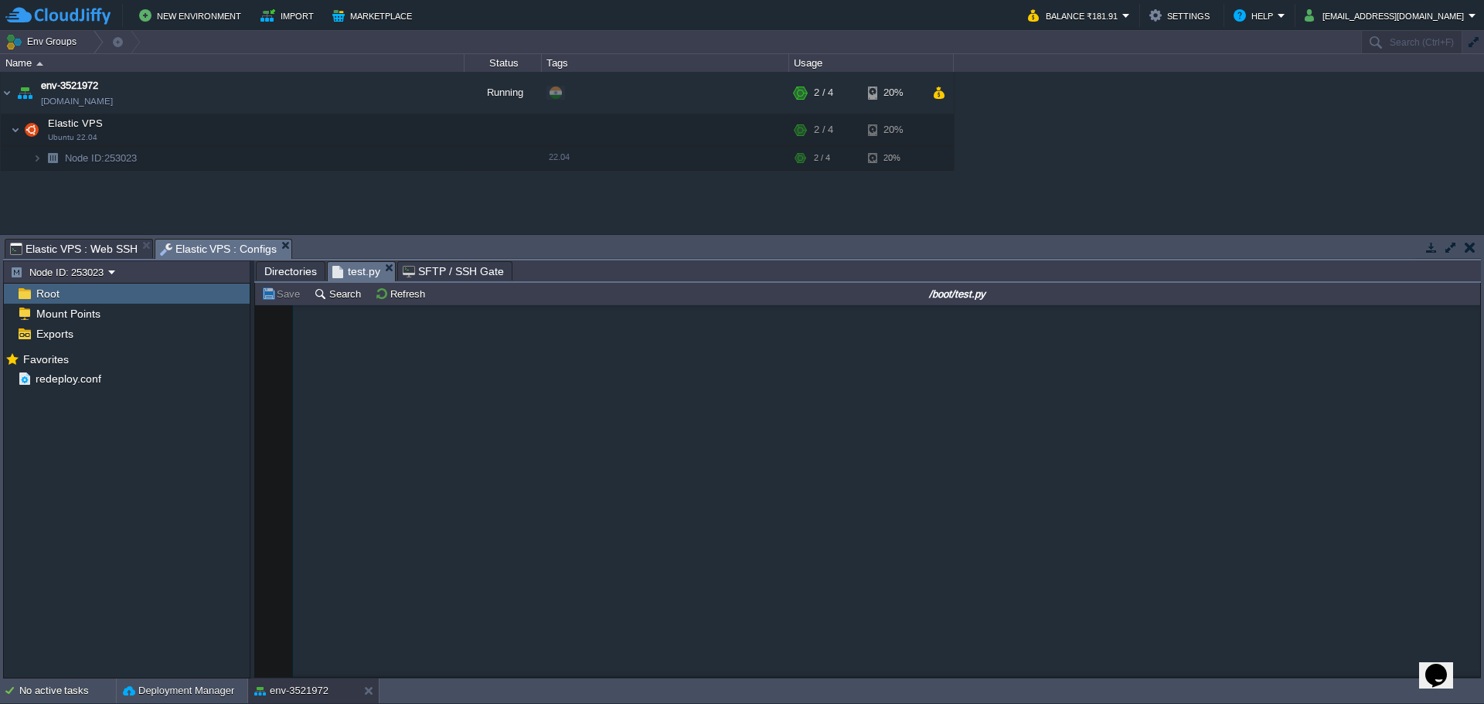
scroll to position [0, 0]
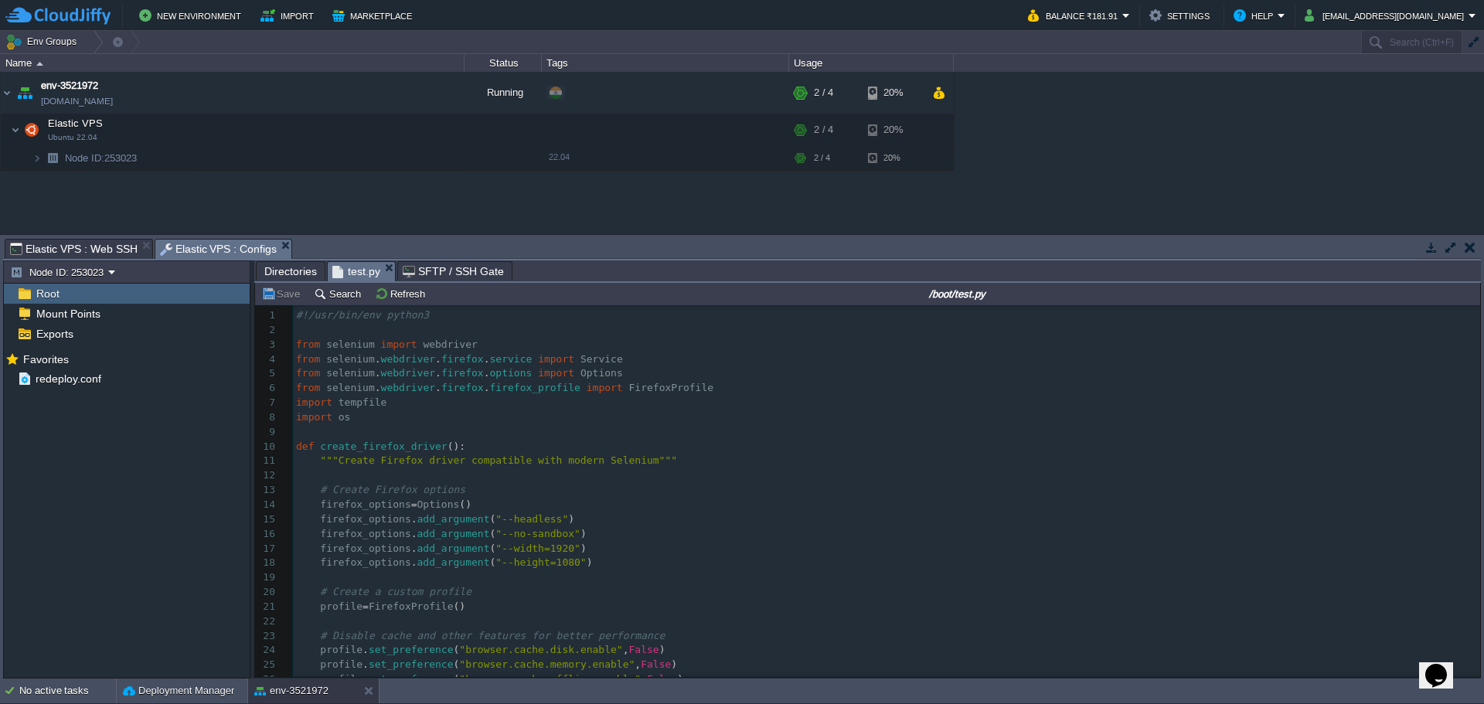
click at [74, 248] on span "Elastic VPS : Web SSH" at bounding box center [74, 249] width 128 height 19
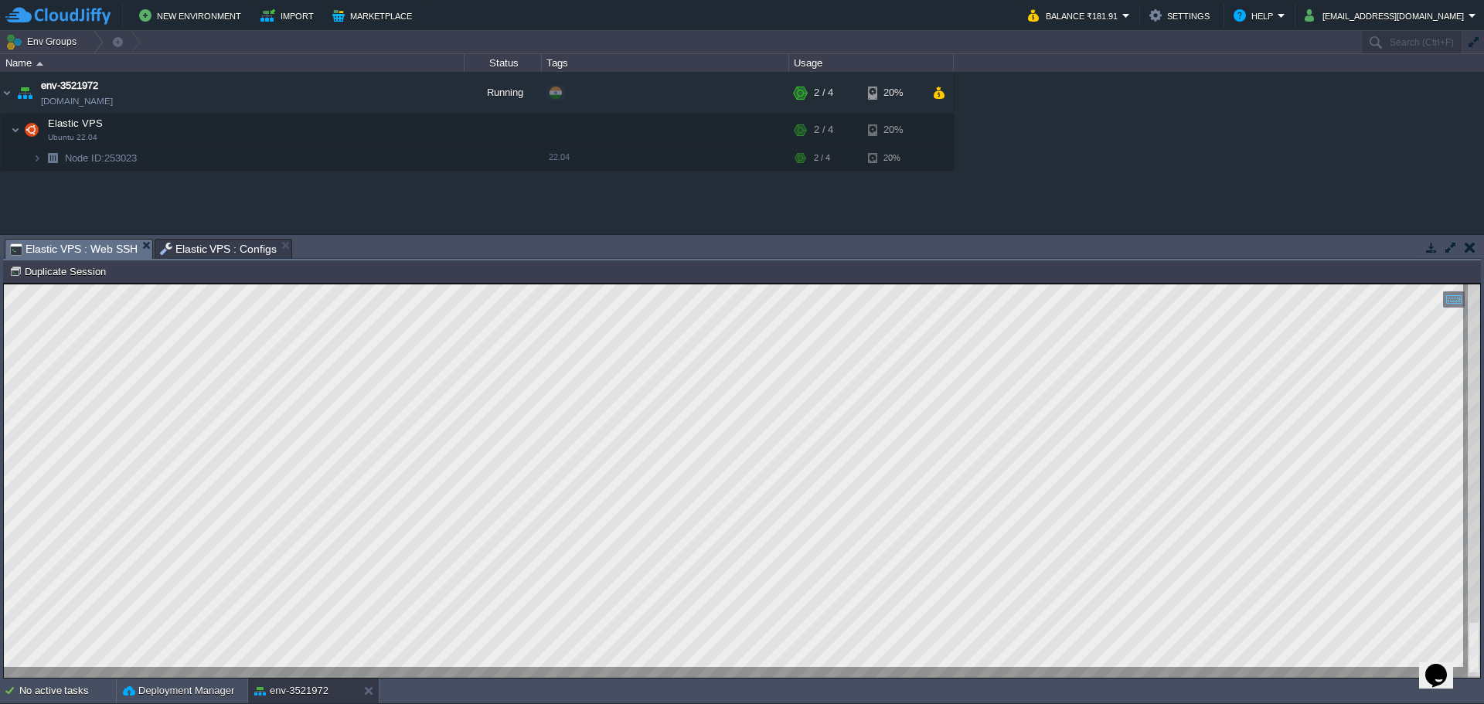
click at [563, 284] on html "Copy: Ctrl + Shift + C Paste: Ctrl + V Settings: Ctrl + Shift + Alt 0" at bounding box center [742, 284] width 1477 height 0
click at [522, 284] on html "Copy: Ctrl + Shift + C Paste: Ctrl + V Settings: Ctrl + Shift + Alt 0" at bounding box center [742, 284] width 1477 height 0
click at [206, 244] on span "Elastic VPS : Configs" at bounding box center [219, 249] width 118 height 19
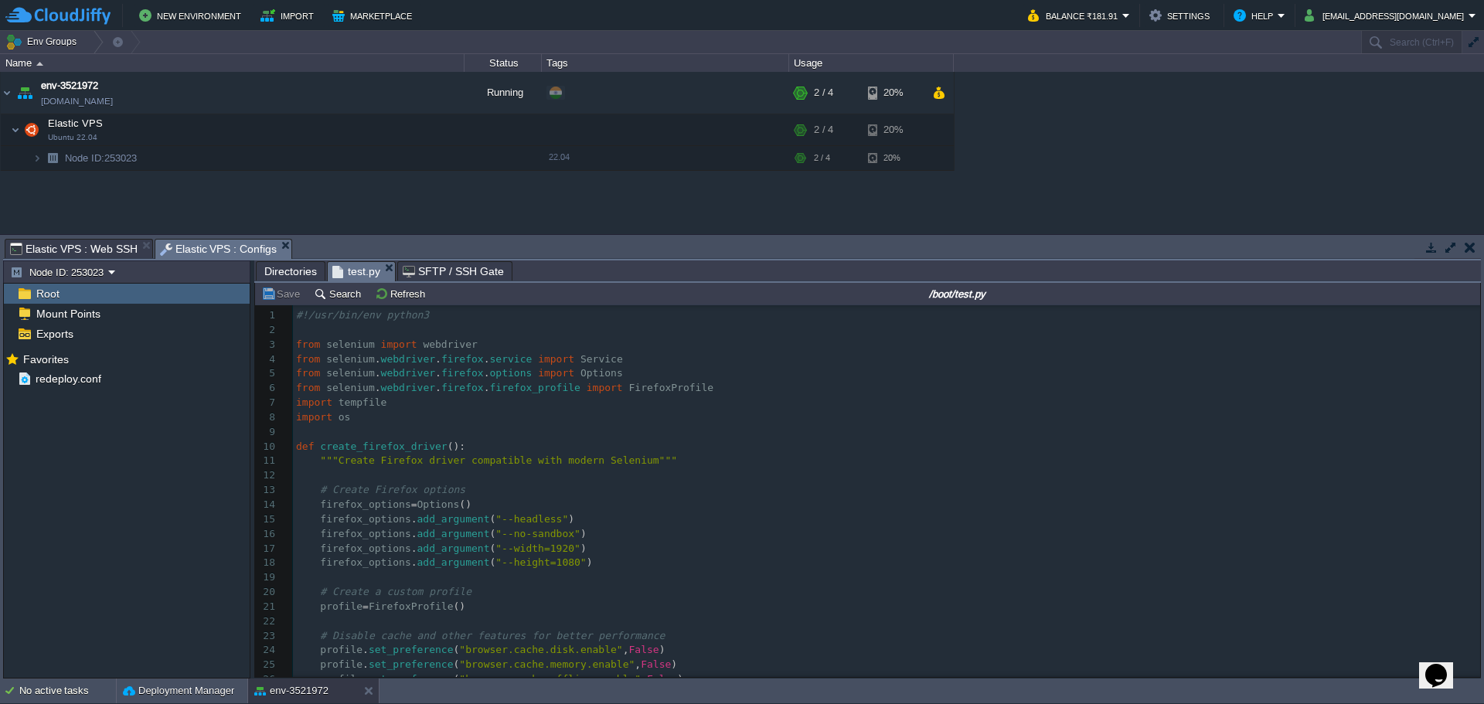
click at [640, 408] on pre "import tempfile" at bounding box center [886, 403] width 1187 height 15
type textarea "-"
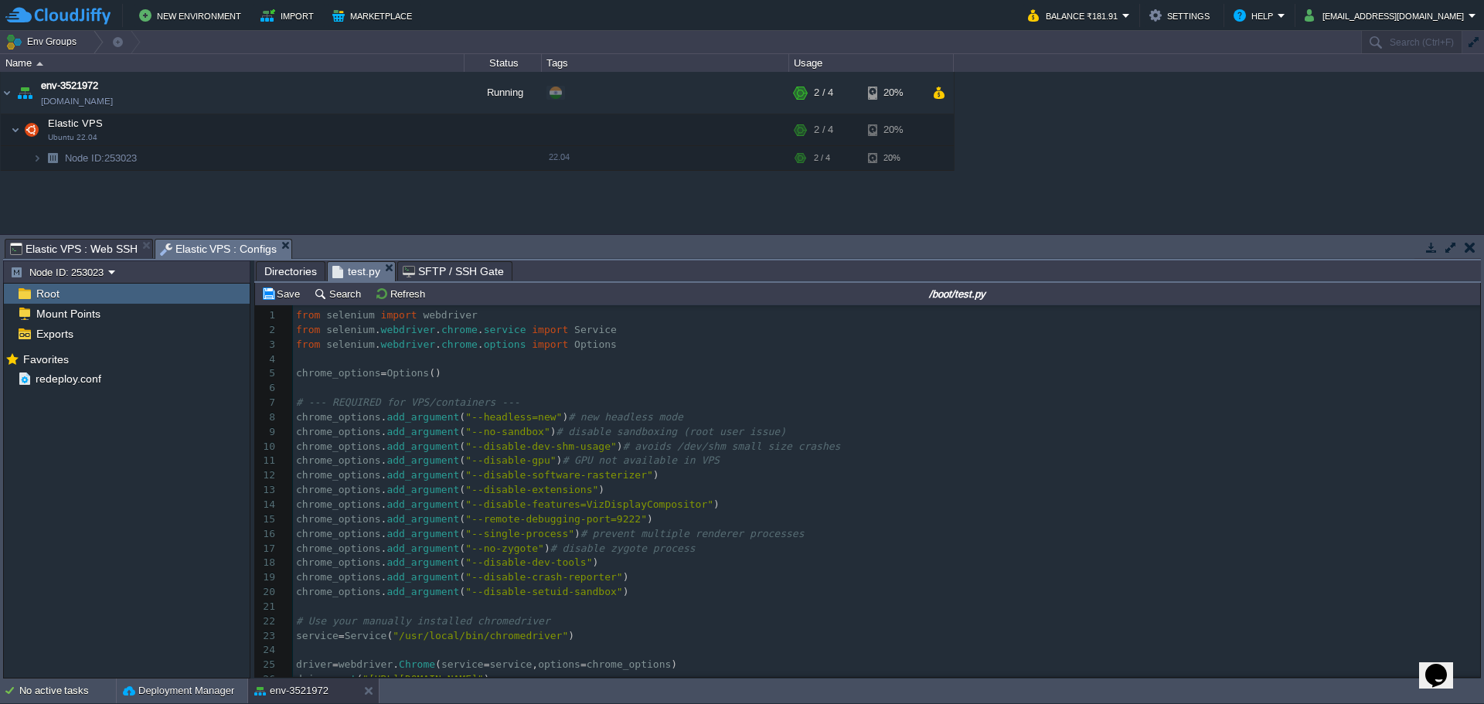
scroll to position [56, 0]
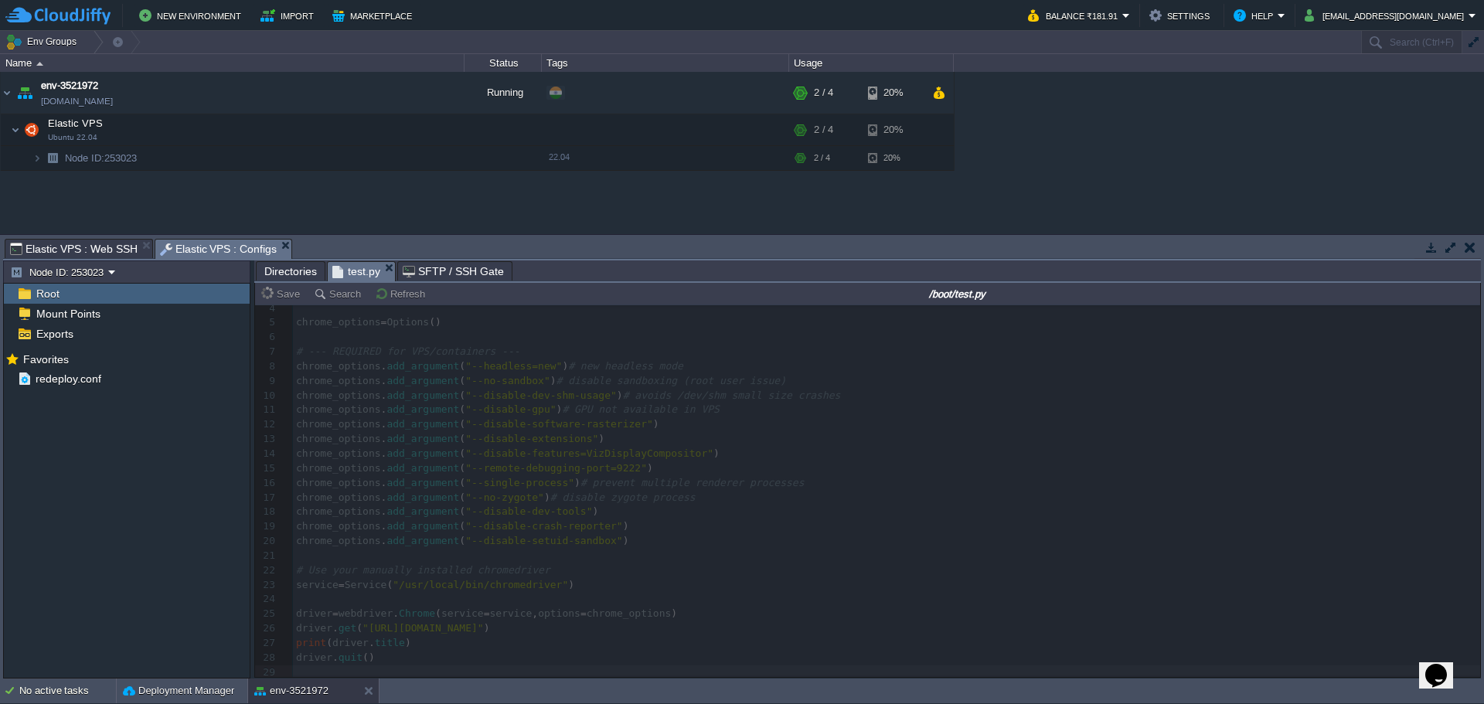
click at [83, 245] on span "Elastic VPS : Web SSH" at bounding box center [74, 249] width 128 height 19
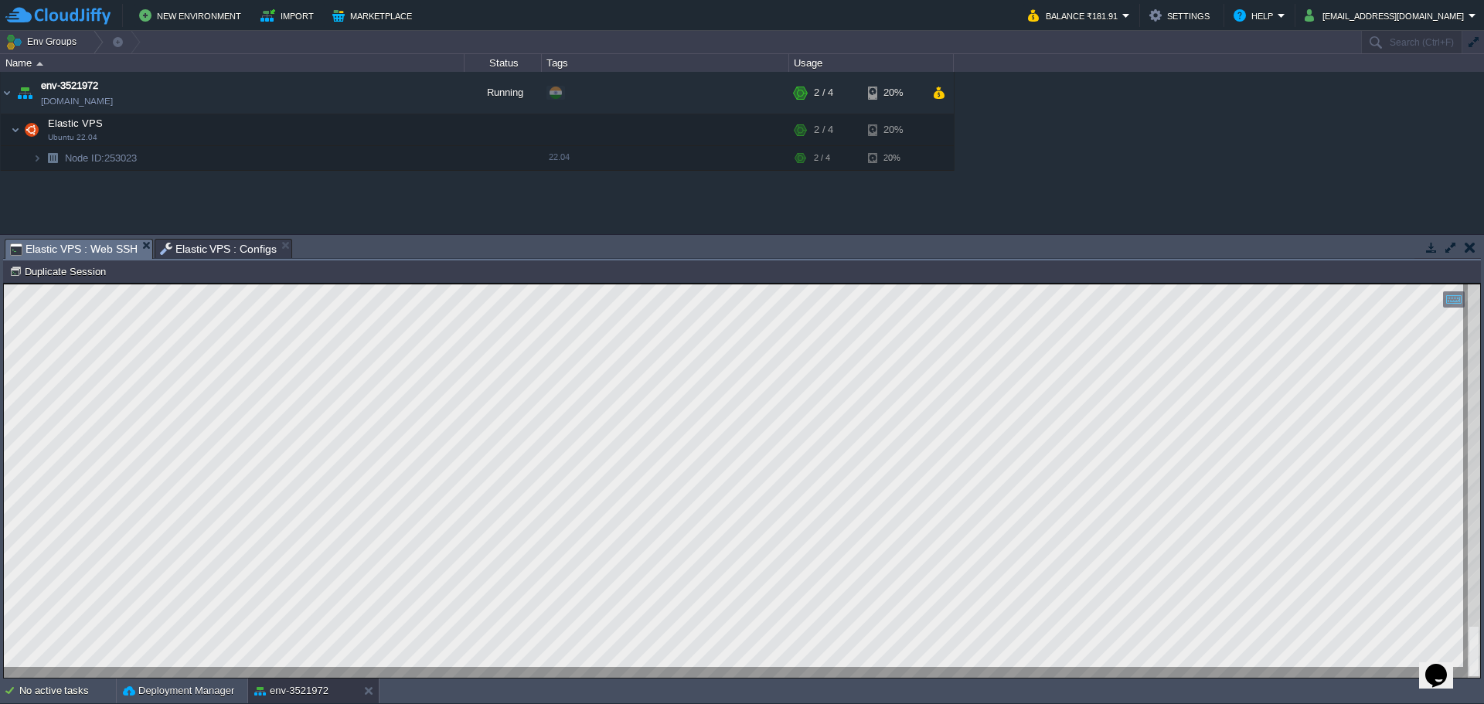
click at [691, 674] on div at bounding box center [742, 480] width 1477 height 393
click at [425, 284] on html "Copy: Ctrl + Shift + C Paste: Ctrl + V Settings: Ctrl + Shift + Alt 0" at bounding box center [742, 284] width 1477 height 0
click at [192, 254] on span "Elastic VPS : Configs" at bounding box center [219, 249] width 118 height 19
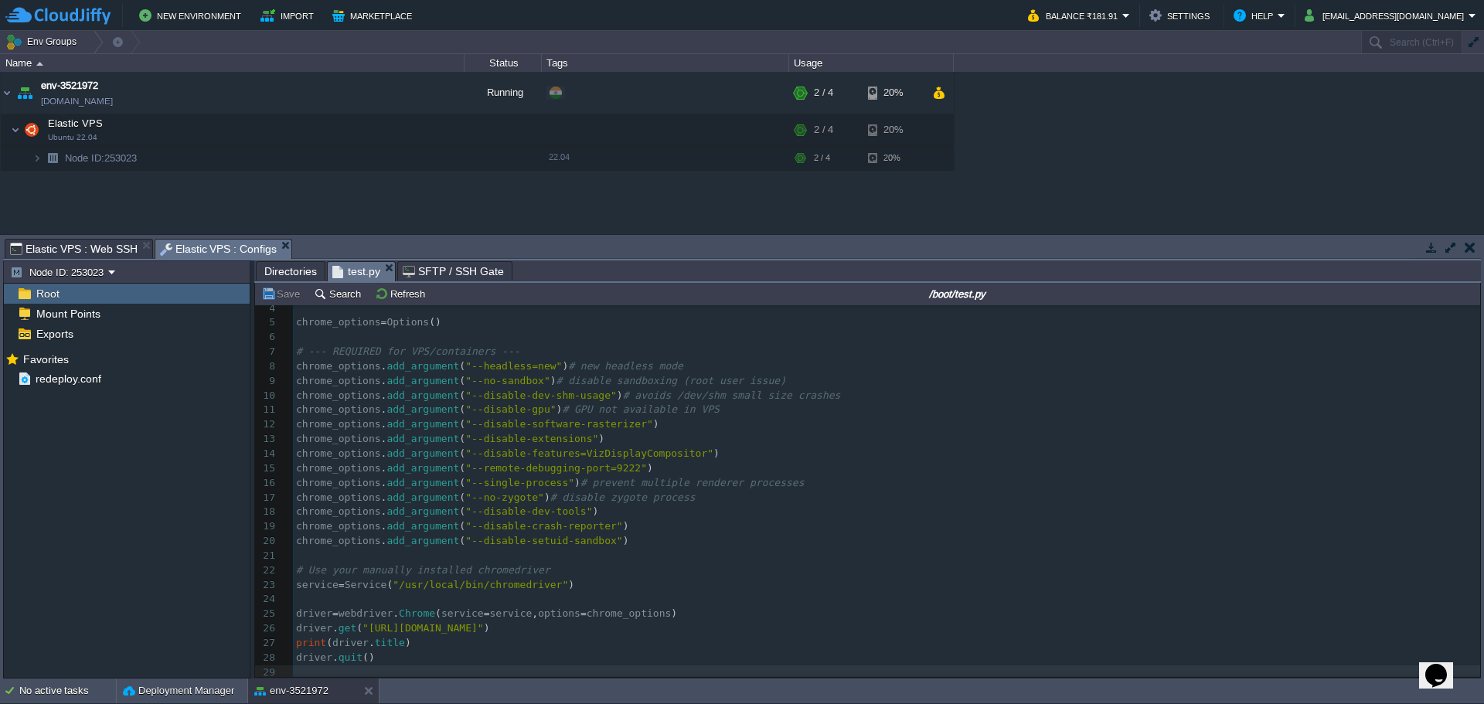
click at [495, 433] on div "x 1 33 exit ( 0 if success else 1 ) 1 from selenium import webdriver 2 from sel…" at bounding box center [886, 468] width 1187 height 422
type textarea "-"
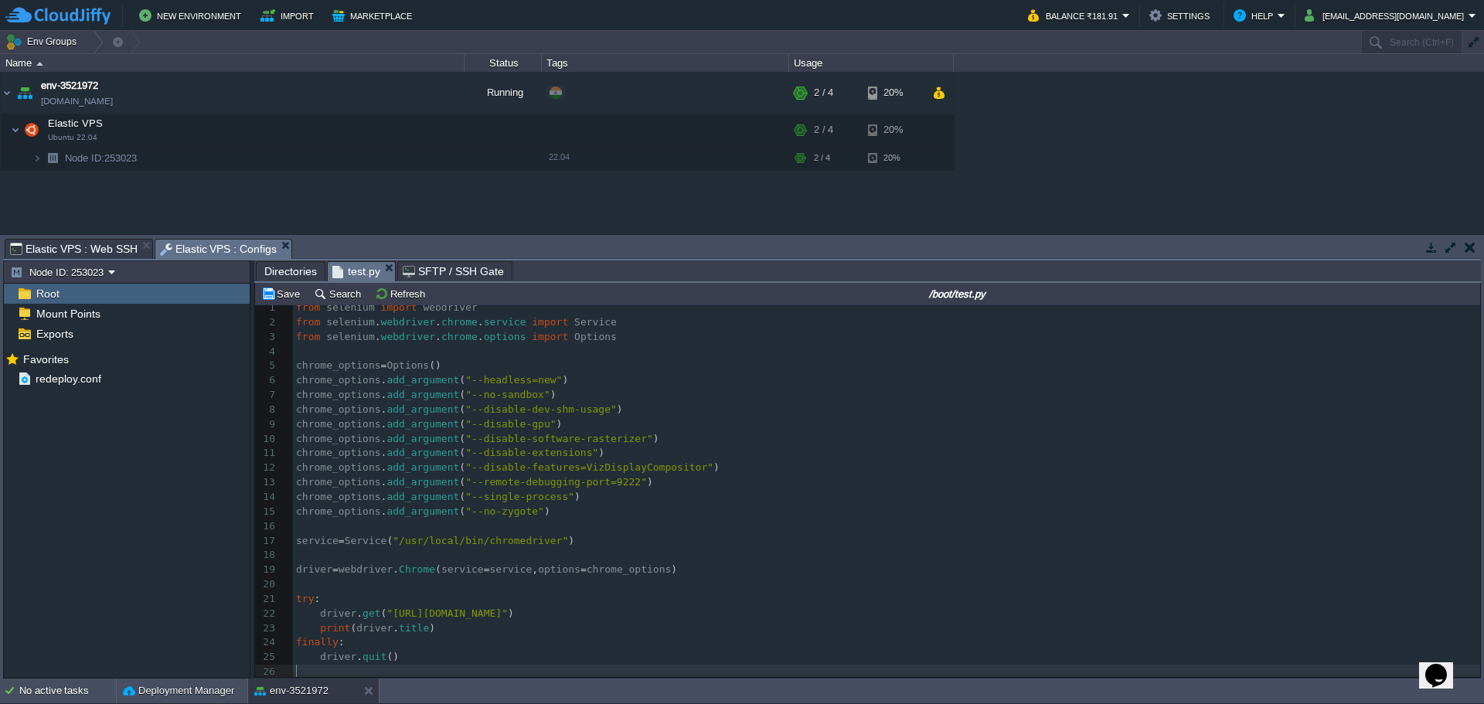
scroll to position [13, 0]
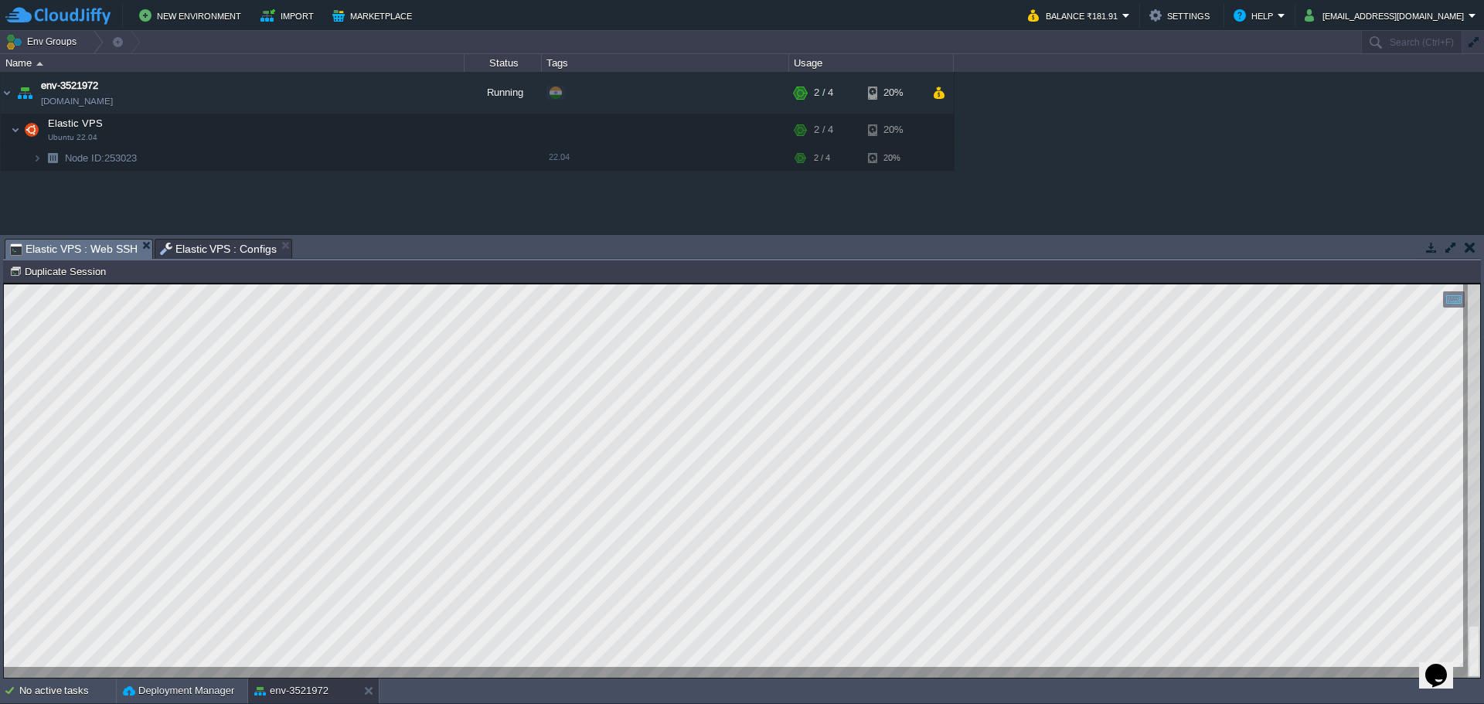
click at [64, 247] on span "Elastic VPS : Web SSH" at bounding box center [74, 249] width 128 height 19
click at [706, 284] on html "Copy: Ctrl + Shift + C Paste: Ctrl + V Settings: Ctrl + Shift + Alt 0" at bounding box center [742, 284] width 1477 height 0
click at [221, 245] on span "Elastic VPS : Configs" at bounding box center [219, 249] width 118 height 19
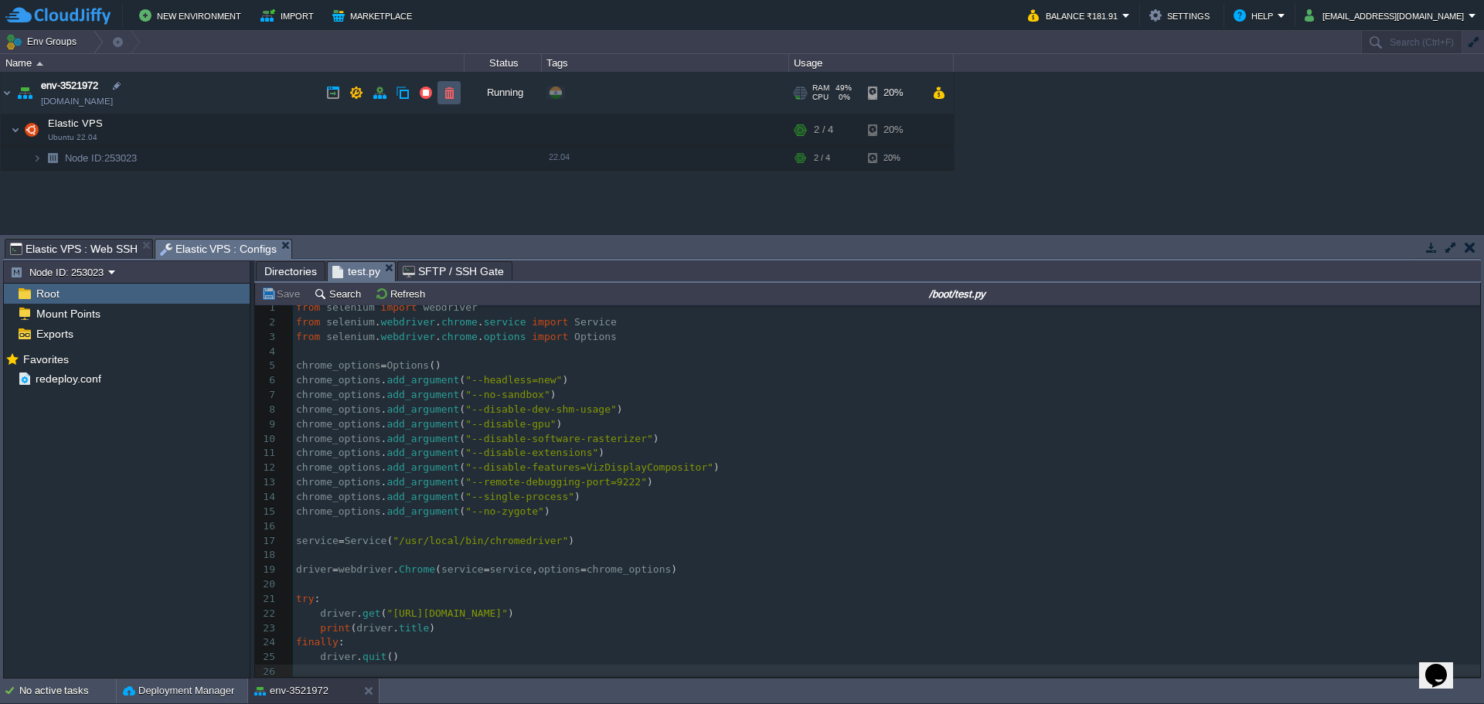
click at [453, 94] on button "button" at bounding box center [449, 93] width 14 height 14
